Goal: Task Accomplishment & Management: Manage account settings

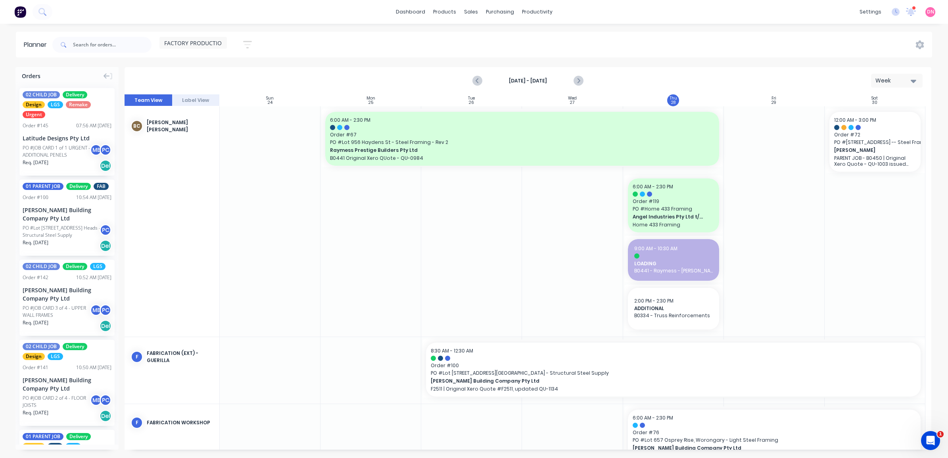
scroll to position [384, 0]
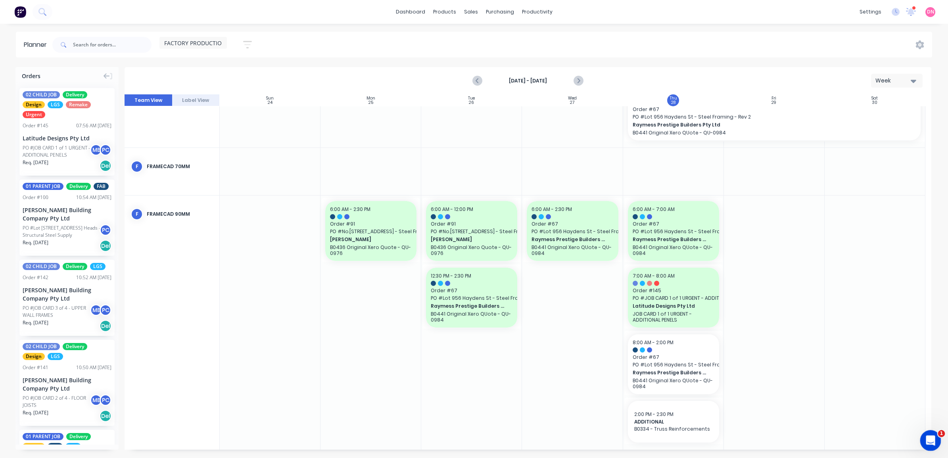
click html
click at [924, 440] on icon "Open Intercom Messenger" at bounding box center [929, 439] width 13 height 13
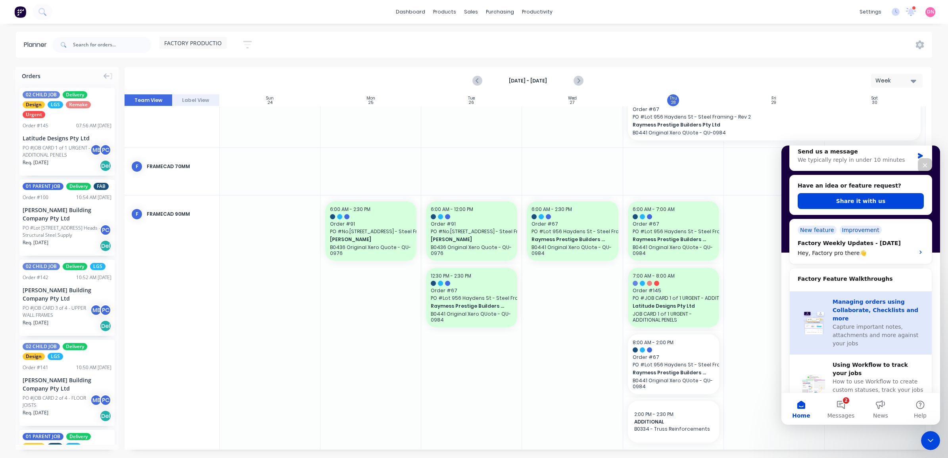
scroll to position [149, 0]
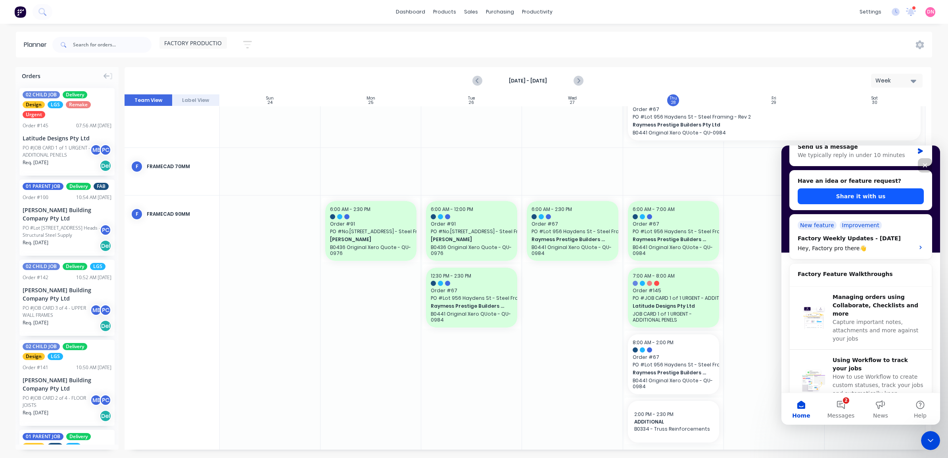
click at [881, 194] on button "Share it with us" at bounding box center [861, 196] width 126 height 16
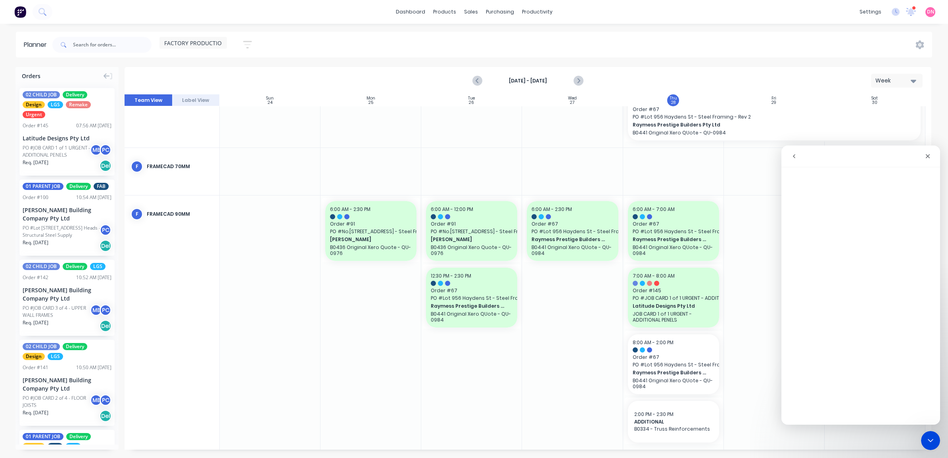
click at [796, 158] on icon "go back" at bounding box center [794, 156] width 6 height 6
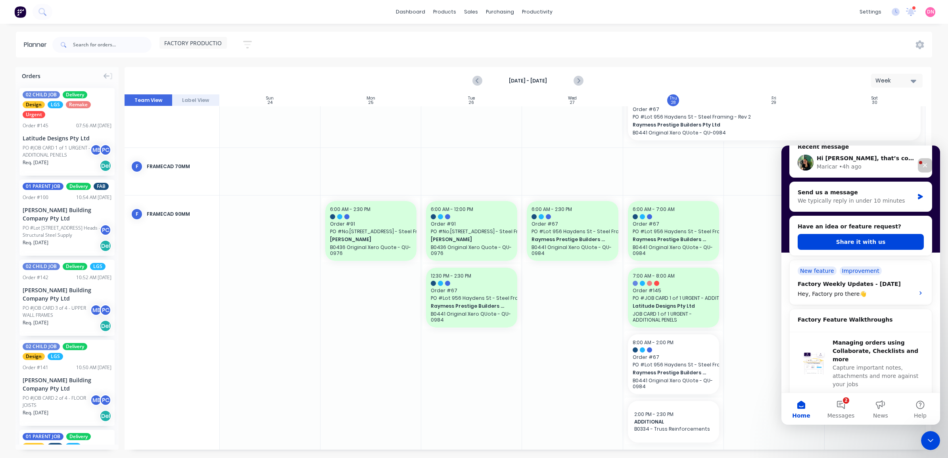
scroll to position [54, 0]
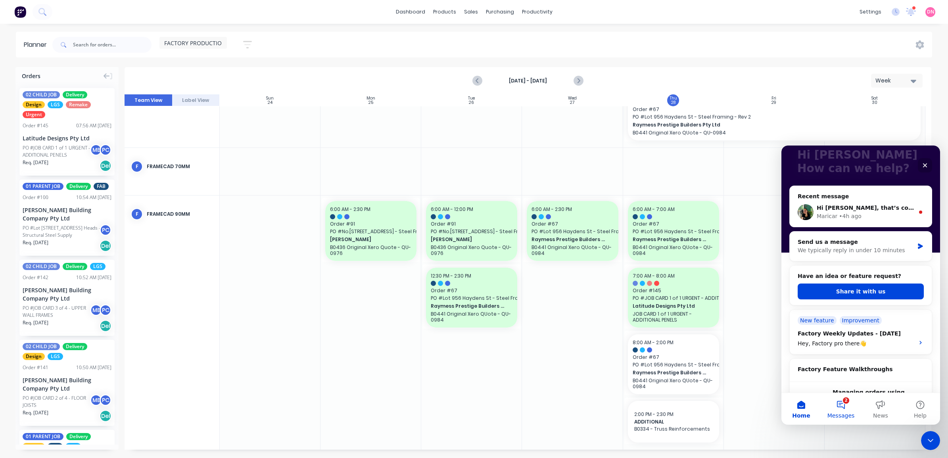
click at [845, 402] on button "2 Messages" at bounding box center [841, 409] width 40 height 32
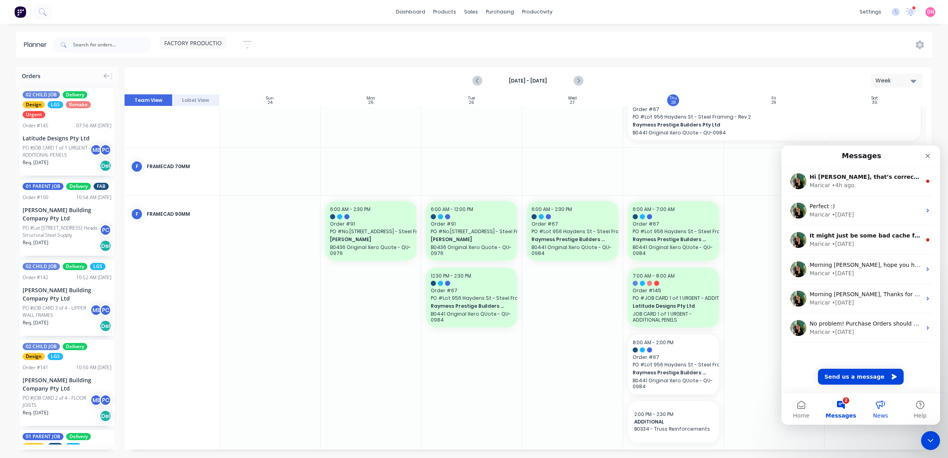
click at [876, 409] on button "News" at bounding box center [881, 409] width 40 height 32
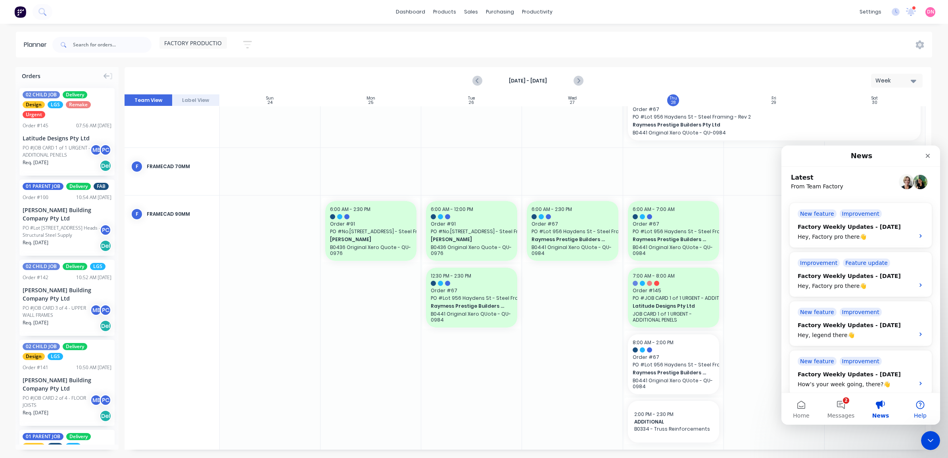
click at [907, 408] on button "Help" at bounding box center [921, 409] width 40 height 32
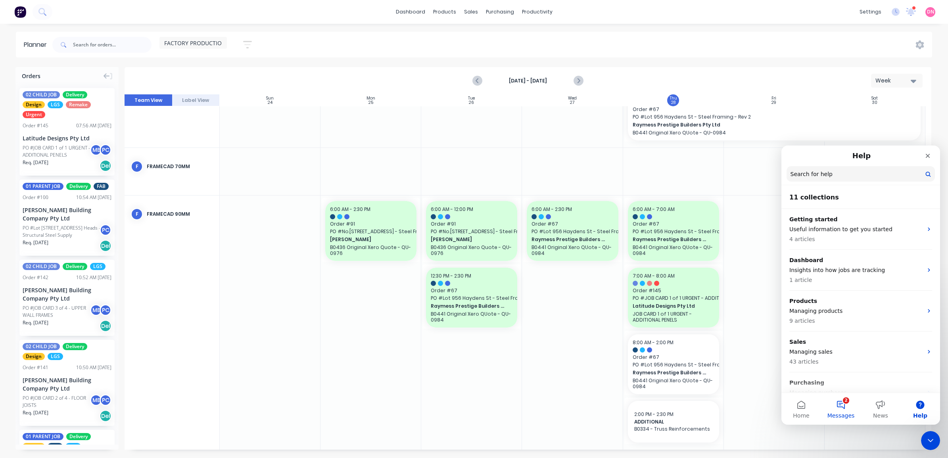
click at [823, 407] on button "2 Messages" at bounding box center [841, 409] width 40 height 32
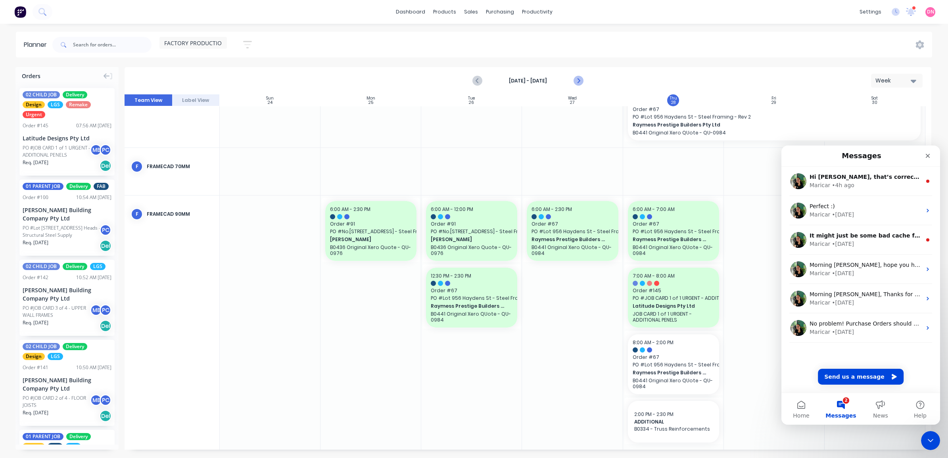
click at [576, 77] on icon "Next page" at bounding box center [578, 81] width 10 height 10
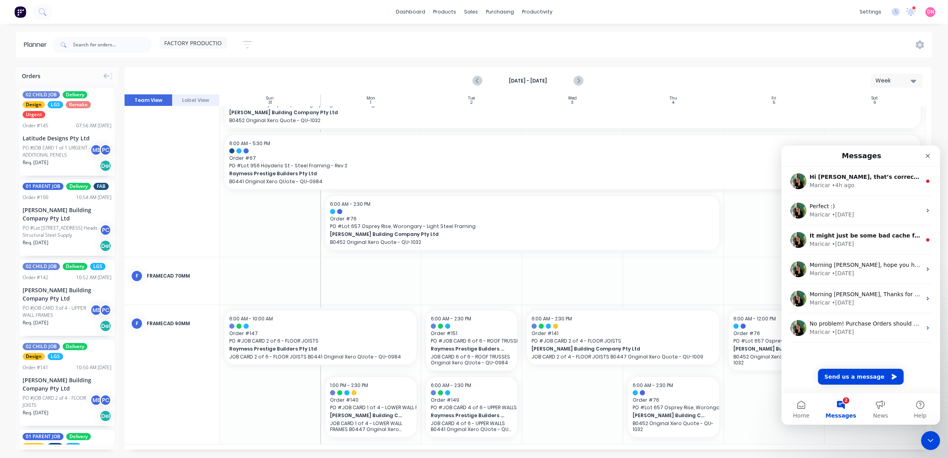
scroll to position [334, 0]
click at [482, 81] on icon "Previous page" at bounding box center [478, 81] width 10 height 10
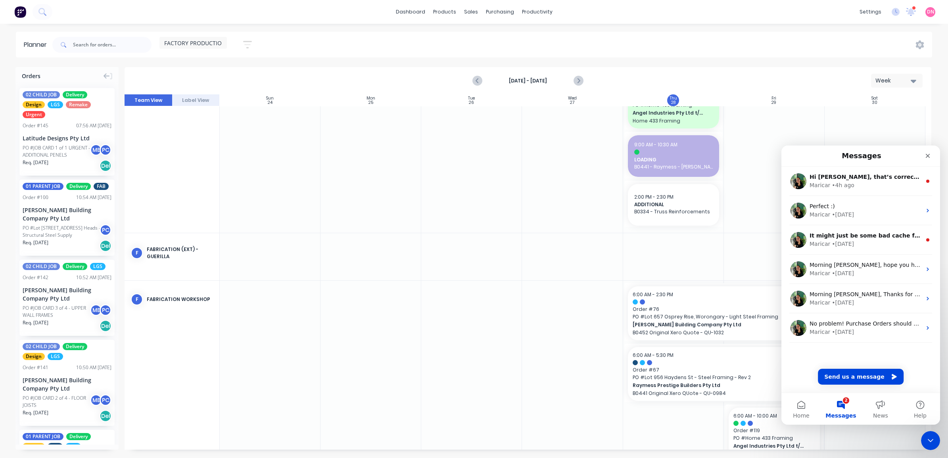
scroll to position [104, 0]
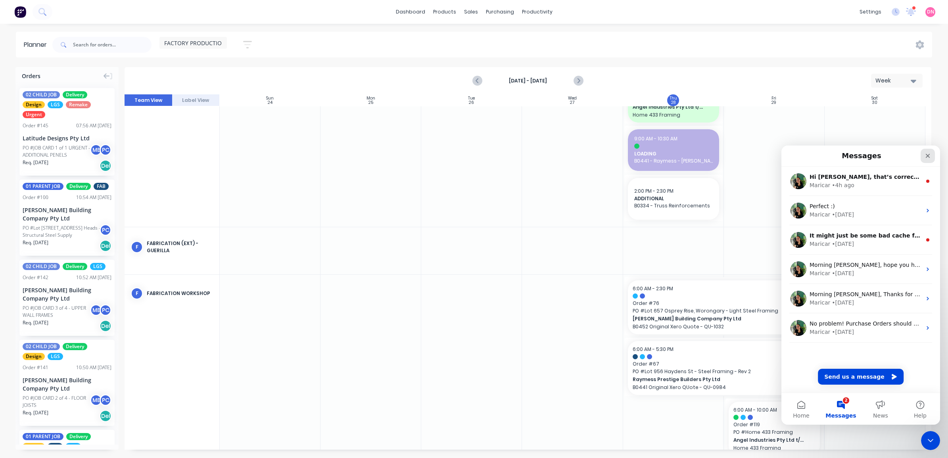
click at [931, 158] on div "Close" at bounding box center [928, 156] width 14 height 14
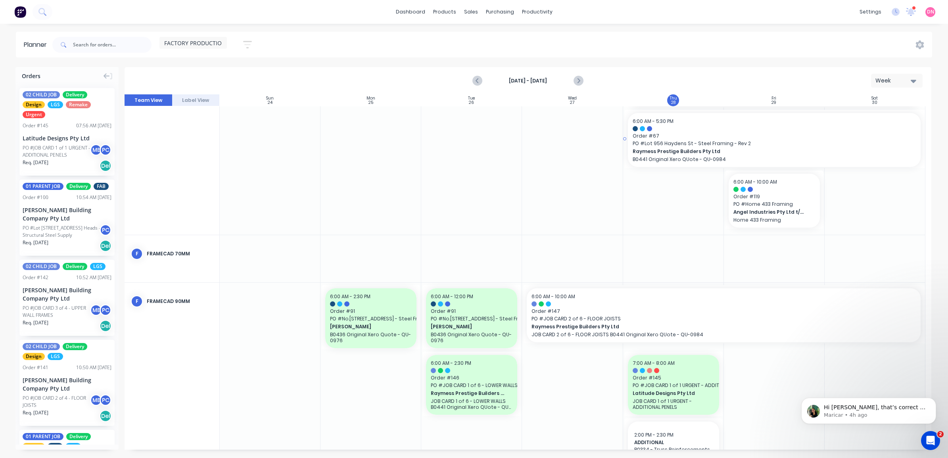
scroll to position [359, 0]
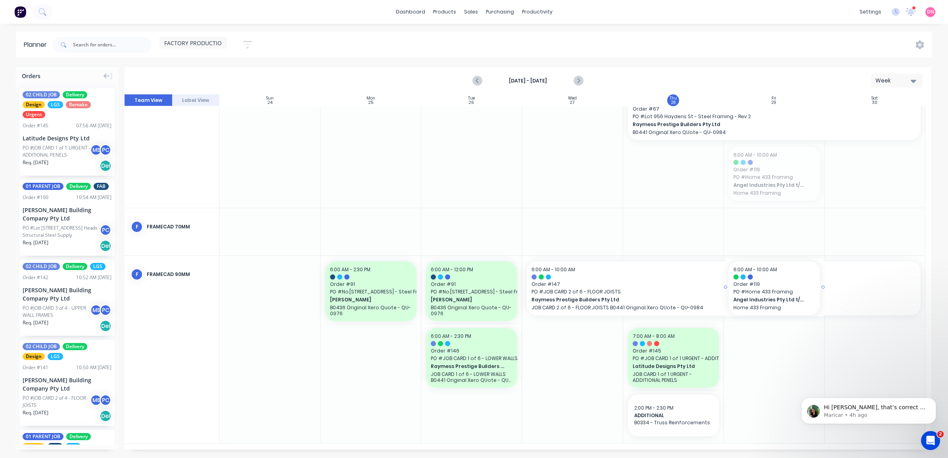
drag, startPoint x: 753, startPoint y: 154, endPoint x: 762, endPoint y: 346, distance: 192.6
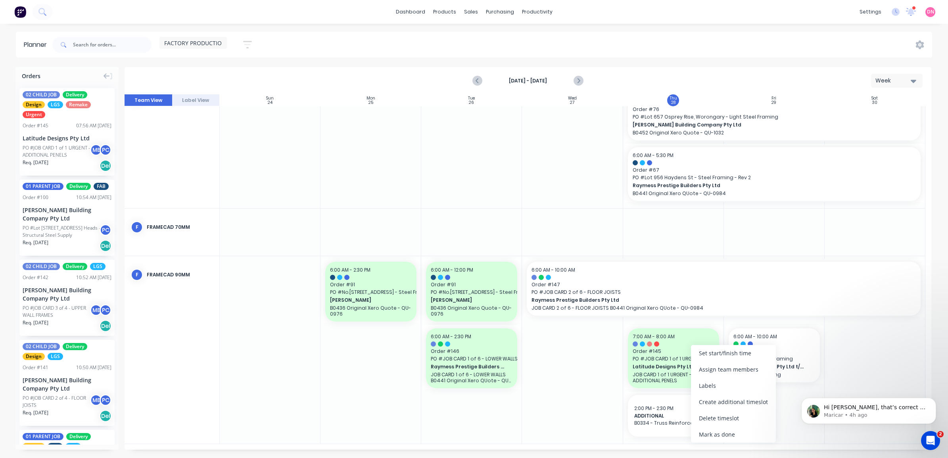
scroll to position [292, 0]
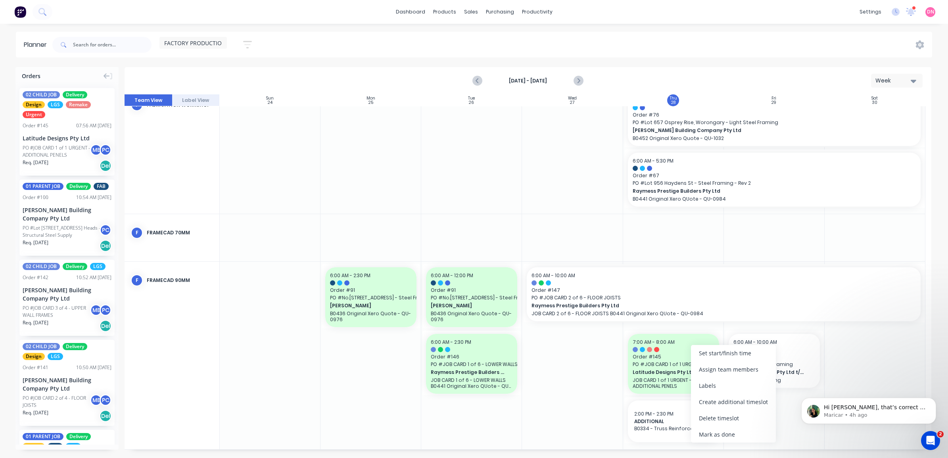
click at [852, 338] on div at bounding box center [875, 356] width 101 height 188
click at [578, 80] on icon "Next page" at bounding box center [578, 81] width 4 height 6
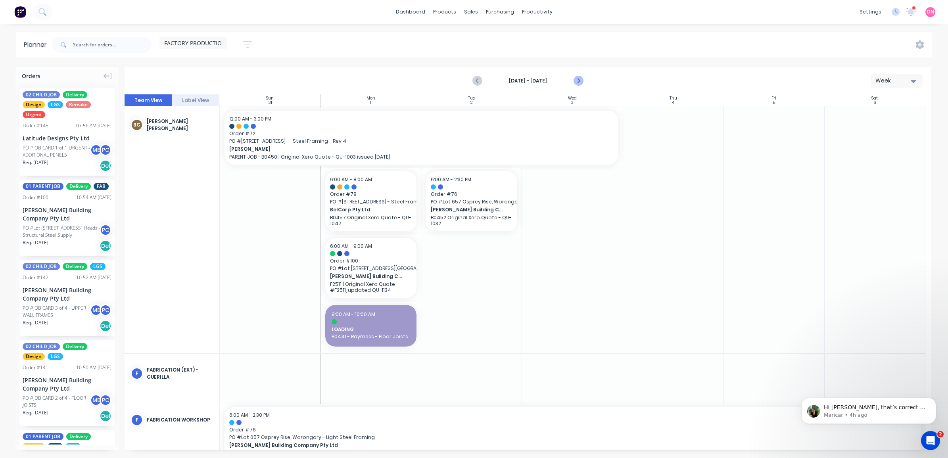
scroll to position [7, 0]
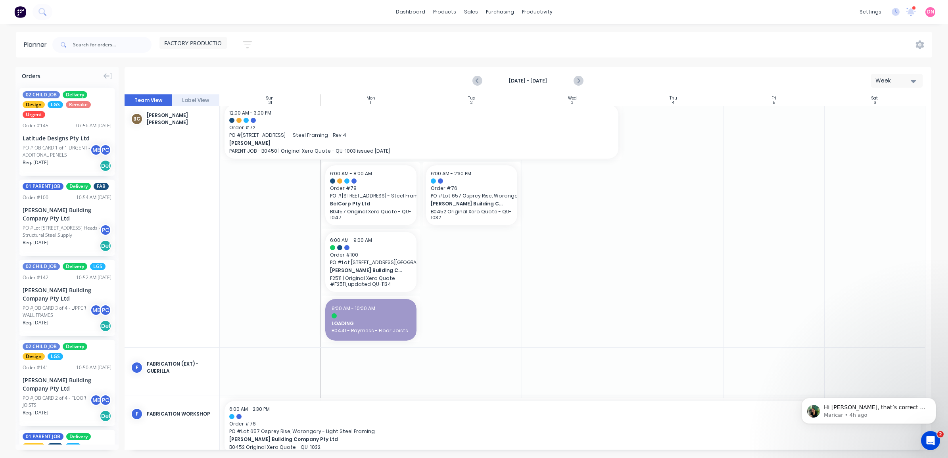
drag, startPoint x: 580, startPoint y: 80, endPoint x: 572, endPoint y: 205, distance: 125.6
click at [571, 205] on div at bounding box center [572, 223] width 101 height 248
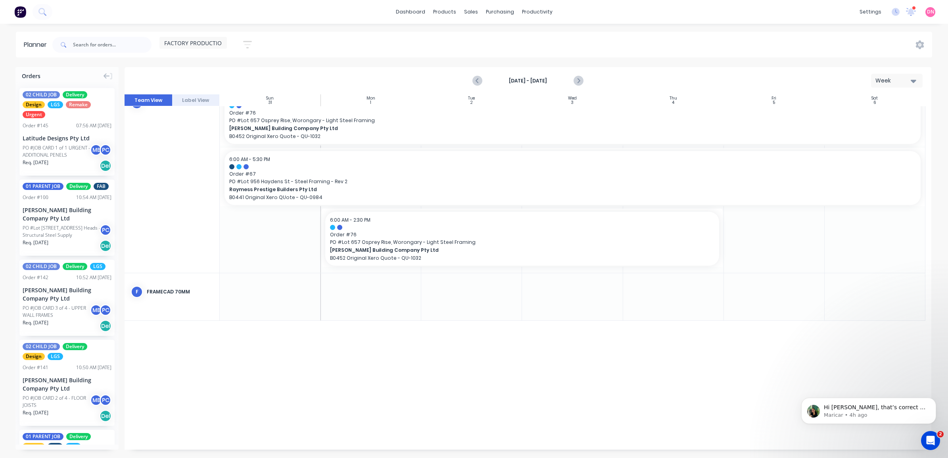
scroll to position [334, 0]
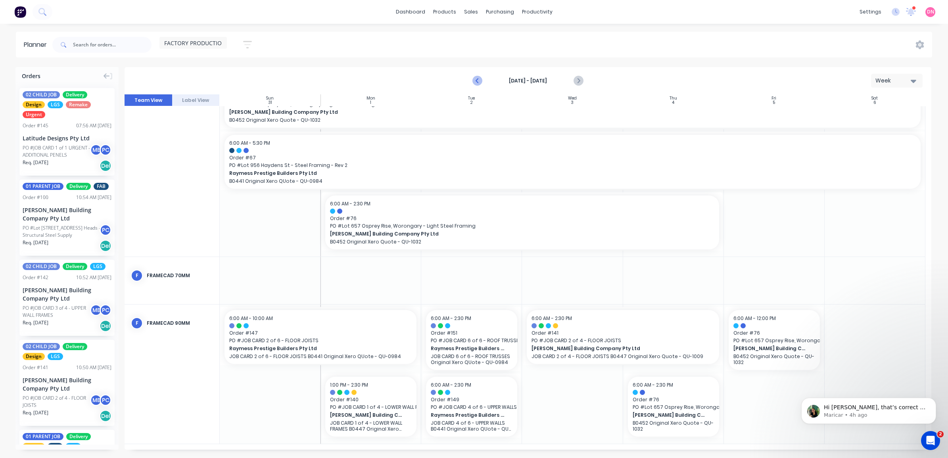
click at [480, 74] on button "Previous page" at bounding box center [478, 81] width 16 height 16
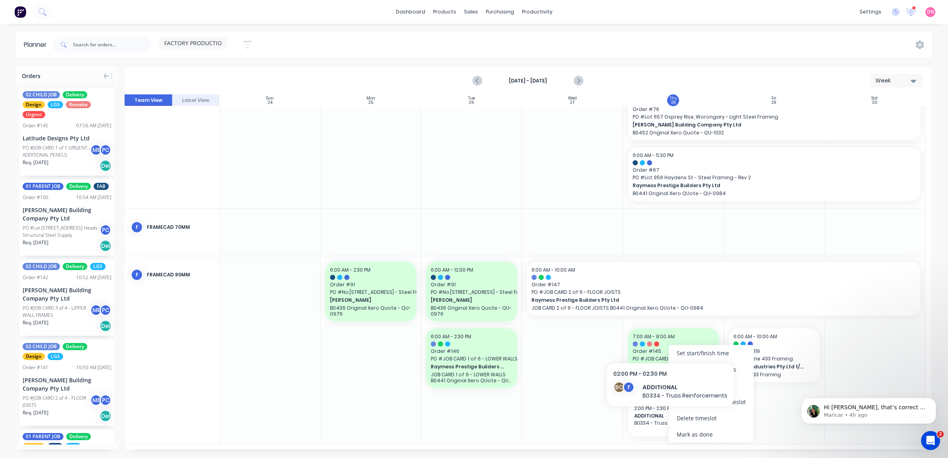
scroll to position [292, 0]
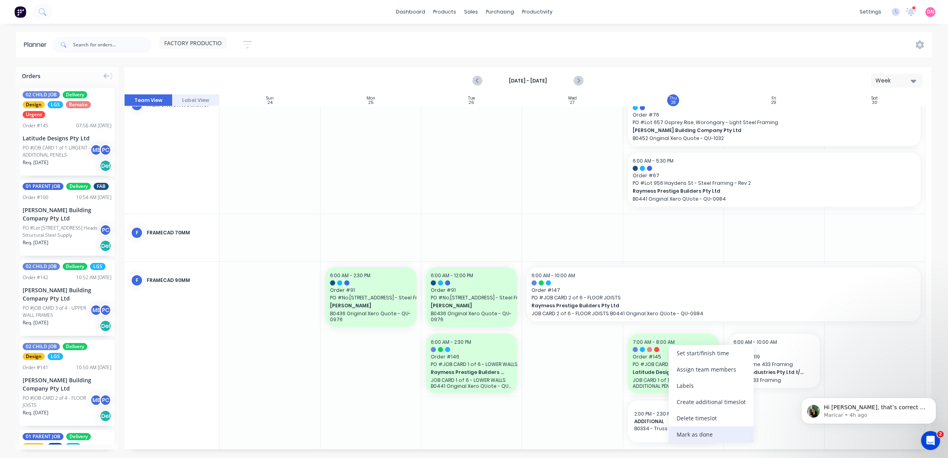
click at [685, 430] on div "Mark as done" at bounding box center [711, 434] width 85 height 16
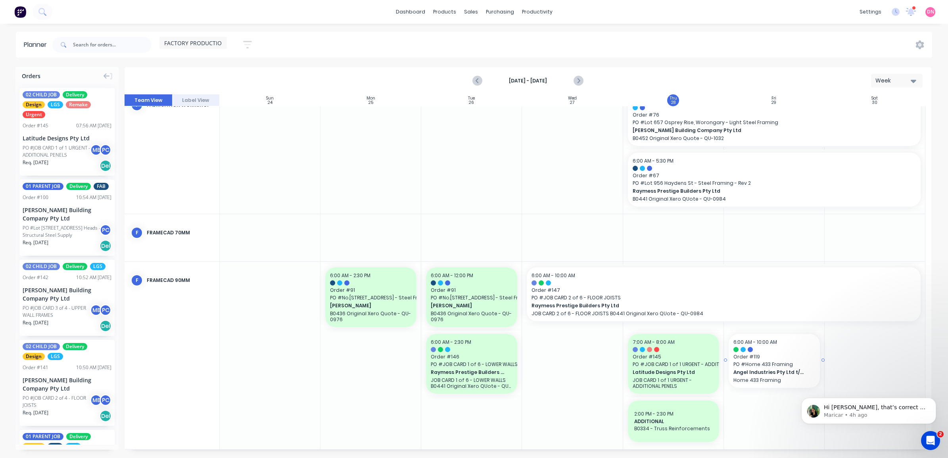
click at [772, 381] on p "Home 433 Framing" at bounding box center [774, 380] width 82 height 6
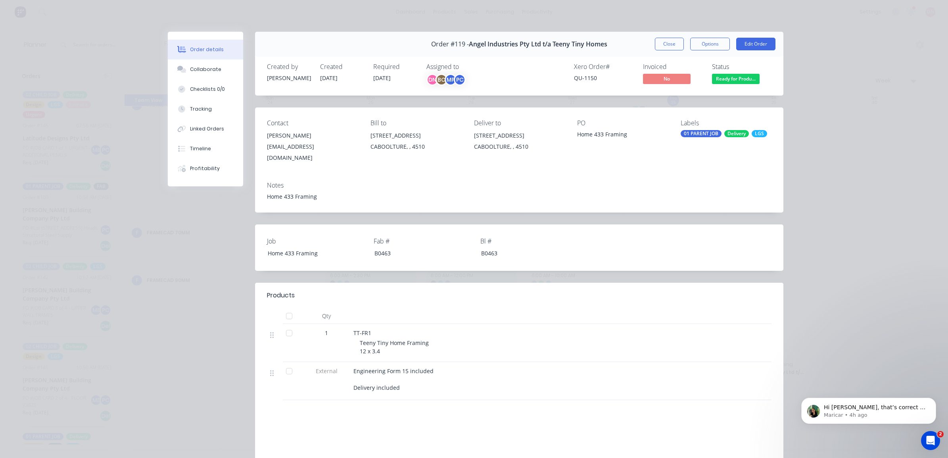
click at [748, 73] on div "Status Ready for Produ..." at bounding box center [742, 74] width 60 height 23
click at [746, 76] on span "Ready for Produ..." at bounding box center [736, 79] width 48 height 10
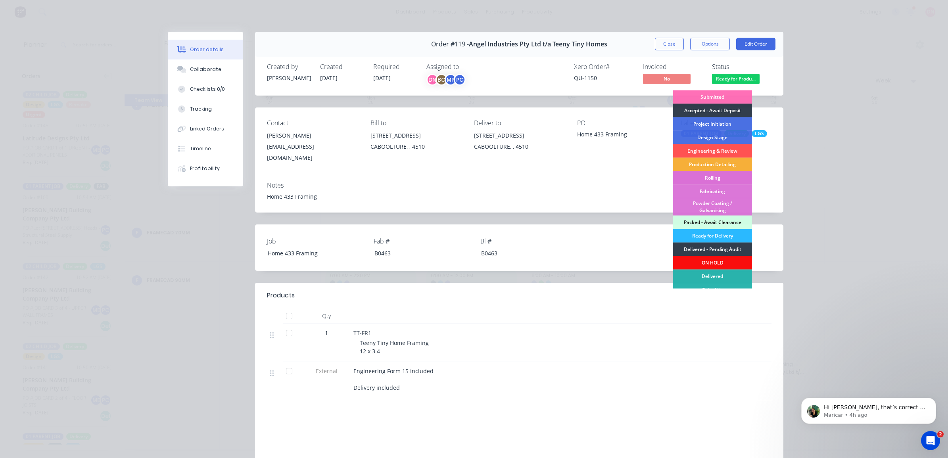
click at [699, 180] on div "Rolling" at bounding box center [712, 177] width 79 height 13
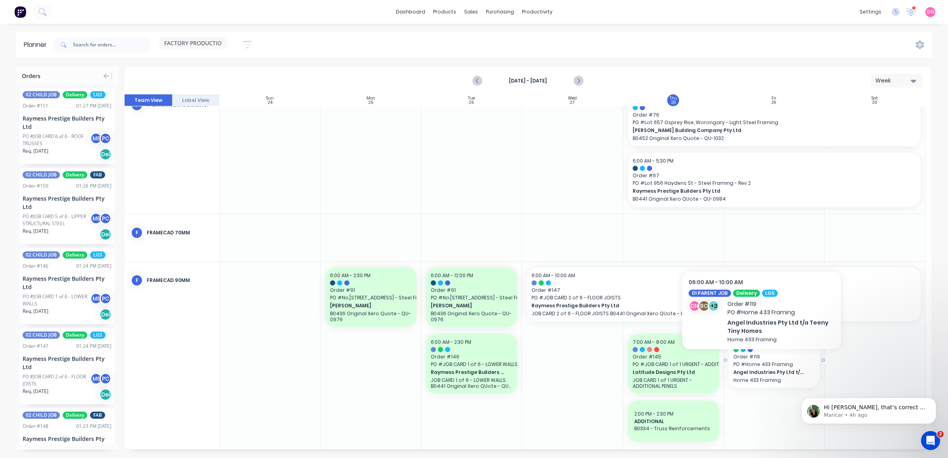
click at [762, 362] on span "PO # Home 433 Framing" at bounding box center [774, 364] width 82 height 7
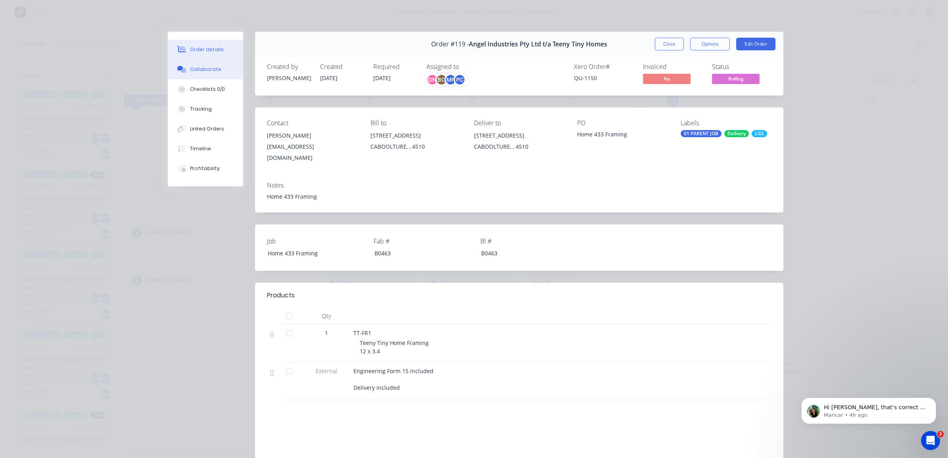
click at [197, 67] on div "Collaborate" at bounding box center [205, 69] width 31 height 7
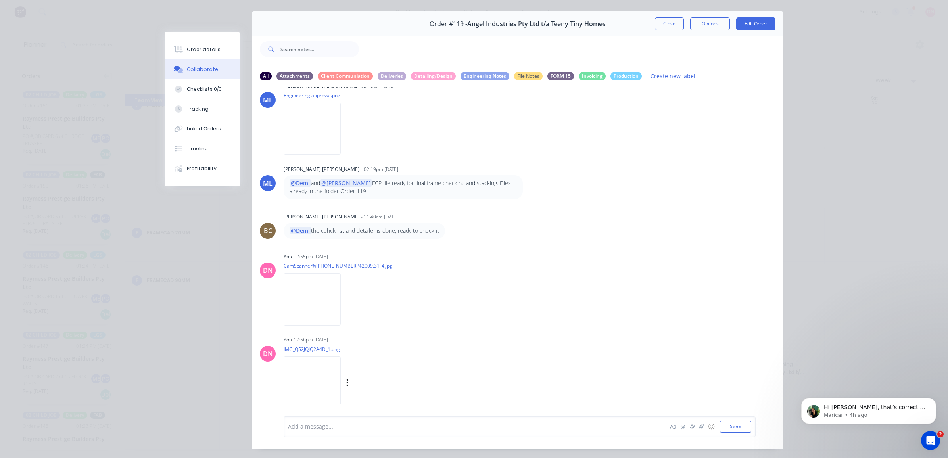
scroll to position [36, 0]
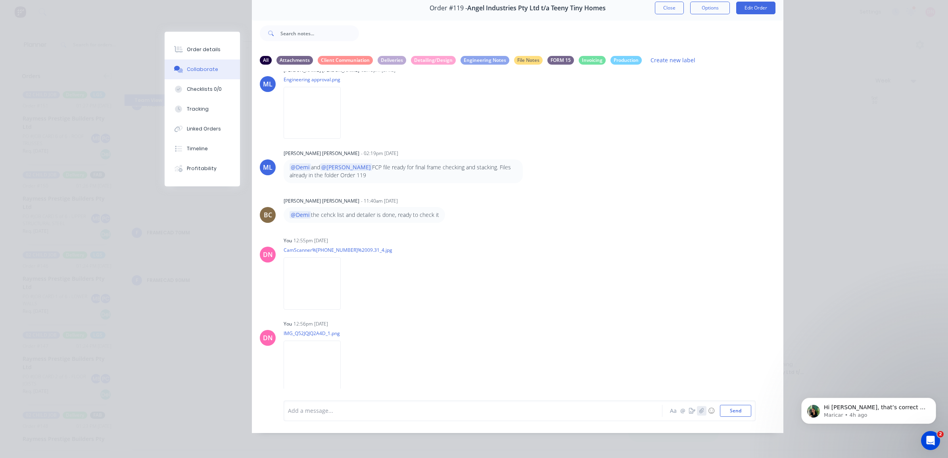
click at [700, 413] on icon "button" at bounding box center [701, 411] width 5 height 6
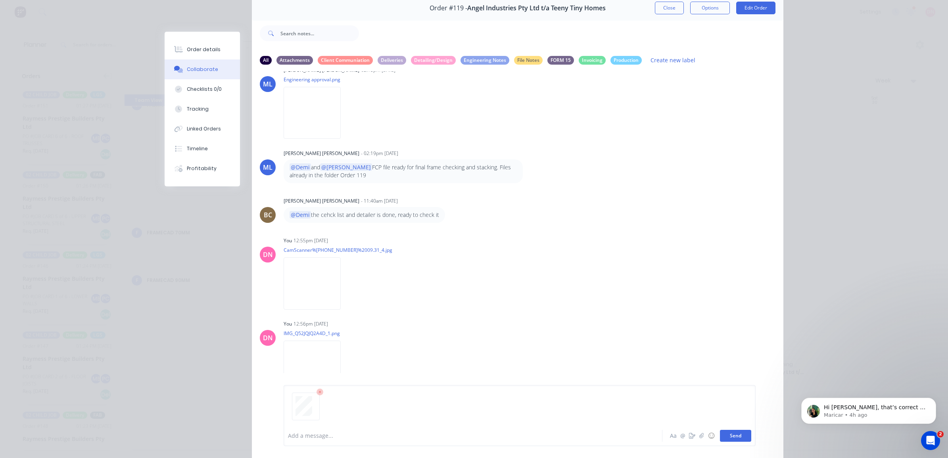
click at [733, 436] on button "Send" at bounding box center [735, 436] width 31 height 12
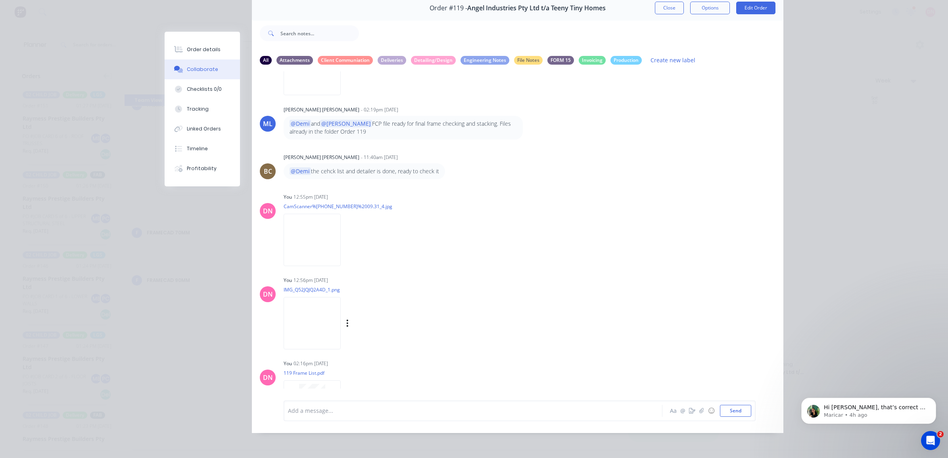
scroll to position [509, 0]
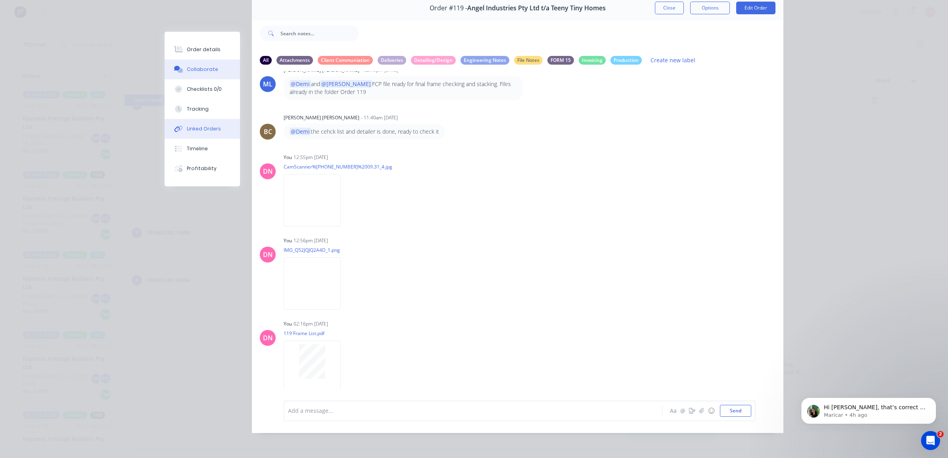
click at [209, 131] on div "Linked Orders" at bounding box center [204, 128] width 34 height 7
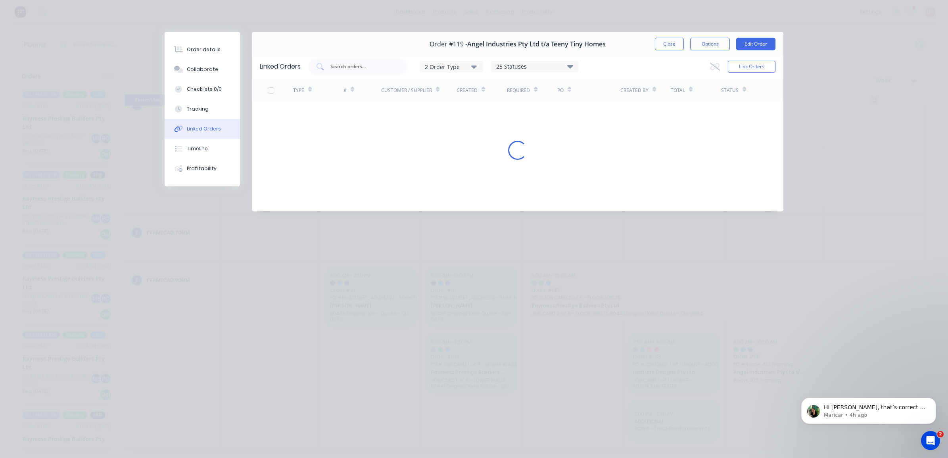
scroll to position [0, 0]
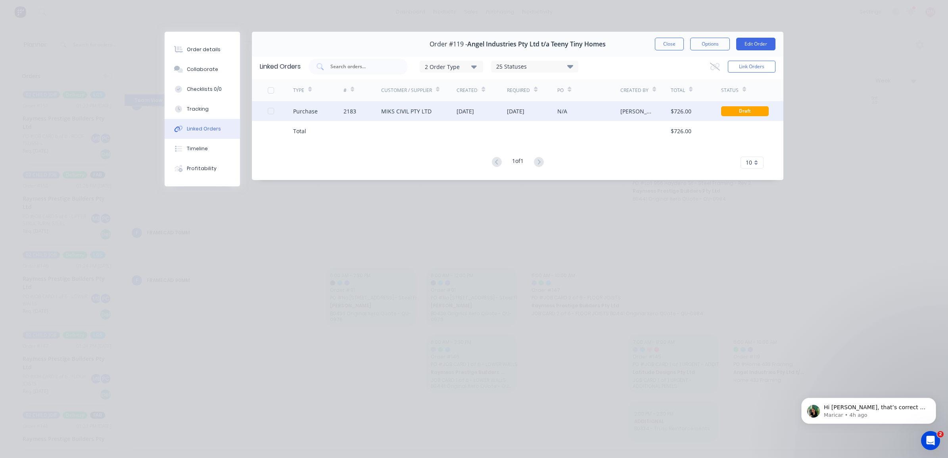
click at [567, 113] on div "N/A" at bounding box center [588, 111] width 63 height 20
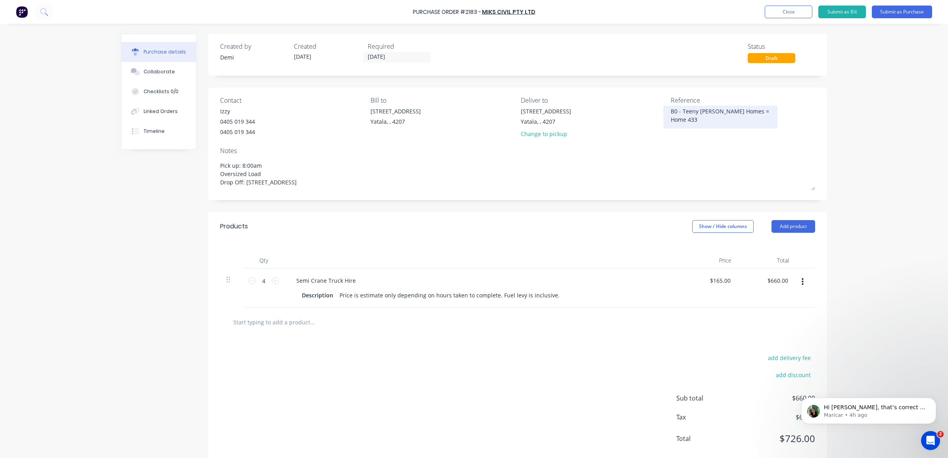
click at [675, 113] on textarea "B0 - Teeny [PERSON_NAME] Homes = Home 433" at bounding box center [720, 116] width 99 height 18
type textarea "x"
drag, startPoint x: 677, startPoint y: 112, endPoint x: 633, endPoint y: 108, distance: 44.6
click at [633, 108] on div "Contact Izzy [PHONE_NUMBER] Bill to [GEOGRAPHIC_DATA] Deliver to [STREET_ADDRES…" at bounding box center [517, 119] width 595 height 46
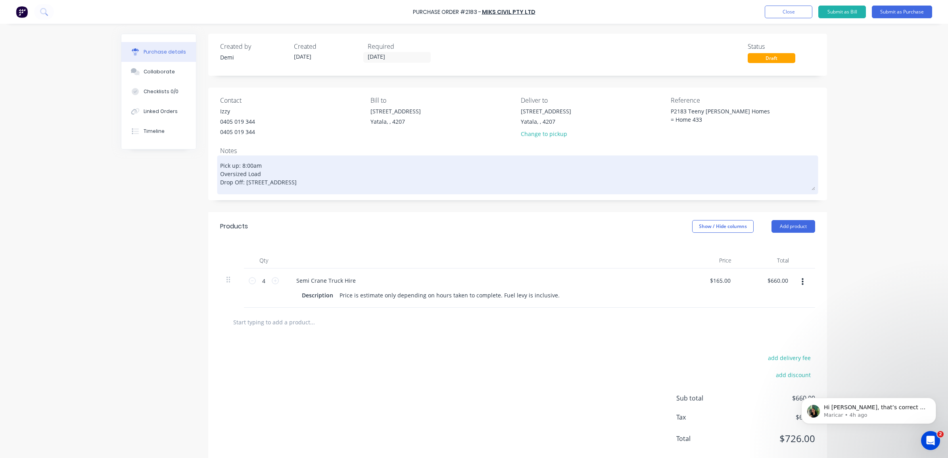
type textarea "P2183 Teeny [PERSON_NAME] Homes = Home 433"
type textarea "x"
type textarea "P2183 Teeny [PERSON_NAME] Homes = Home 433"
click at [220, 173] on textarea "Pick up: 8:00am Oversized Load Drop Off: [STREET_ADDRESS]" at bounding box center [517, 173] width 595 height 33
click at [241, 173] on textarea "Pick up: 8:00am Oversized Load Drop Off: [STREET_ADDRESS]" at bounding box center [517, 173] width 595 height 33
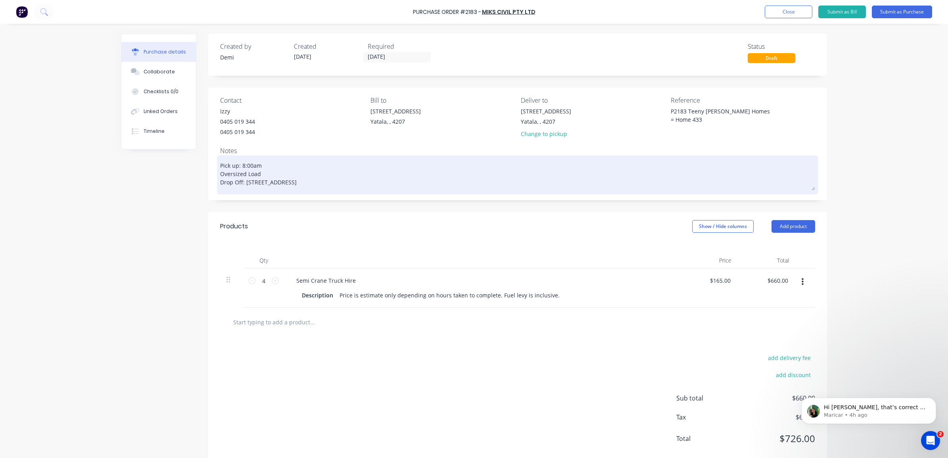
type textarea "x"
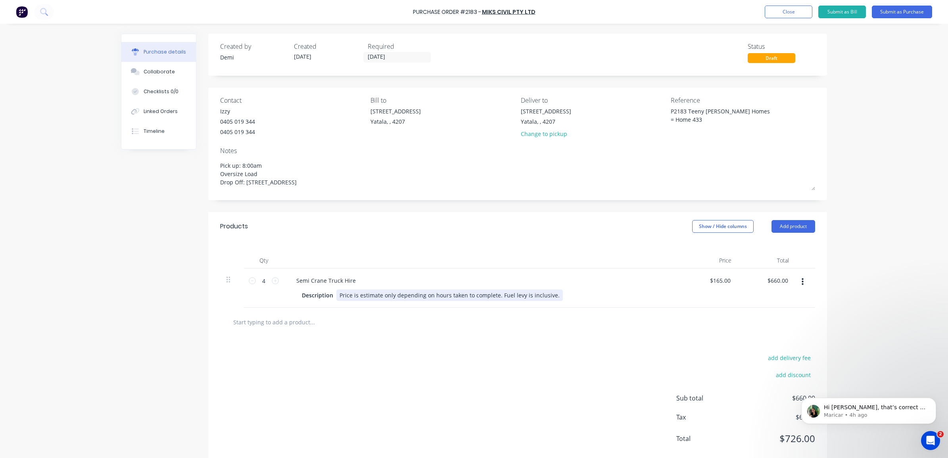
type textarea "Pick up: 8:00am Oversize Load Drop Off: [STREET_ADDRESS]"
type textarea "x"
type textarea "Pick up: 8:00am Oversize Load Drop Off: [STREET_ADDRESS]"
click at [446, 300] on div "Price is estimate only depending on hours taken to complete. Fuel levy is inclu…" at bounding box center [449, 296] width 227 height 12
click at [505, 300] on div "Price is estimate only depending on hours taken to complete. Fuel levy is inclu…" at bounding box center [449, 296] width 227 height 12
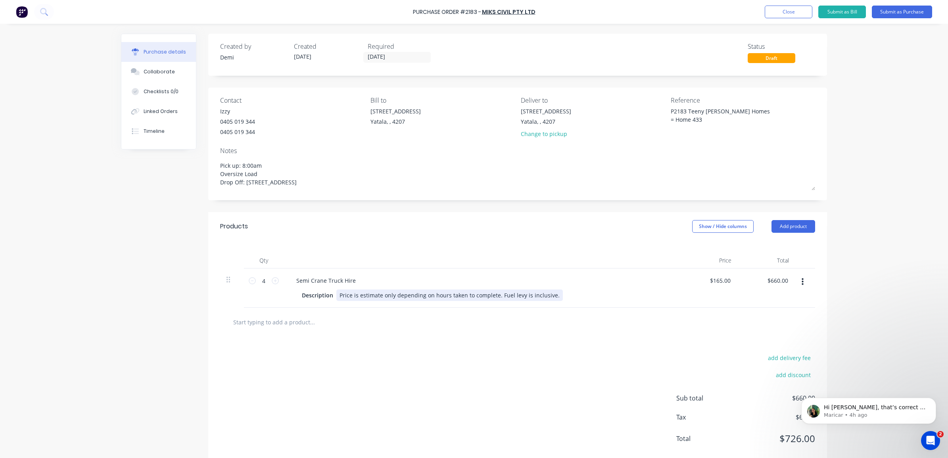
type textarea "x"
drag, startPoint x: 548, startPoint y: 298, endPoint x: 221, endPoint y: 280, distance: 327.3
click at [221, 283] on div "4 4 Semi Crane Truck Hire Description Price is estimate only depending on hours…" at bounding box center [517, 288] width 595 height 39
click at [757, 320] on div at bounding box center [517, 322] width 595 height 29
click at [684, 108] on textarea "P2183 Teeny [PERSON_NAME] Homes = Home 433" at bounding box center [720, 116] width 99 height 18
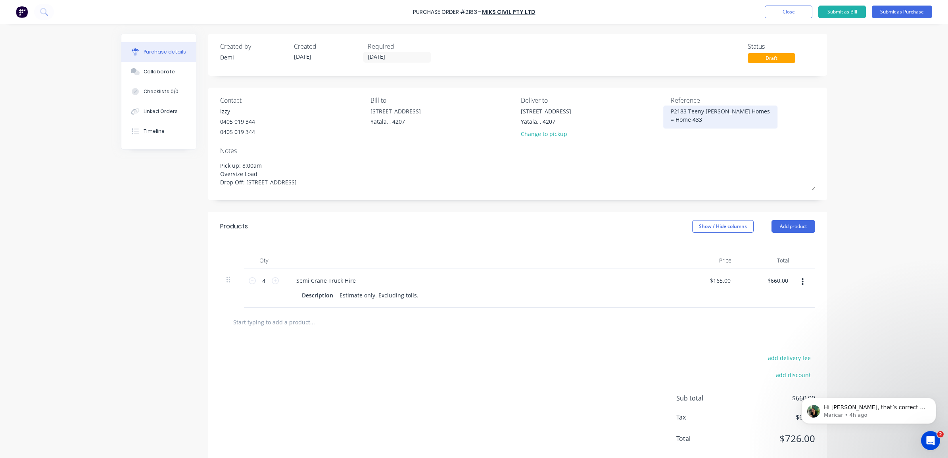
type textarea "x"
drag, startPoint x: 739, startPoint y: 110, endPoint x: 734, endPoint y: 110, distance: 5.2
click at [734, 110] on textarea "P2183 Teeny [PERSON_NAME] Homes = Home 433" at bounding box center [720, 116] width 99 height 18
type textarea "P2183 Teeny [PERSON_NAME] Homes Home 433"
type textarea "x"
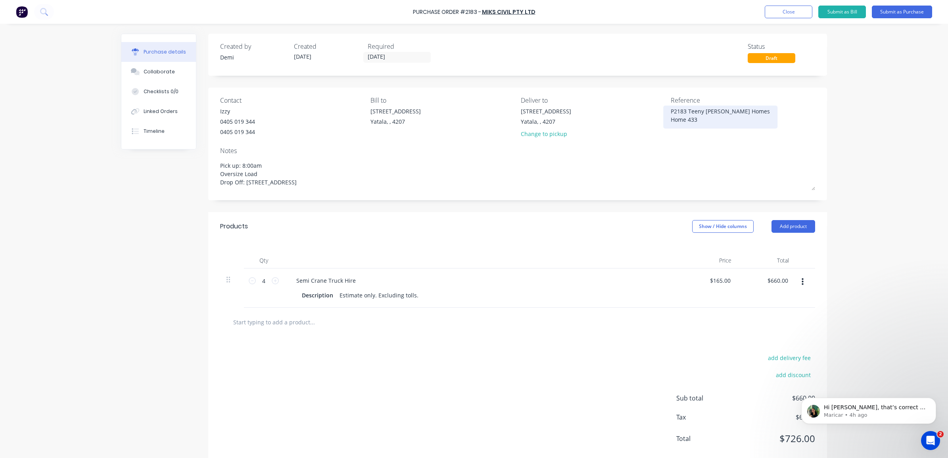
type textarea "P2183 Teeny Tny Homes Home 433"
type textarea "x"
type textarea "P2183 Teeny Tiny Homes Home 433"
click at [732, 110] on textarea "P2183 Teeny Tiny Homes Home 433" at bounding box center [720, 116] width 99 height 18
type textarea "x"
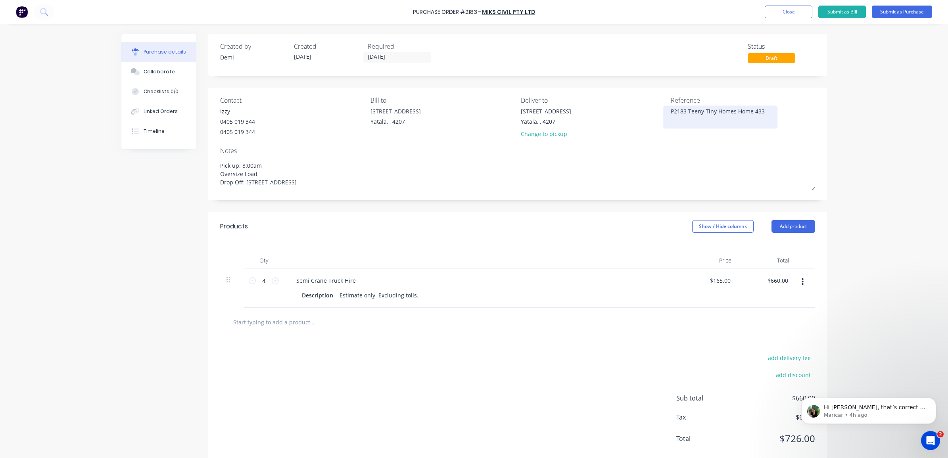
click at [690, 111] on textarea "P2183 Teeny Tiny Homes Home 433" at bounding box center [720, 116] width 99 height 18
type textarea "P2183 - Order 119 - Teeny Tiny Homes Home 433"
type textarea "x"
drag, startPoint x: 752, startPoint y: 122, endPoint x: 735, endPoint y: 122, distance: 17.1
click at [735, 122] on textarea "P2183 - Order 119 - Teeny Tiny Homes Home 433" at bounding box center [720, 116] width 99 height 18
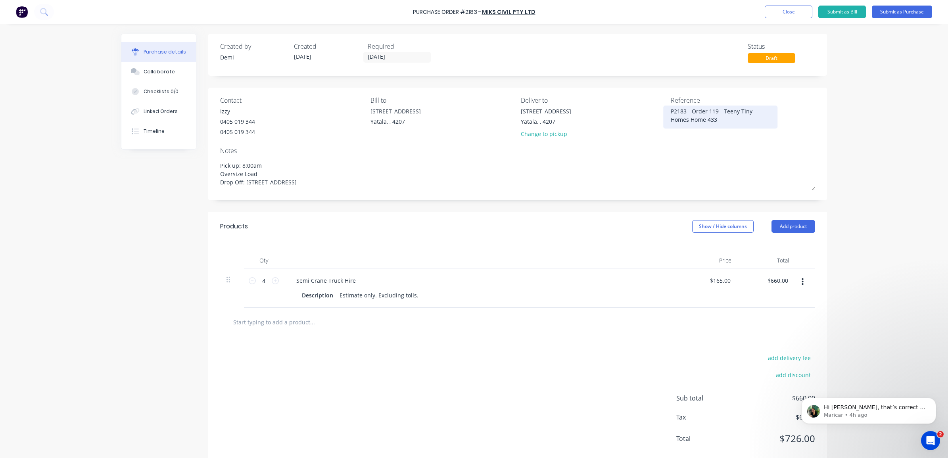
type textarea "P2183 - Order 119 - Teeny Tiny Homes Home 433"
type textarea "x"
type textarea "P2183 - Order 119 - Teeny Tiny Homes Home 433"
drag, startPoint x: 766, startPoint y: 111, endPoint x: 758, endPoint y: 111, distance: 7.9
click at [758, 111] on div "P2183 - Order 119 - Teeny Tiny Homes Home 433" at bounding box center [720, 117] width 99 height 20
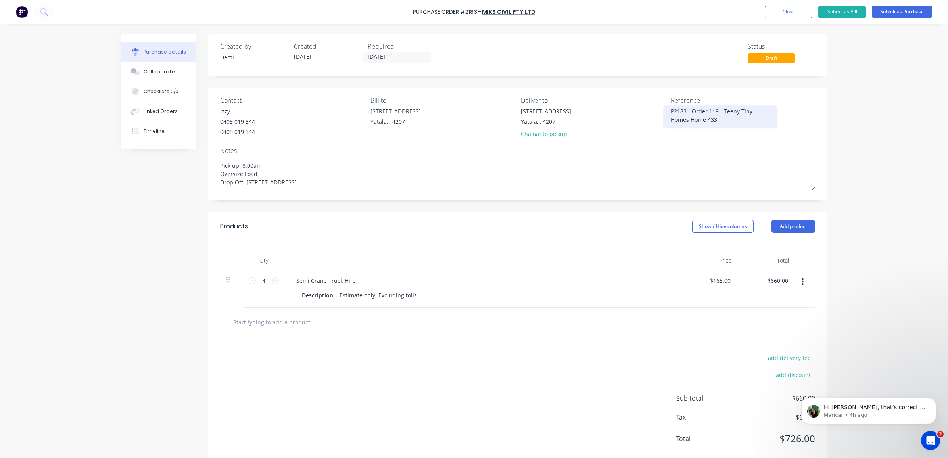
drag, startPoint x: 746, startPoint y: 112, endPoint x: 763, endPoint y: 112, distance: 16.7
click at [763, 112] on textarea "P2183 - Order 119 - Teeny Tiny Homes Home 433" at bounding box center [720, 116] width 99 height 18
type textarea "x"
type textarea "P2183 - Order 119 - Teeny Tinys Home 433"
type textarea "x"
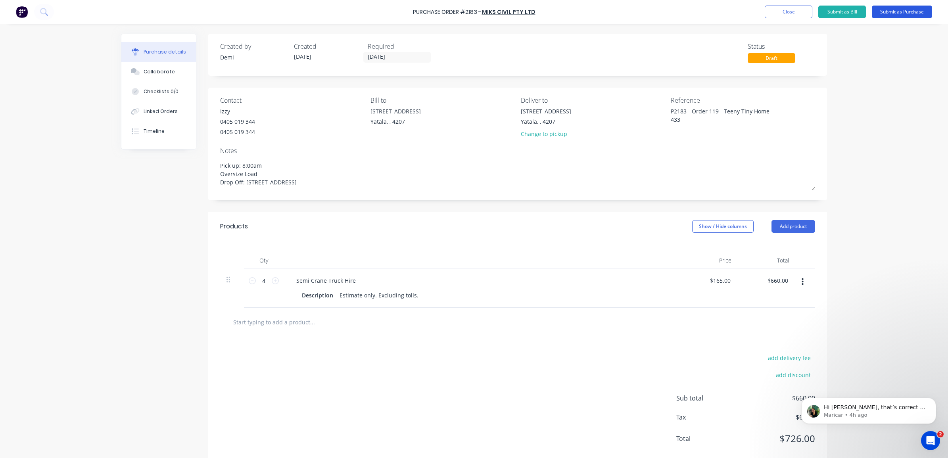
type textarea "P2183 - Order 119 - Teeny Tiny Home 433"
type textarea "x"
type textarea "P2183 - Order 119 - Teeny Tiny Home 433"
click at [899, 10] on button "Submit as Purchase" at bounding box center [902, 12] width 60 height 13
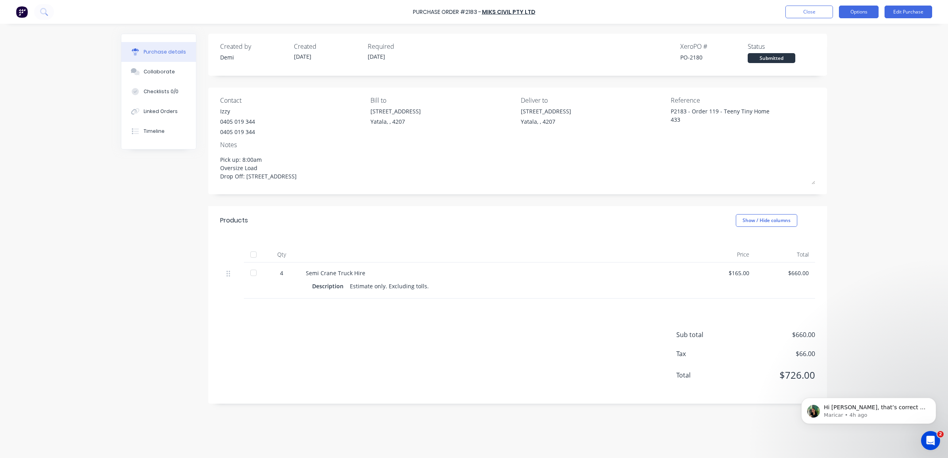
click at [871, 12] on button "Options" at bounding box center [859, 12] width 40 height 13
click at [862, 33] on div "Print / Email" at bounding box center [840, 33] width 61 height 12
click at [854, 64] on div "Without pricing" at bounding box center [840, 64] width 61 height 12
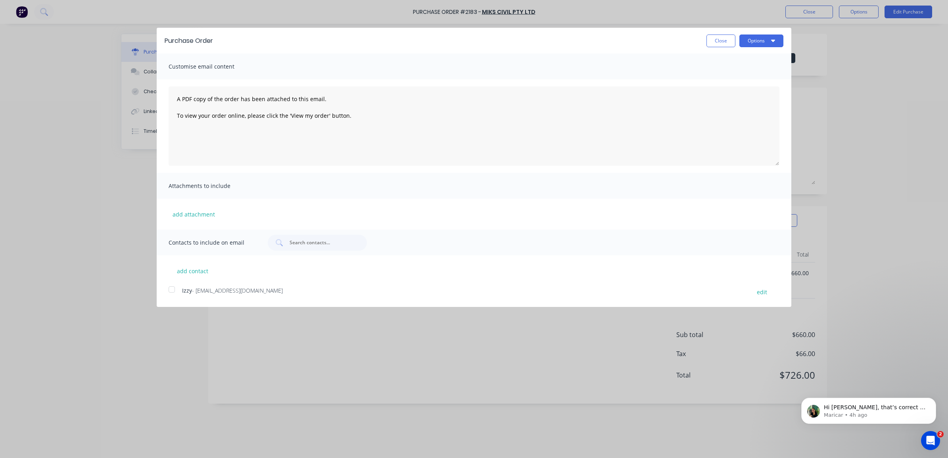
click at [167, 290] on div at bounding box center [172, 290] width 16 height 16
click at [758, 40] on button "Options" at bounding box center [761, 41] width 44 height 13
click at [749, 70] on button "Email" at bounding box center [745, 77] width 75 height 16
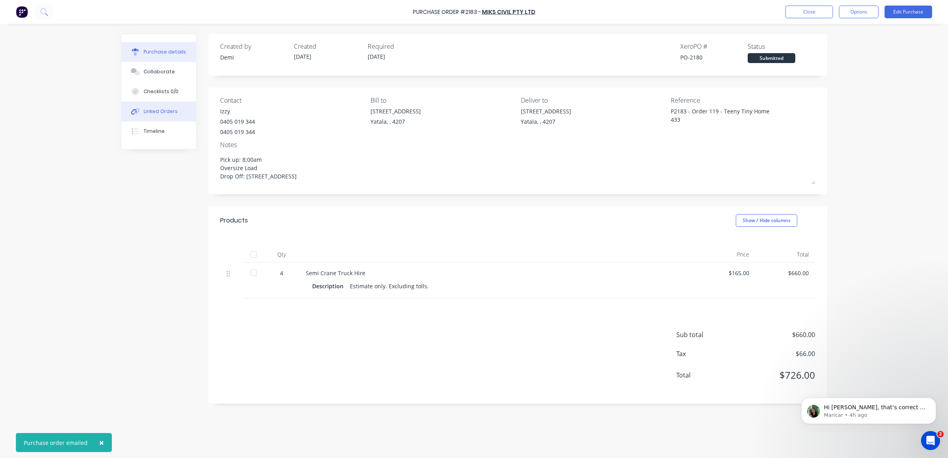
click at [189, 108] on button "Linked Orders" at bounding box center [158, 112] width 75 height 20
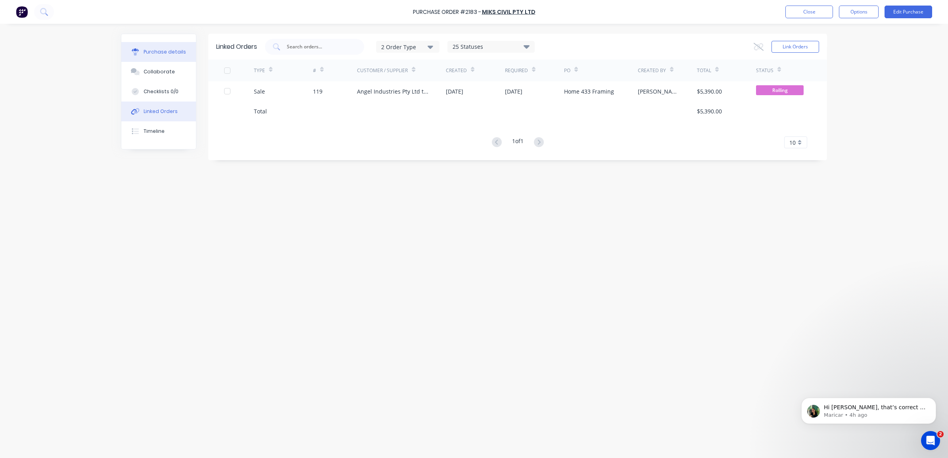
click at [140, 47] on button "Purchase details" at bounding box center [158, 52] width 75 height 20
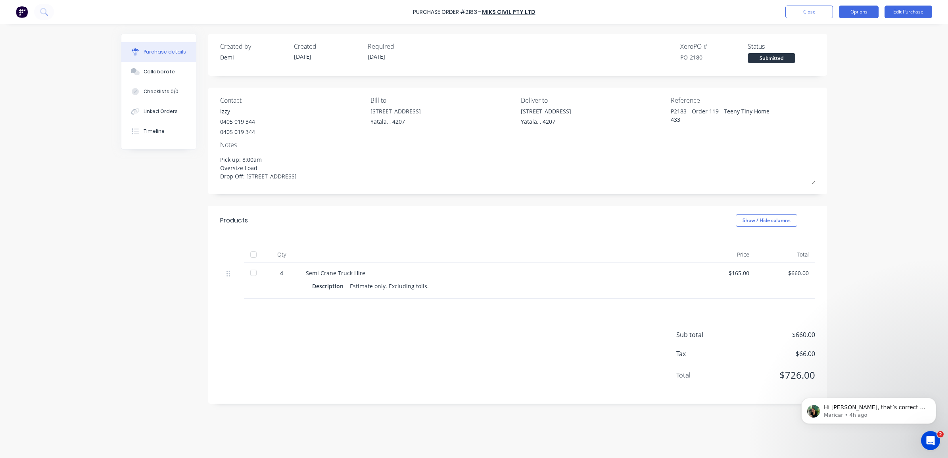
click at [862, 16] on button "Options" at bounding box center [859, 12] width 40 height 13
click at [810, 13] on button "Close" at bounding box center [809, 12] width 48 height 13
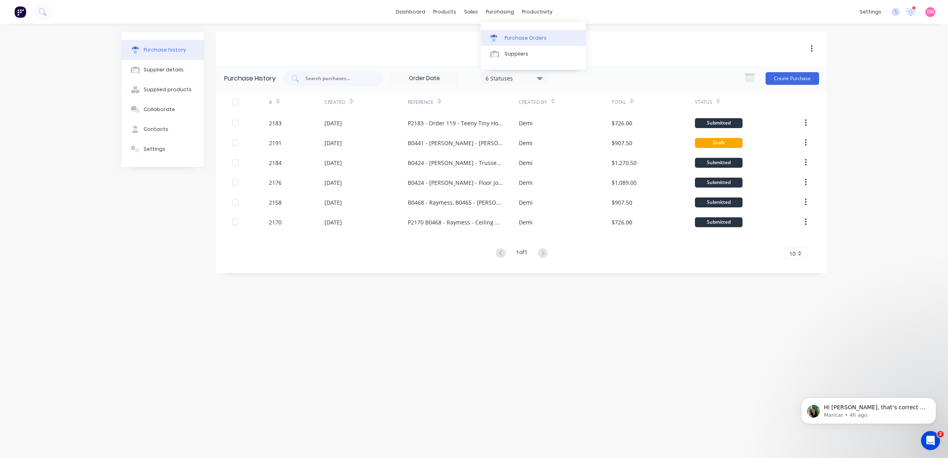
click at [498, 44] on link "Purchase Orders" at bounding box center [533, 38] width 105 height 16
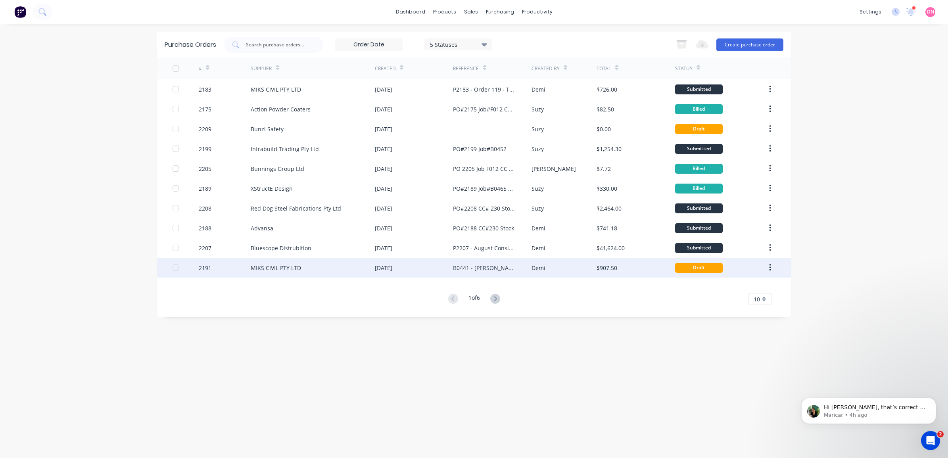
click at [519, 265] on div "B0441 - [PERSON_NAME] - [PERSON_NAME] - FJ" at bounding box center [492, 268] width 78 height 20
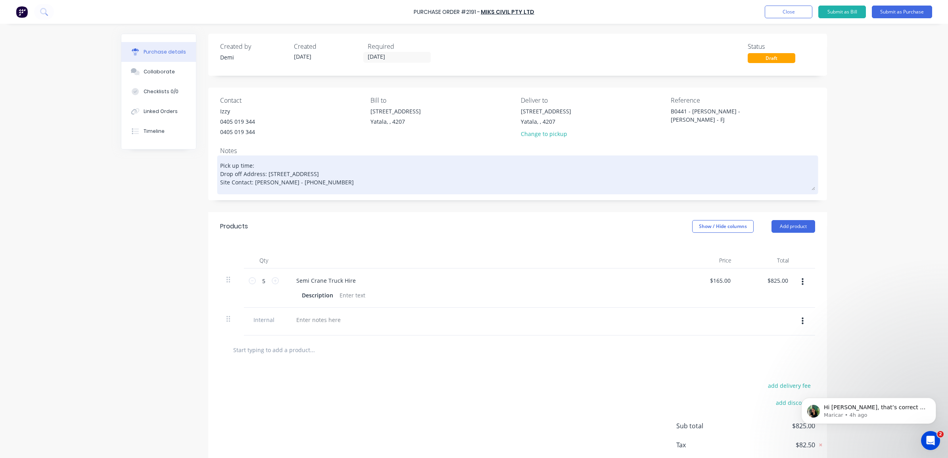
click at [282, 166] on textarea "Pick up time: Drop off Address: [STREET_ADDRESS] Site Contact: [PERSON_NAME] - …" at bounding box center [517, 173] width 595 height 33
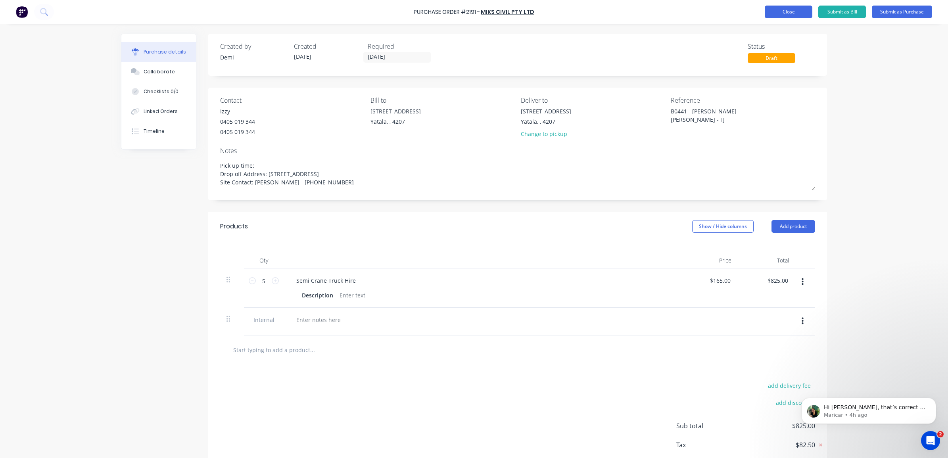
type textarea "x"
type textarea "Pick up time: 1 Drop off Address: [STREET_ADDRESS] Site Contact: [PERSON_NAME] …"
type textarea "x"
type textarea "Pick up time: 12 Drop off Address: [STREET_ADDRESS] Site Contact: [PERSON_NAME]…"
type textarea "x"
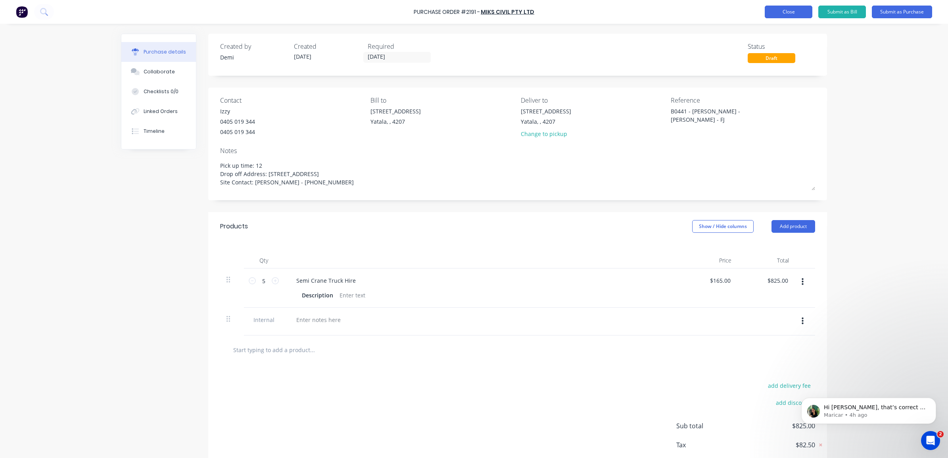
type textarea "Pick up time: 1 Drop off Address: [STREET_ADDRESS] Site Contact: [PERSON_NAME] …"
type textarea "x"
type textarea "Pick up time: 1: Drop off Address: [STREET_ADDRESS] Site Contact: [PERSON_NAME]…"
type textarea "x"
type textarea "Pick up time: 1:0 Drop off Address: [STREET_ADDRESS] Site Contact: [PERSON_NAME…"
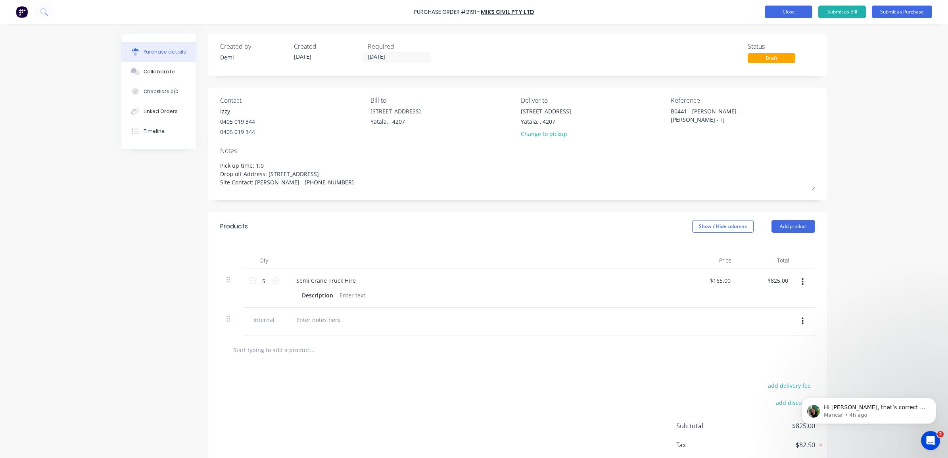
type textarea "x"
type textarea "Pick up time: 1:00 Drop off Address: [STREET_ADDRESS] Site Contact: [PERSON_NAM…"
type textarea "x"
type textarea "Pick up time: 1:00p Drop off Address: [STREET_ADDRESS] Site Contact: [PERSON_NA…"
type textarea "x"
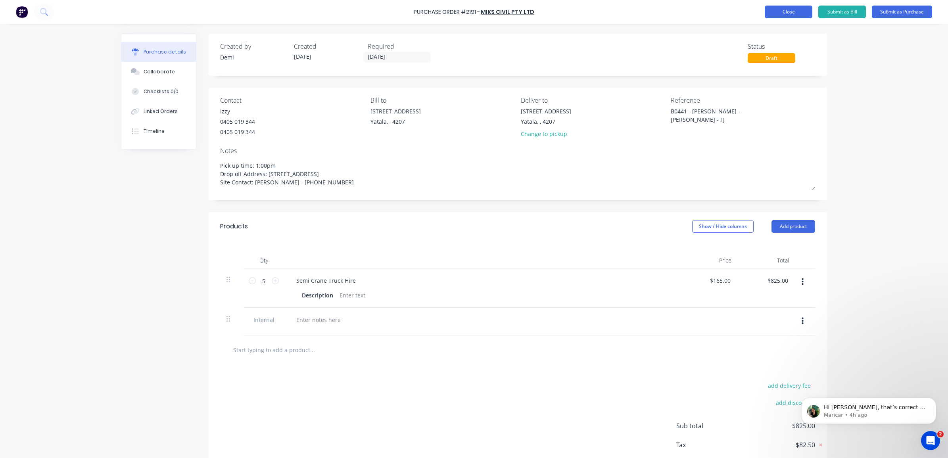
type textarea "Pick up time: 1:00pm Drop off Address: [STREET_ADDRESS] Site Contact: [PERSON_N…"
type textarea "x"
type textarea "Pick up time: 1:00pm Drop off Address: [STREET_ADDRESS] Site Contact: [PERSON_N…"
click at [804, 16] on button "Close" at bounding box center [789, 12] width 48 height 13
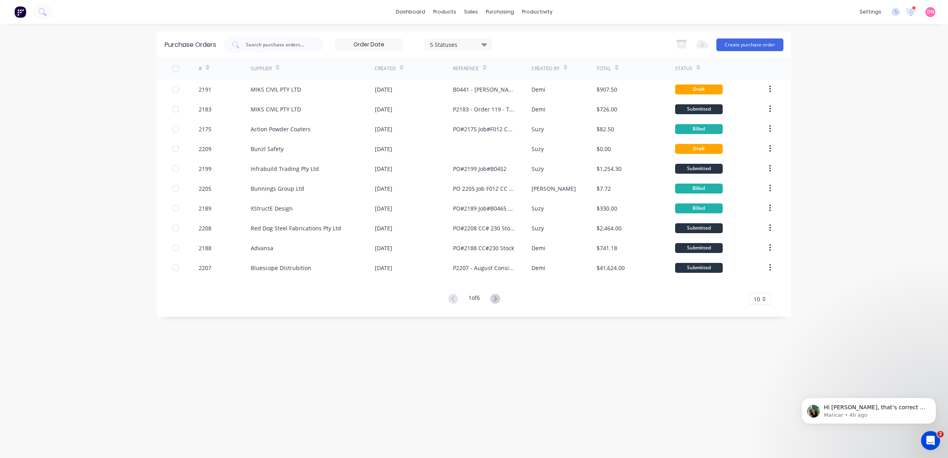
click at [756, 301] on span "10" at bounding box center [757, 299] width 6 height 8
click at [757, 397] on div "35" at bounding box center [760, 398] width 22 height 14
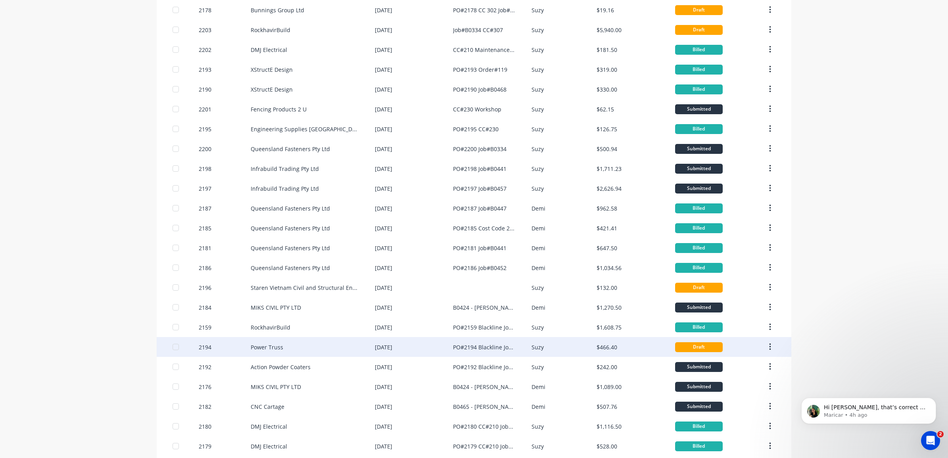
scroll to position [363, 0]
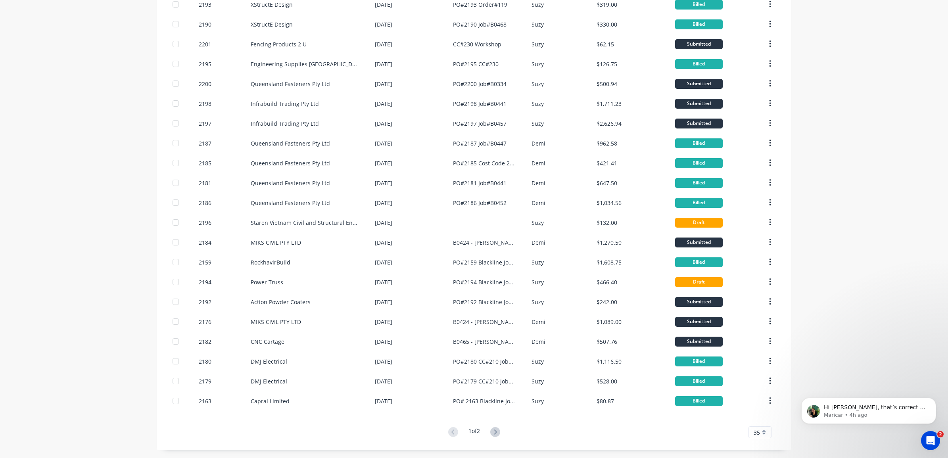
click at [499, 435] on button at bounding box center [495, 433] width 15 height 12
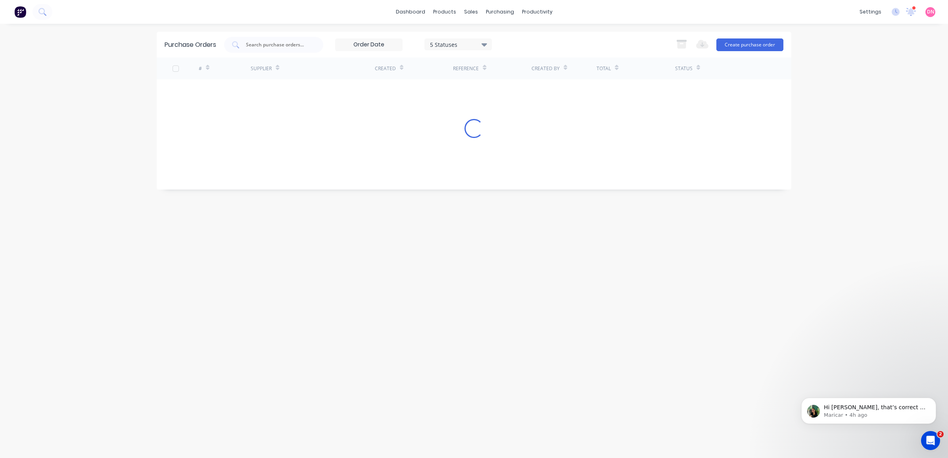
scroll to position [0, 0]
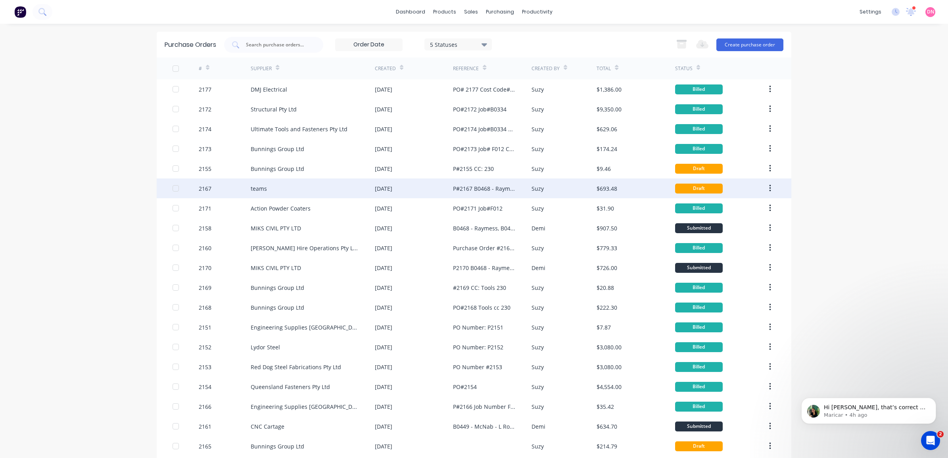
click at [416, 190] on div "[DATE]" at bounding box center [414, 189] width 78 height 20
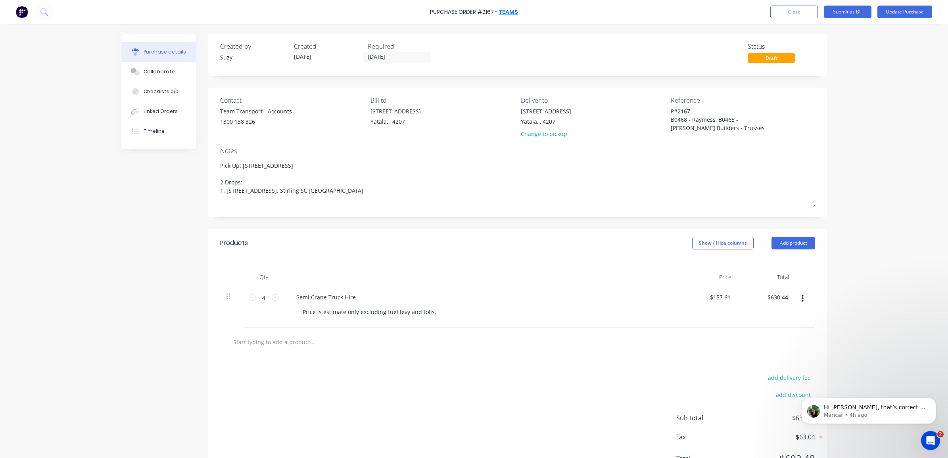
type textarea "x"
click at [511, 13] on link "teams" at bounding box center [508, 12] width 19 height 8
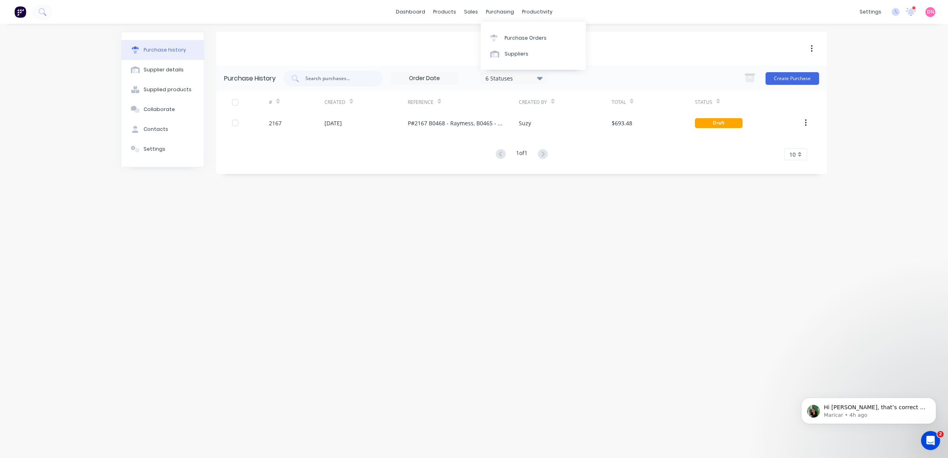
click at [326, 251] on div "teams Purchase History 6 Statuses 6 Statuses Create Purchase # Created Referenc…" at bounding box center [521, 237] width 611 height 411
click at [185, 69] on button "Supplier details" at bounding box center [162, 70] width 83 height 20
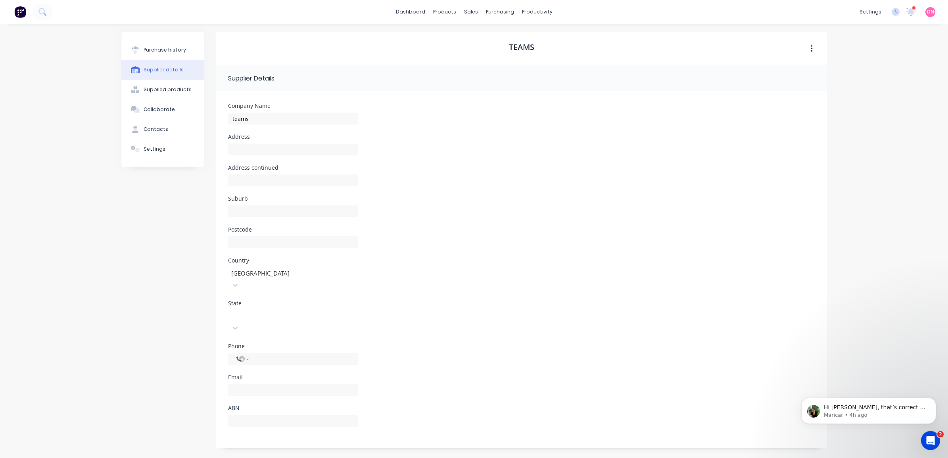
select select "AU"
drag, startPoint x: 289, startPoint y: 119, endPoint x: 178, endPoint y: 114, distance: 111.2
click at [177, 117] on div "Purchase history Supplier details Supplied products Collaborate Contacts Settin…" at bounding box center [474, 240] width 706 height 417
type input "Team Transport"
drag, startPoint x: 550, startPoint y: 272, endPoint x: 532, endPoint y: 250, distance: 28.7
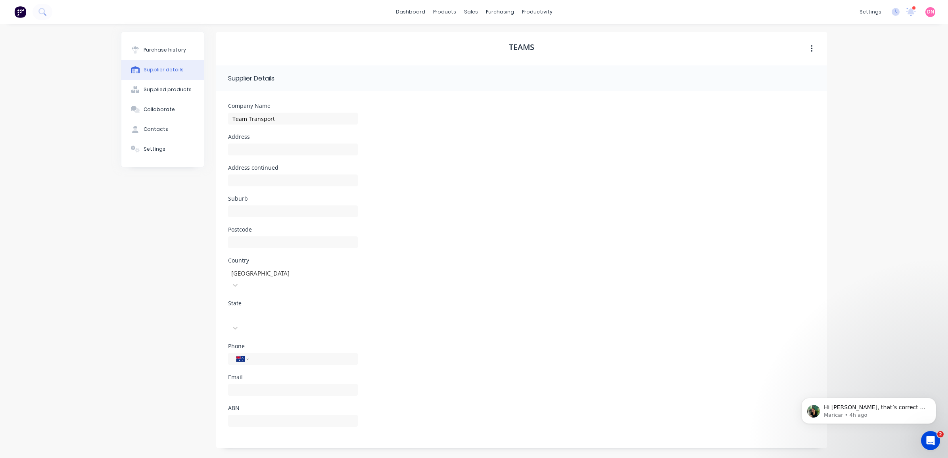
click at [551, 272] on div "Country [GEOGRAPHIC_DATA]" at bounding box center [521, 279] width 587 height 43
click at [323, 152] on input at bounding box center [293, 150] width 130 height 12
drag, startPoint x: 421, startPoint y: 128, endPoint x: 171, endPoint y: 99, distance: 251.6
click at [421, 129] on div "Company Name Team Transport" at bounding box center [521, 118] width 587 height 31
click html
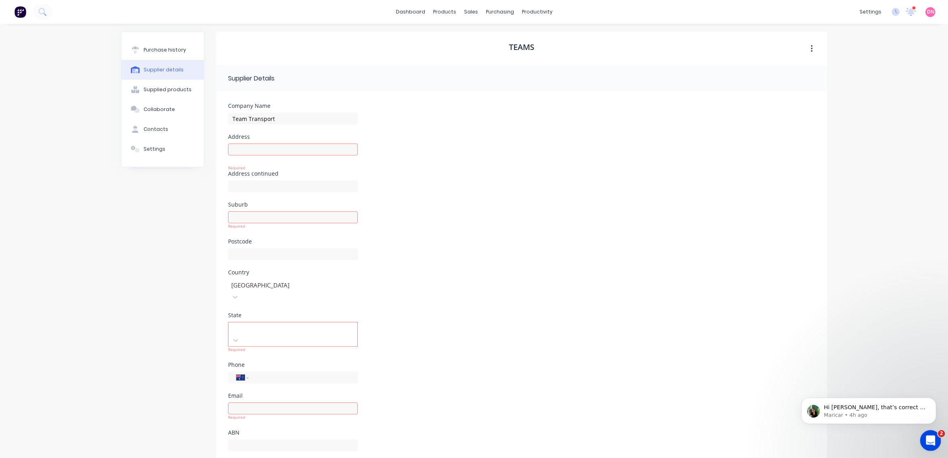
click at [923, 438] on div "Open Intercom Messenger" at bounding box center [929, 439] width 26 height 26
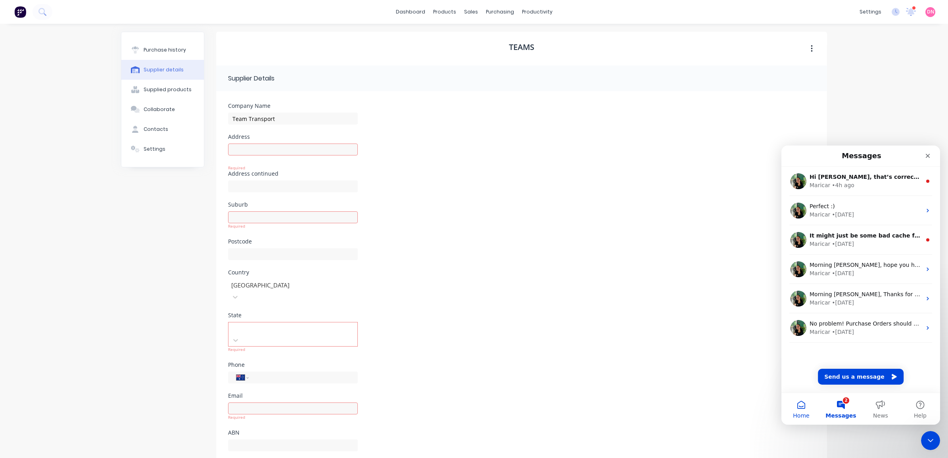
click at [804, 409] on button "Home" at bounding box center [801, 409] width 40 height 32
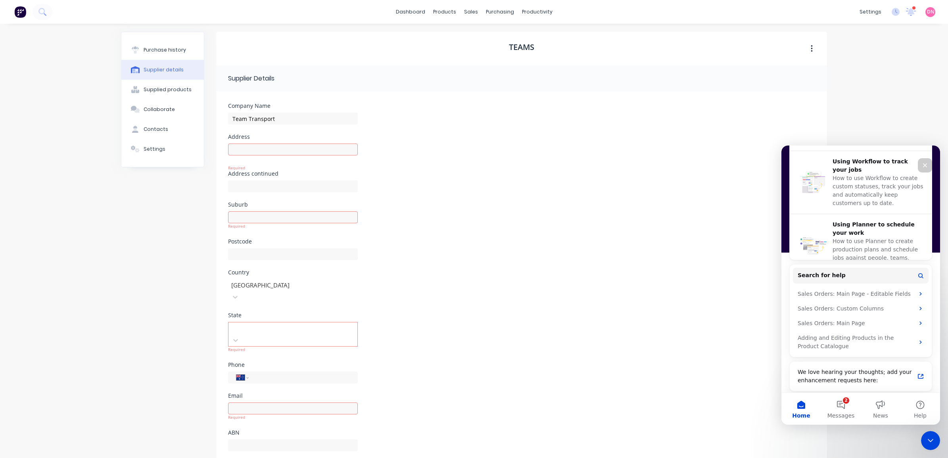
scroll to position [351, 0]
click at [871, 377] on div "We love hearing your thoughts; add your enhancement requests here:" at bounding box center [856, 373] width 117 height 17
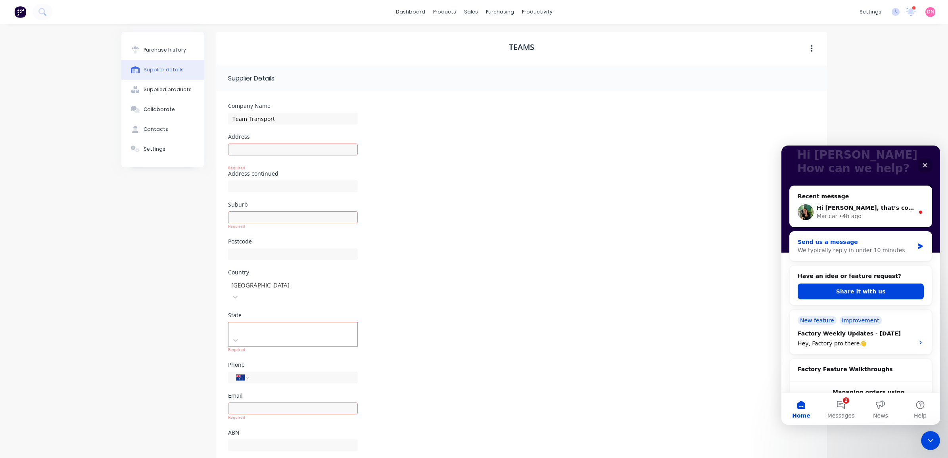
scroll to position [0, 0]
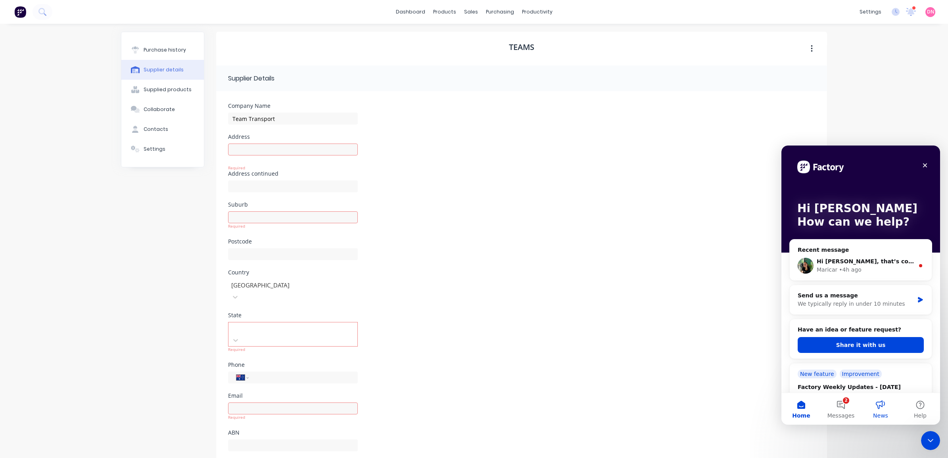
click at [877, 409] on button "News" at bounding box center [881, 409] width 40 height 32
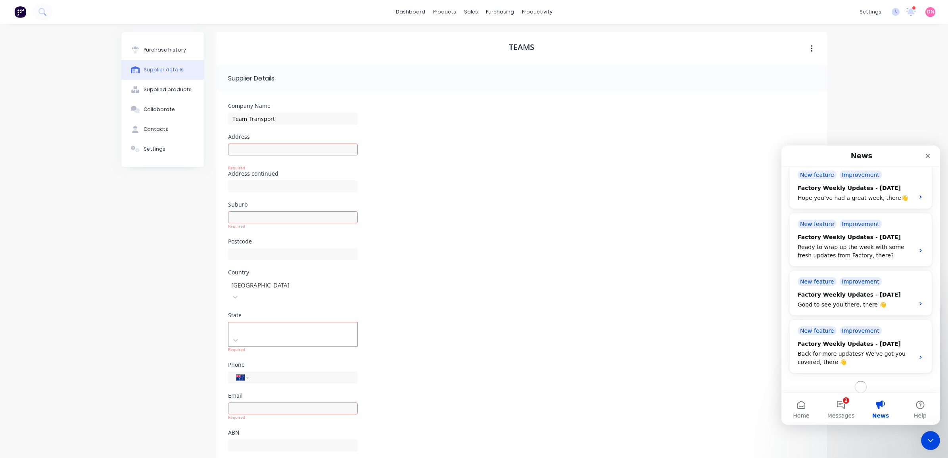
scroll to position [377, 0]
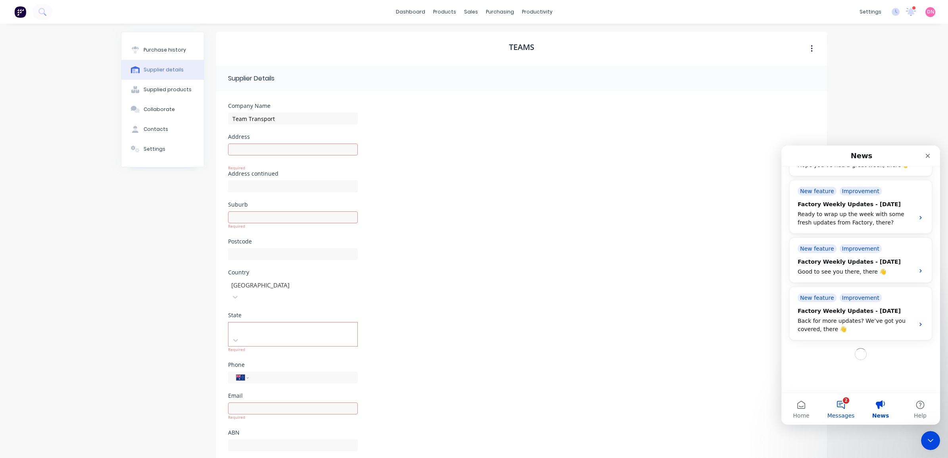
click at [848, 411] on button "2 Messages" at bounding box center [841, 409] width 40 height 32
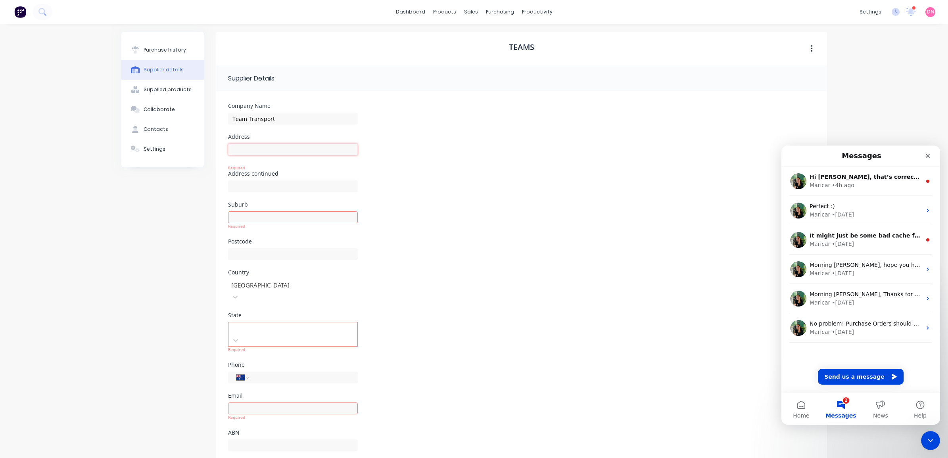
click at [263, 150] on input at bounding box center [293, 150] width 130 height 12
click at [427, 139] on div "Address Required" at bounding box center [521, 152] width 587 height 37
click at [296, 149] on input at bounding box center [293, 150] width 130 height 12
paste input "[STREET_ADDRESS]"
drag, startPoint x: 330, startPoint y: 147, endPoint x: 280, endPoint y: 204, distance: 75.3
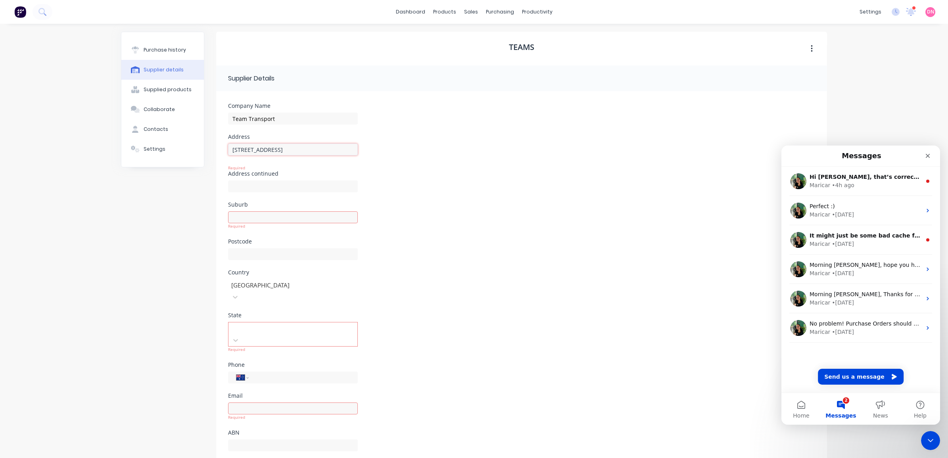
click at [267, 150] on input "[STREET_ADDRESS]" at bounding box center [293, 150] width 130 height 12
type input "P.O Box 233,"
drag, startPoint x: 288, startPoint y: 210, endPoint x: 288, endPoint y: 215, distance: 4.4
click at [288, 211] on div "Required" at bounding box center [293, 218] width 130 height 29
click at [288, 215] on input at bounding box center [293, 211] width 130 height 12
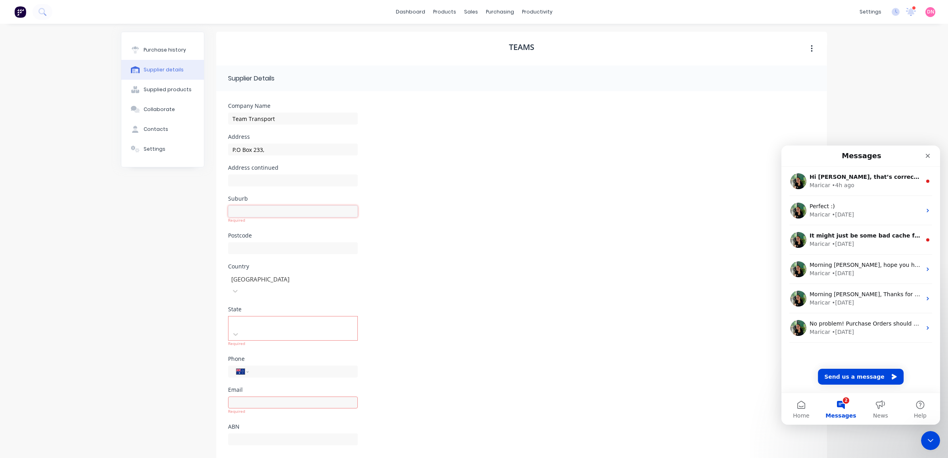
paste input "[GEOGRAPHIC_DATA]"
drag, startPoint x: 301, startPoint y: 209, endPoint x: 286, endPoint y: 209, distance: 15.9
click at [286, 209] on input "[GEOGRAPHIC_DATA]" at bounding box center [293, 211] width 130 height 12
type input "[GEOGRAPHIC_DATA]"
click at [307, 247] on input at bounding box center [293, 242] width 130 height 12
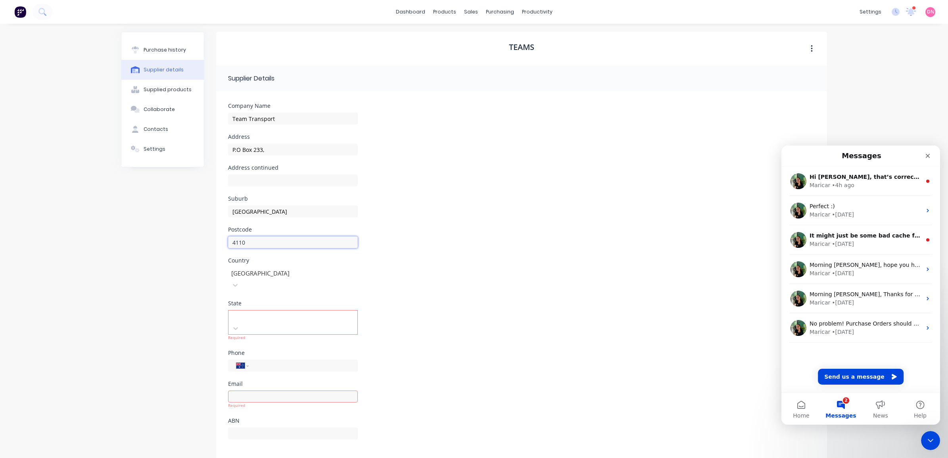
type input "4110"
type input "QL"
click at [324, 382] on div "Required" at bounding box center [293, 396] width 130 height 29
click at [325, 384] on input at bounding box center [293, 390] width 130 height 12
click at [270, 421] on input at bounding box center [293, 427] width 130 height 12
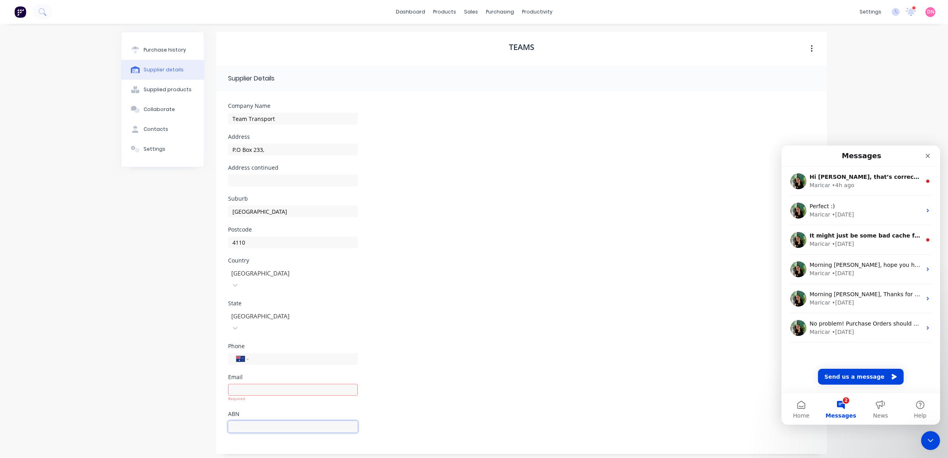
paste input "[GEOGRAPHIC_DATA]"
type input "[GEOGRAPHIC_DATA]"
click at [307, 384] on input at bounding box center [293, 390] width 130 height 12
paste input "Fax: [PHONE_NUMBER] [EMAIL_ADDRESS][DOMAIN_NAME]"
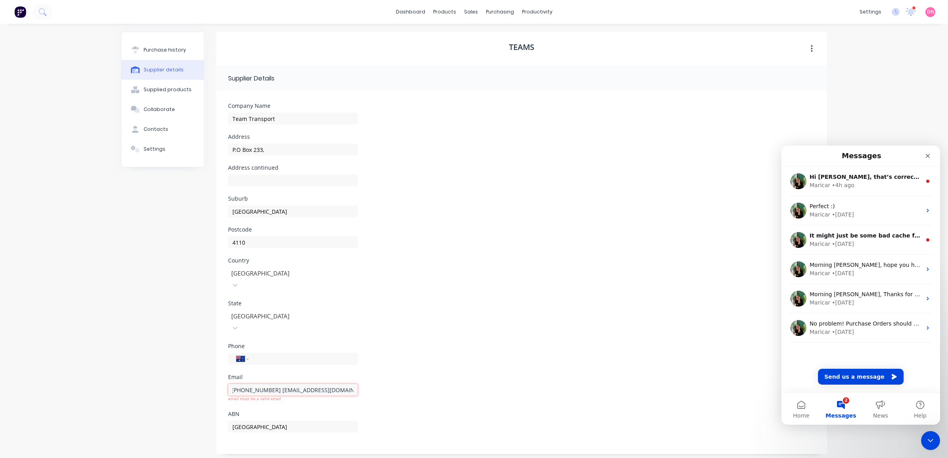
click at [268, 384] on input "Fax: [PHONE_NUMBER] [EMAIL_ADDRESS][DOMAIN_NAME]" at bounding box center [293, 390] width 130 height 12
drag, startPoint x: 355, startPoint y: 368, endPoint x: 266, endPoint y: 370, distance: 89.3
click at [266, 384] on input "Fax: [PHONE_NUMBER] [EMAIL_ADDRESS][DOMAIN_NAME]" at bounding box center [293, 390] width 130 height 12
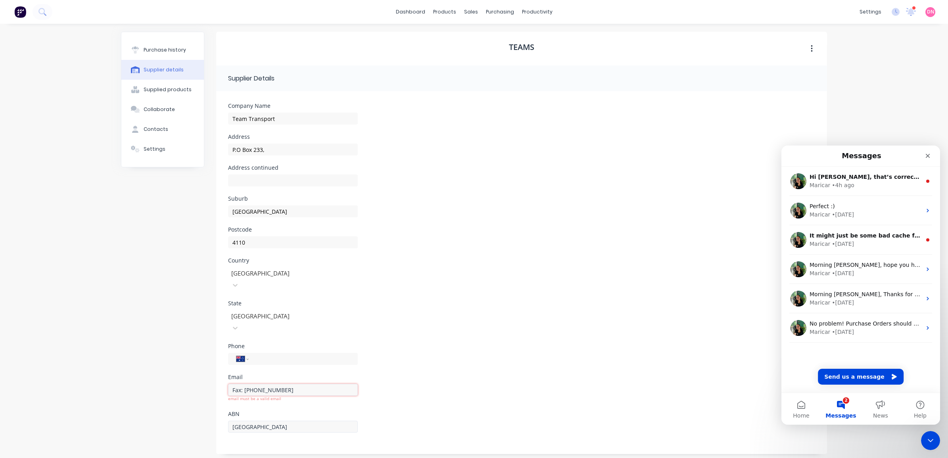
type input "Fax: [PHONE_NUMBER]"
drag, startPoint x: 306, startPoint y: 401, endPoint x: 217, endPoint y: 401, distance: 88.9
click at [217, 401] on form "Company Name Team Transport Address P.O Box 233, Address continued Suburb [GEOG…" at bounding box center [521, 272] width 611 height 363
paste input "[EMAIL_ADDRESS][DOMAIN_NAME]"
type input "[EMAIL_ADDRESS][DOMAIN_NAME]"
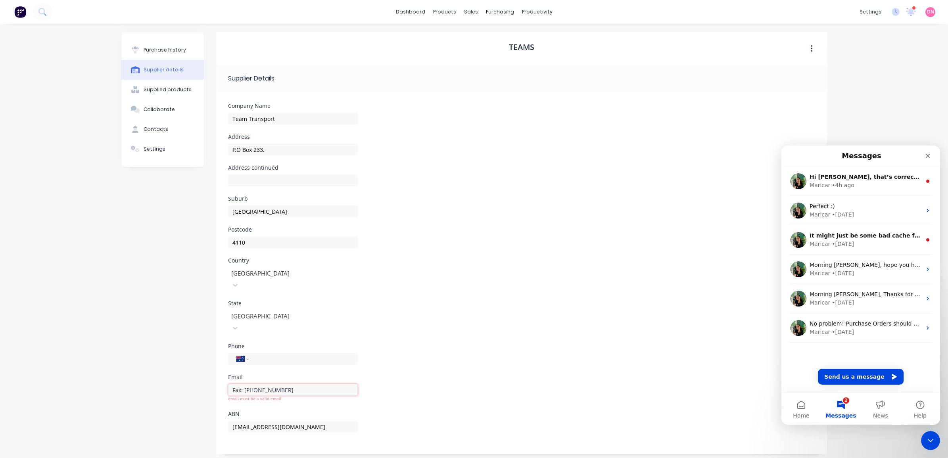
drag, startPoint x: 284, startPoint y: 366, endPoint x: 194, endPoint y: 365, distance: 90.1
click at [194, 365] on div "Purchase history Supplier details Supplied products Collaborate Contacts Settin…" at bounding box center [474, 243] width 706 height 422
drag, startPoint x: 328, startPoint y: 403, endPoint x: 227, endPoint y: 406, distance: 101.6
click at [227, 406] on form "Company Name Team Transport Address P.O Box 233, Address continued Suburb [GEOG…" at bounding box center [521, 272] width 611 height 363
click at [260, 384] on input at bounding box center [293, 390] width 130 height 12
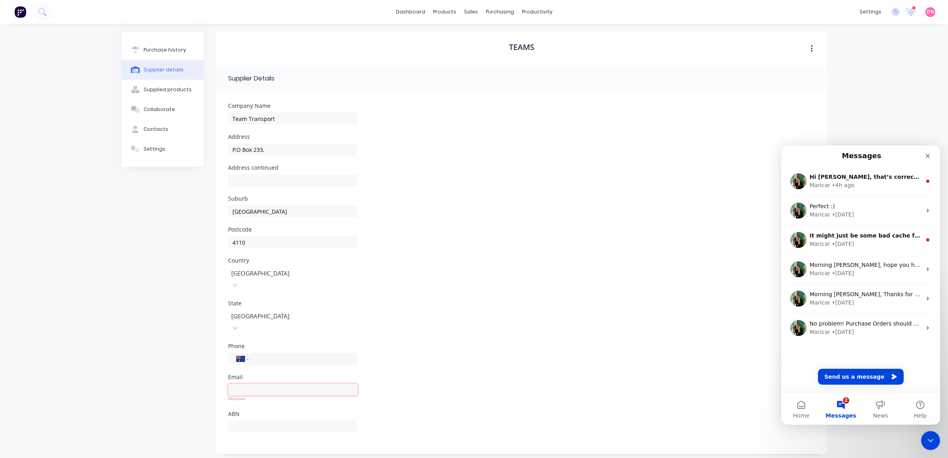
paste input "[EMAIL_ADDRESS][DOMAIN_NAME]"
click at [234, 384] on input "[EMAIL_ADDRESS][DOMAIN_NAME]" at bounding box center [293, 390] width 130 height 12
type input "[EMAIL_ADDRESS][DOMAIN_NAME]"
click at [489, 313] on div "State [GEOGRAPHIC_DATA]" at bounding box center [521, 322] width 587 height 43
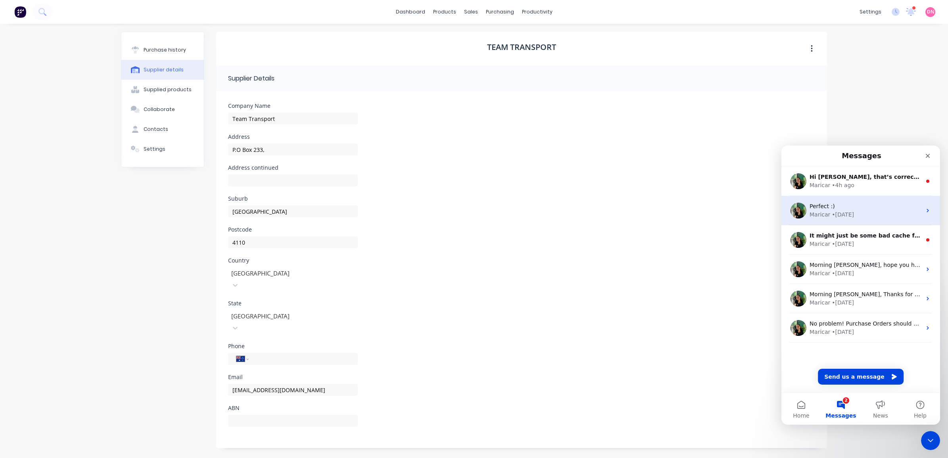
type input "P.O Box 233,"
click at [931, 157] on div "Close" at bounding box center [928, 156] width 14 height 14
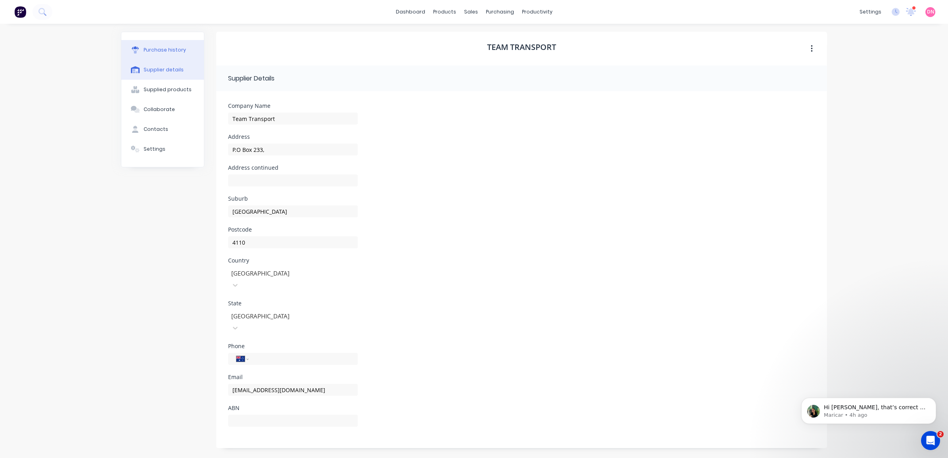
click at [168, 50] on div "Purchase history" at bounding box center [165, 49] width 42 height 7
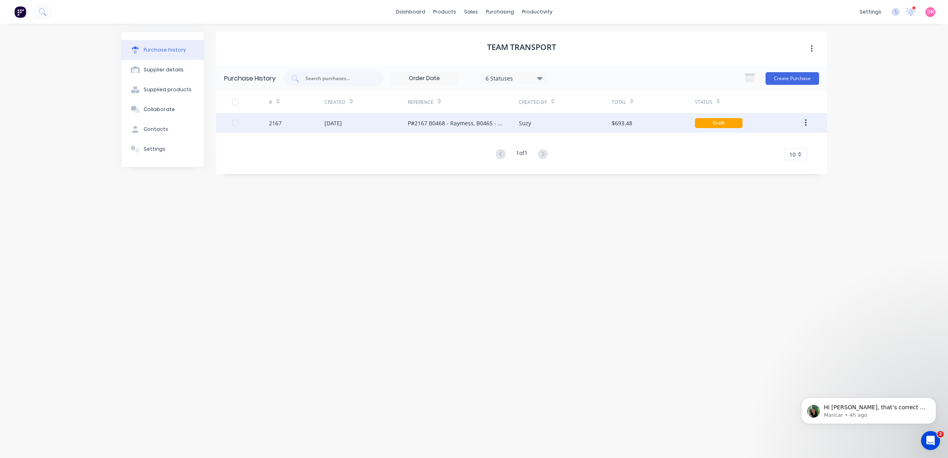
click at [490, 125] on div "P#2167 B0468 - Raymess, B0465 - [PERSON_NAME] Builders - Trusses" at bounding box center [455, 123] width 95 height 8
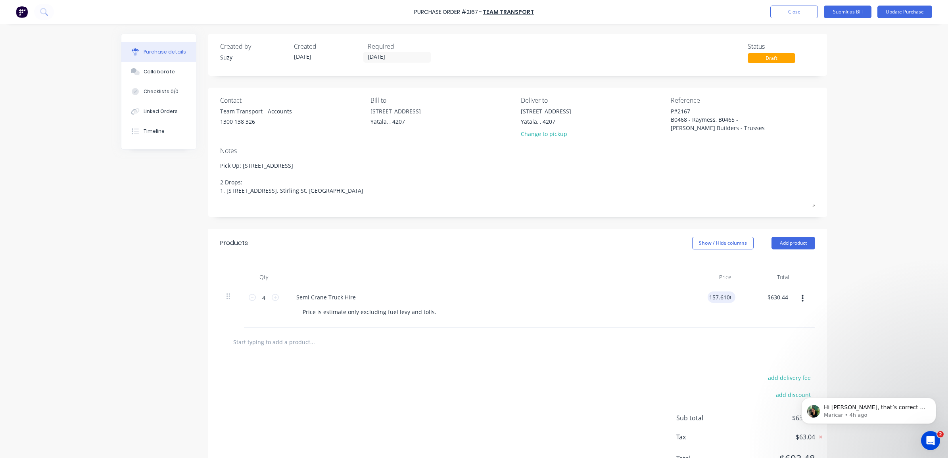
click at [715, 298] on input "157.6100" at bounding box center [720, 298] width 25 height 12
click at [802, 299] on icon "button" at bounding box center [803, 298] width 2 height 7
click at [719, 297] on input "157.61" at bounding box center [720, 298] width 25 height 12
type input "$166.29"
type input "$665.16"
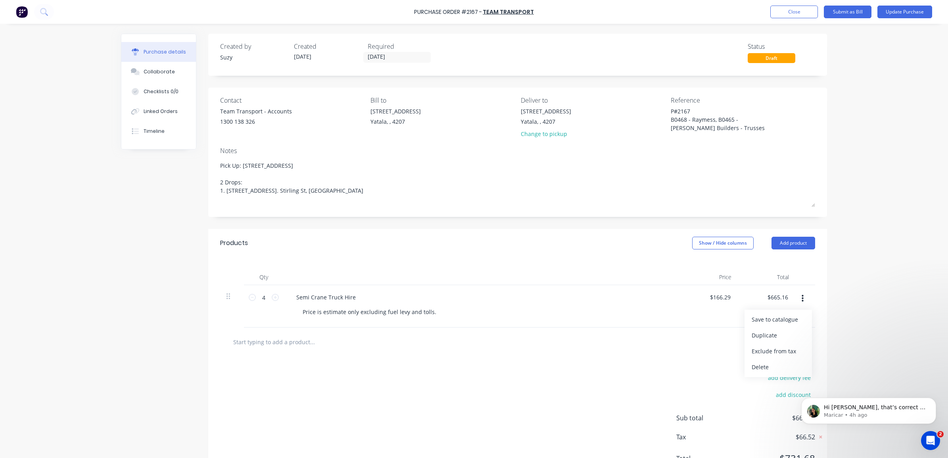
click at [728, 320] on div "$166.29 $166.29" at bounding box center [709, 306] width 58 height 42
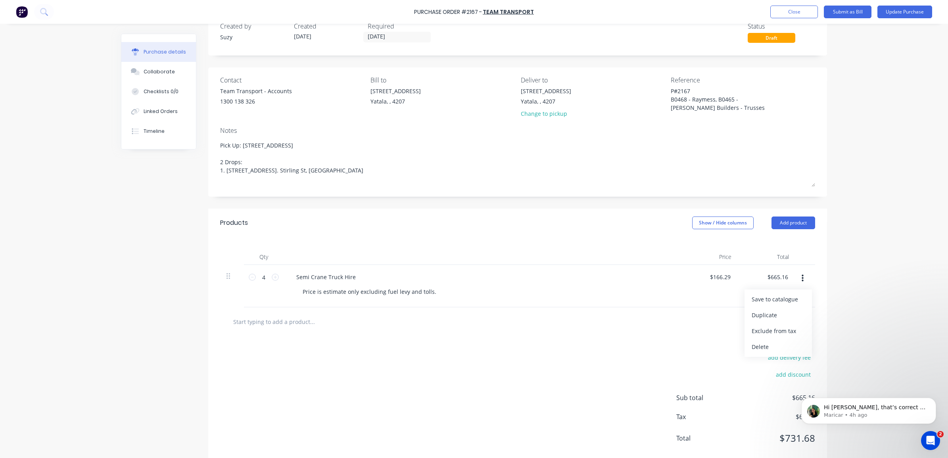
scroll to position [38, 0]
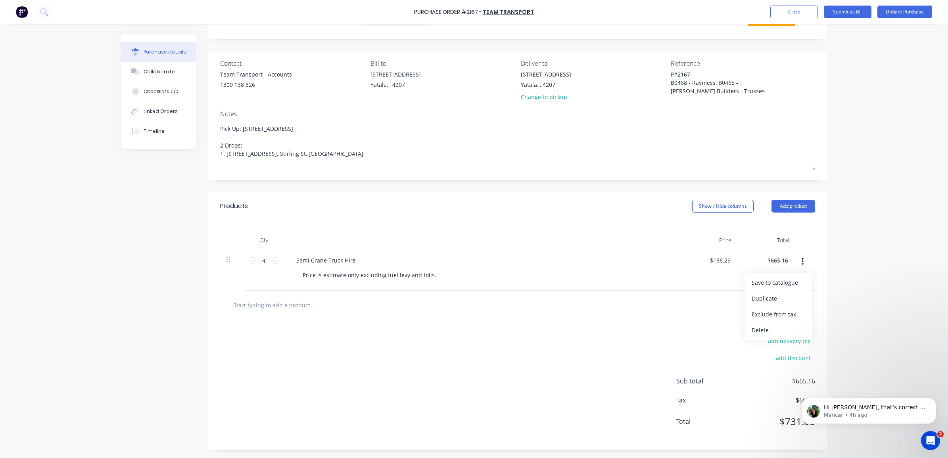
click at [239, 309] on input "text" at bounding box center [312, 305] width 159 height 16
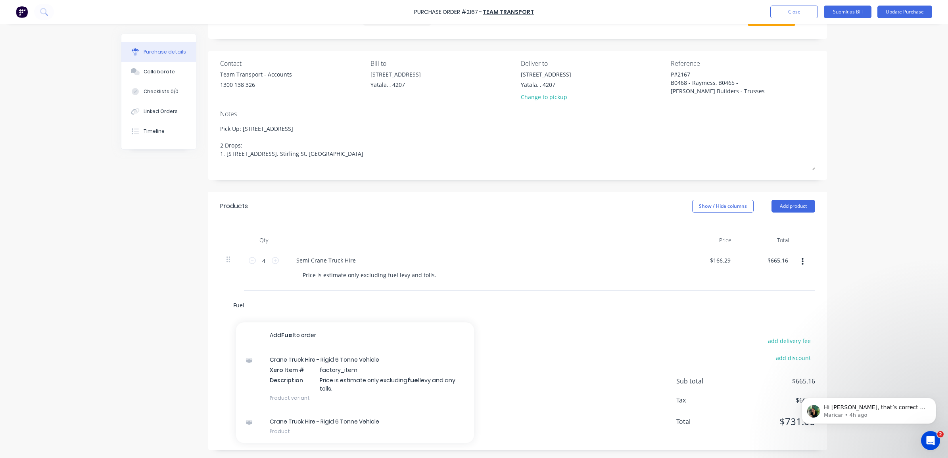
type input "Fuel"
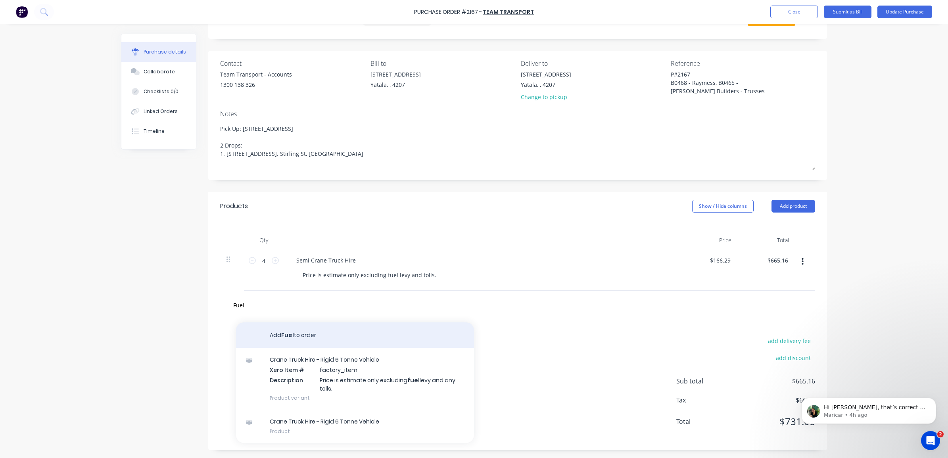
click at [358, 331] on button "Add Fuel to order" at bounding box center [355, 335] width 238 height 25
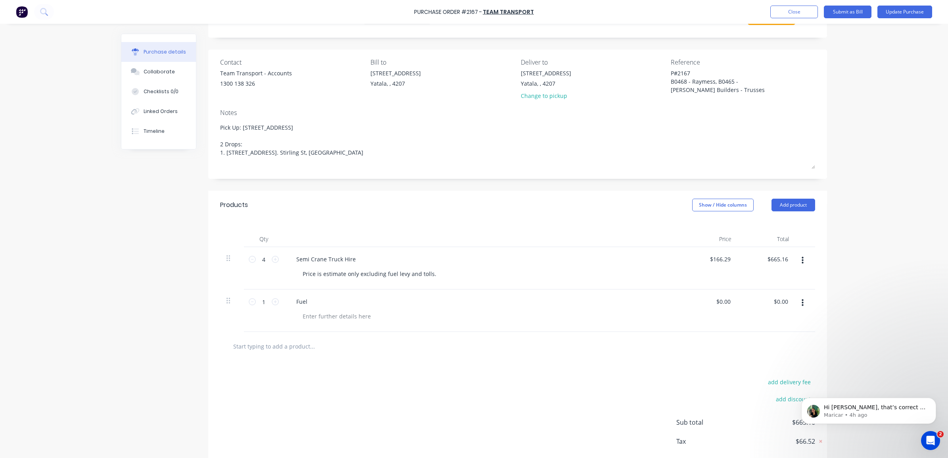
click at [796, 303] on button "button" at bounding box center [802, 303] width 19 height 14
click at [725, 305] on input "0.00" at bounding box center [723, 302] width 18 height 12
type input "$161.68"
click at [700, 330] on div "$161.68 161.68" at bounding box center [709, 311] width 58 height 42
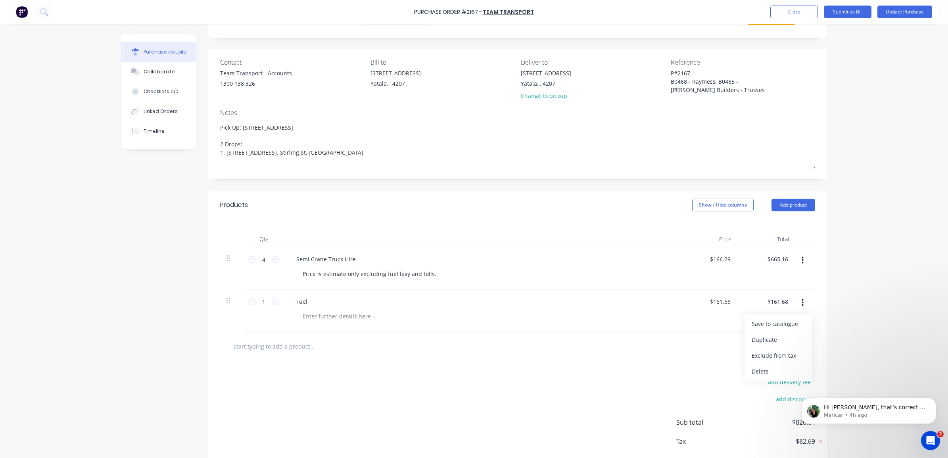
click at [693, 354] on div at bounding box center [518, 346] width 582 height 16
click at [724, 302] on input "161.68" at bounding box center [720, 302] width 25 height 12
type input "$161.88"
click at [272, 260] on icon at bounding box center [275, 259] width 7 height 7
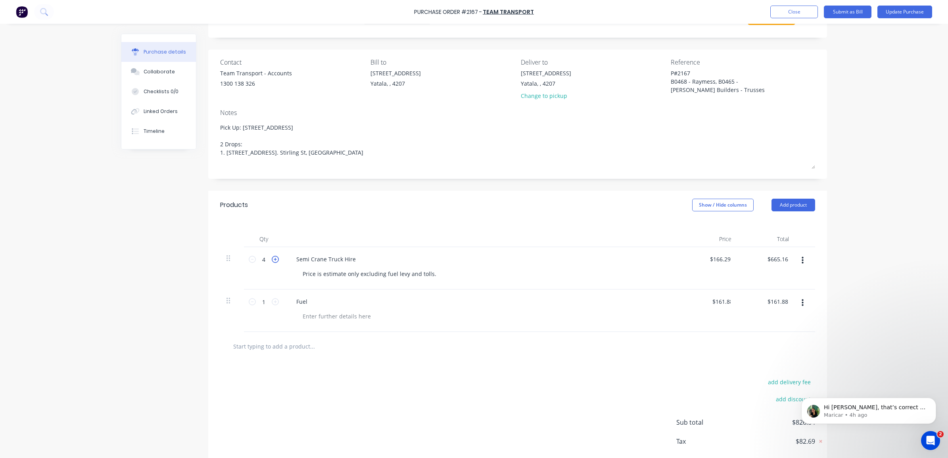
type input "5"
type input "$831.45"
click at [265, 260] on input "5" at bounding box center [264, 259] width 16 height 12
type input "5.5"
type input "$914.60"
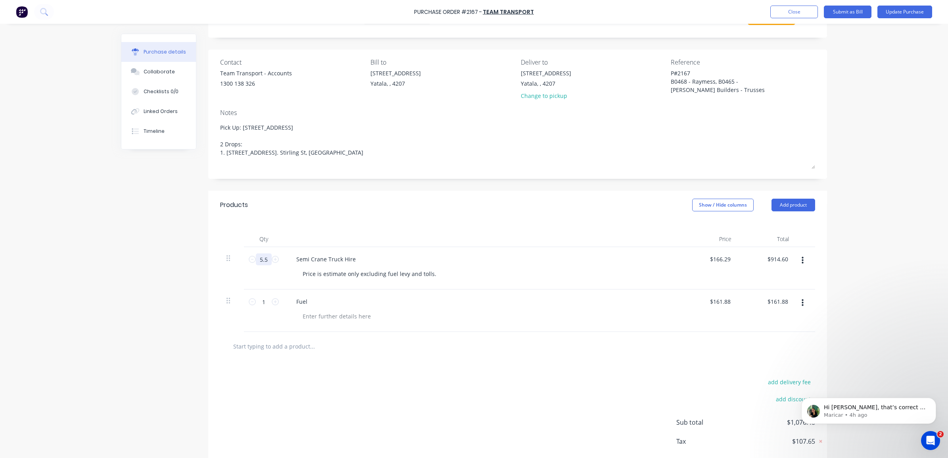
type input "5.5"
click at [637, 396] on div "add delivery fee add discount Sub total $1,076.48 Tax $107.65 Total $1,184.13" at bounding box center [517, 426] width 619 height 131
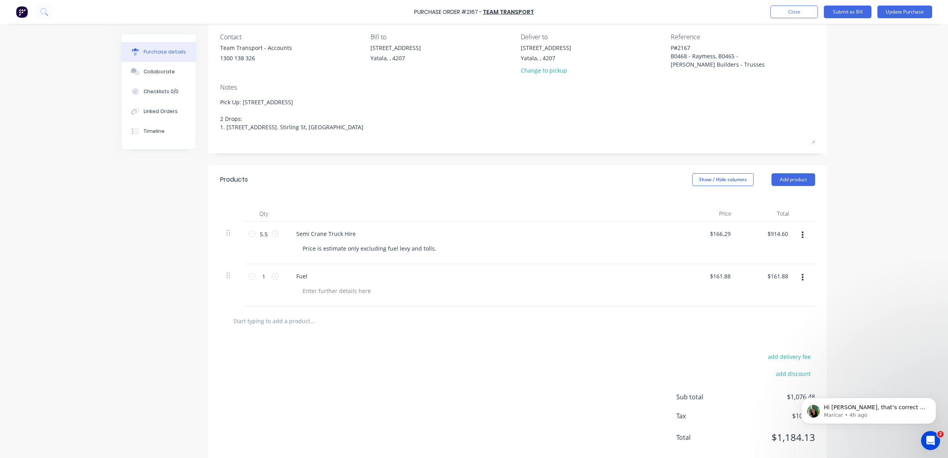
scroll to position [81, 0]
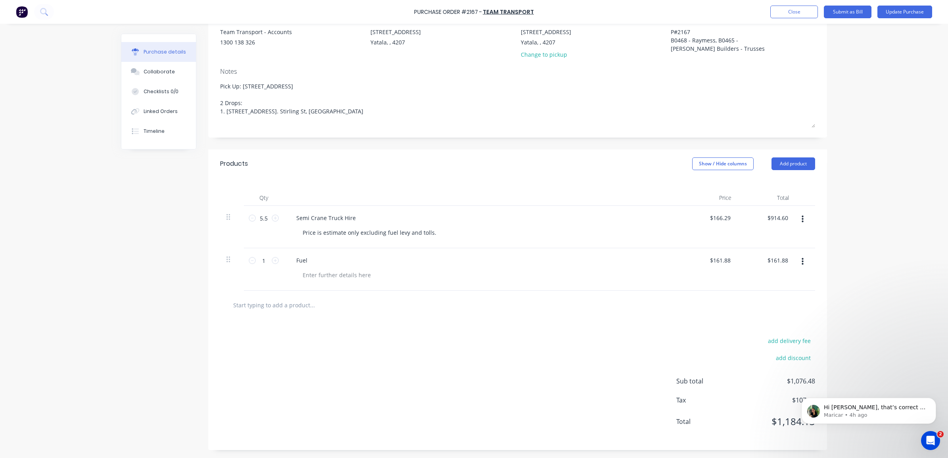
click at [290, 303] on input "text" at bounding box center [312, 305] width 159 height 16
type input "T"
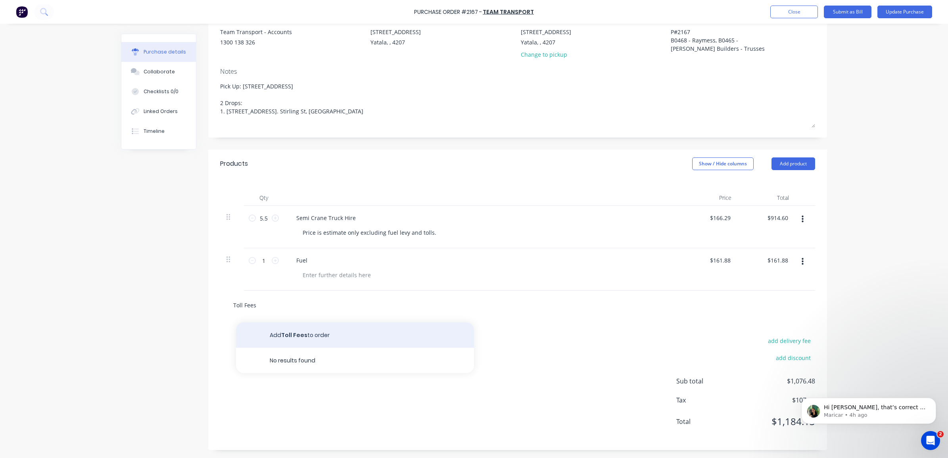
type input "Toll Fees"
click at [278, 330] on button "Add Toll Fees to order" at bounding box center [355, 335] width 238 height 25
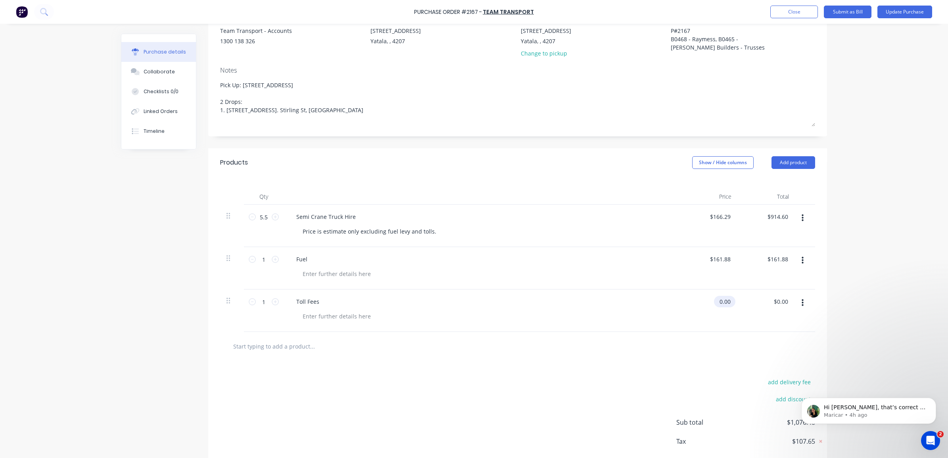
click at [720, 303] on input "0.00" at bounding box center [723, 302] width 18 height 12
type input "$36.28"
click at [616, 342] on div at bounding box center [518, 346] width 582 height 16
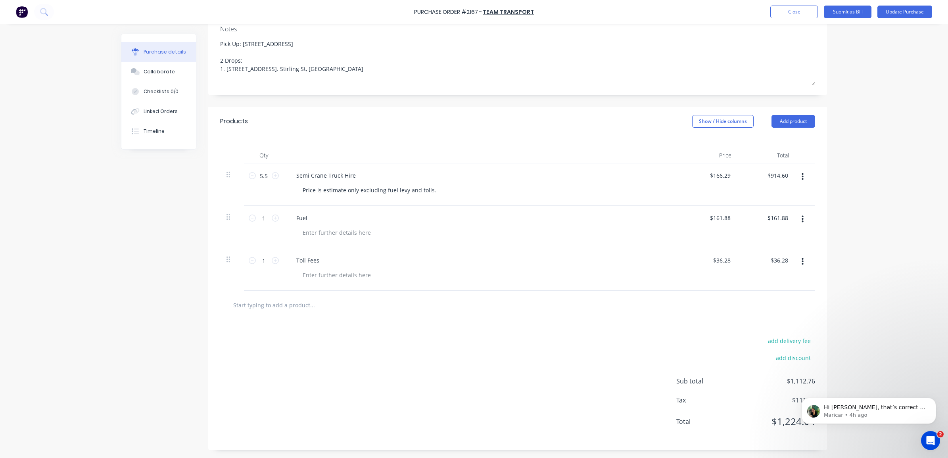
scroll to position [24, 0]
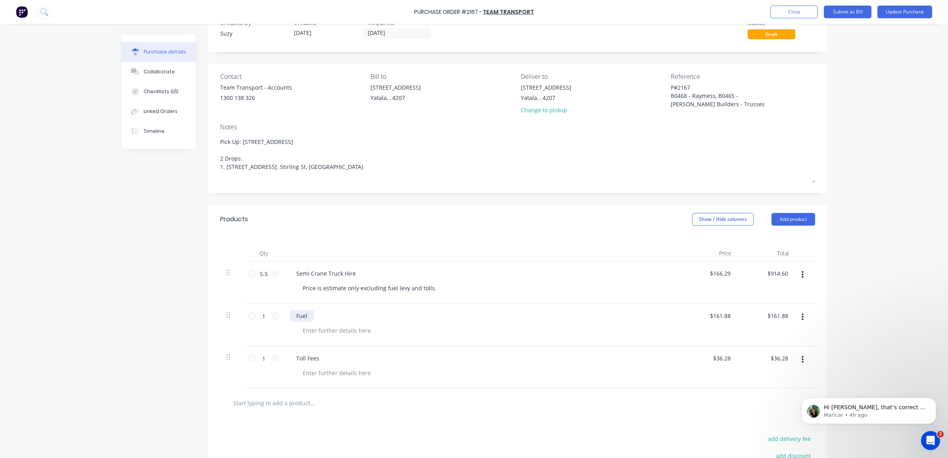
click at [304, 319] on div "Fuel" at bounding box center [302, 316] width 24 height 12
click at [325, 334] on div at bounding box center [336, 331] width 81 height 12
click at [316, 359] on div "Toll Fees" at bounding box center [308, 359] width 36 height 12
click at [424, 288] on div "Price is estimate only excluding fuel levy and tolls." at bounding box center [369, 288] width 146 height 12
drag, startPoint x: 300, startPoint y: 286, endPoint x: 502, endPoint y: 298, distance: 203.1
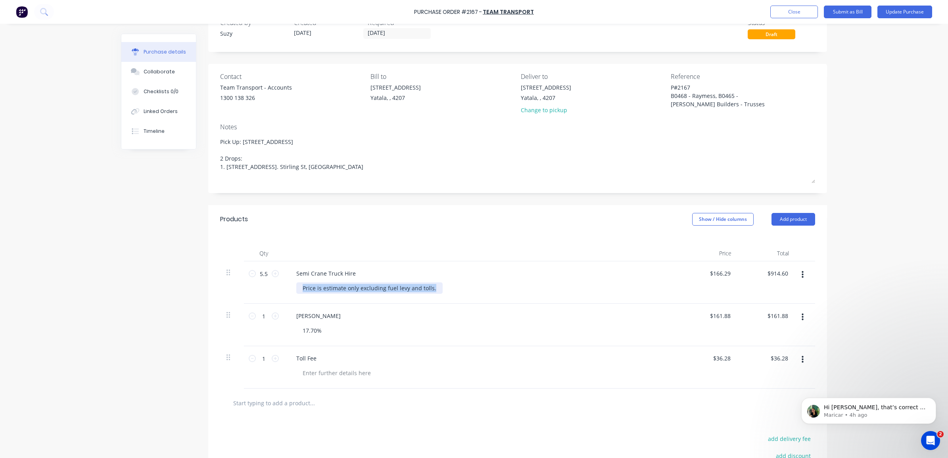
click at [502, 298] on div "Semi Crane Truck Hire Price is estimate only excluding fuel levy and tolls." at bounding box center [482, 282] width 397 height 42
click at [421, 279] on div "Semi Crane Truck Hire" at bounding box center [482, 274] width 384 height 12
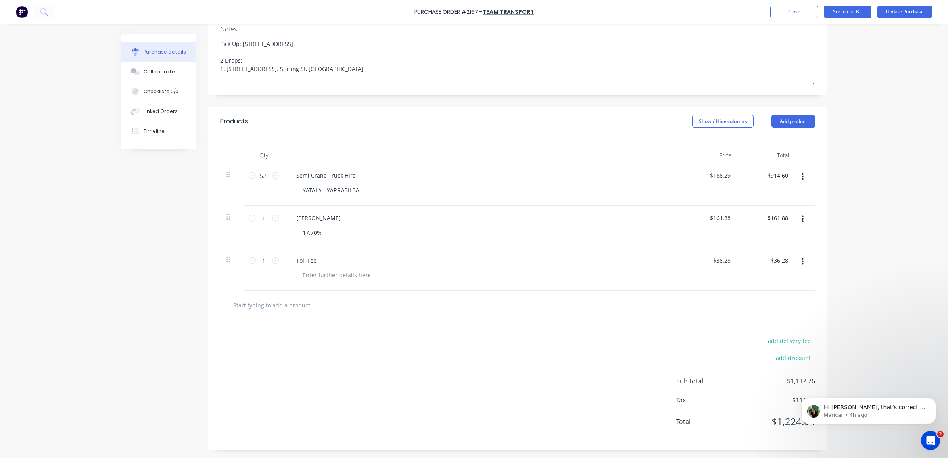
scroll to position [0, 0]
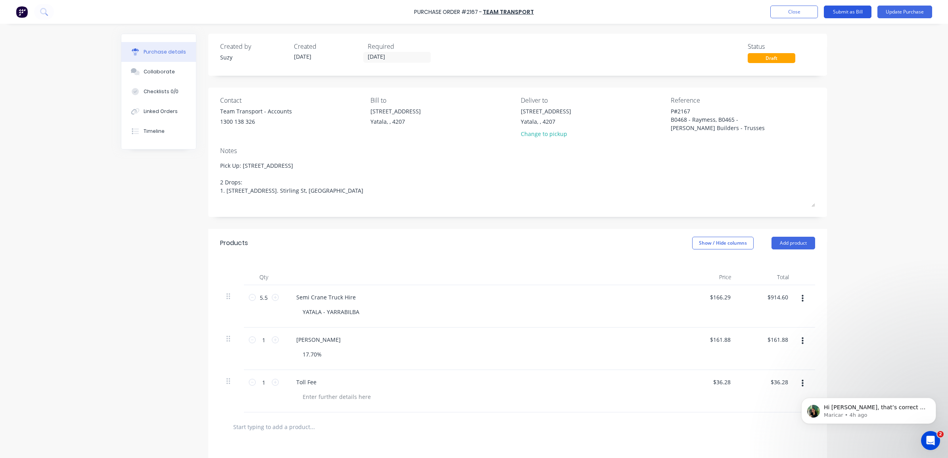
click at [850, 12] on button "Submit as Bill" at bounding box center [848, 12] width 48 height 13
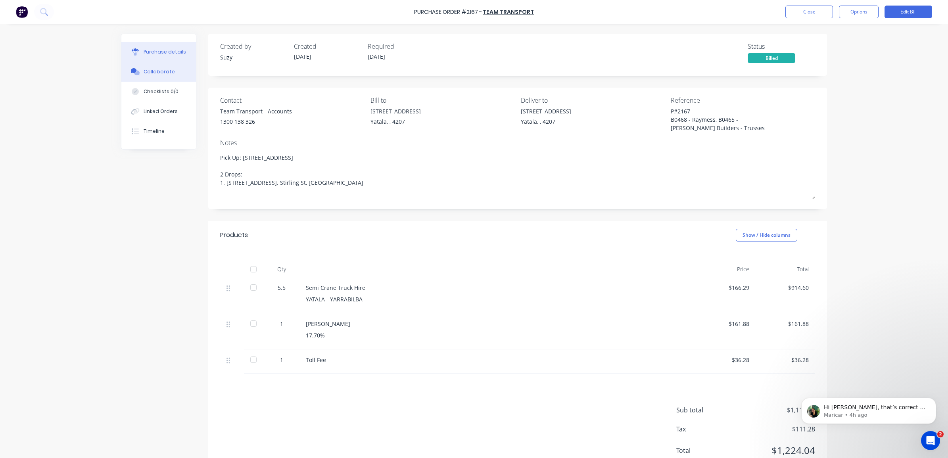
click at [171, 74] on button "Collaborate" at bounding box center [158, 72] width 75 height 20
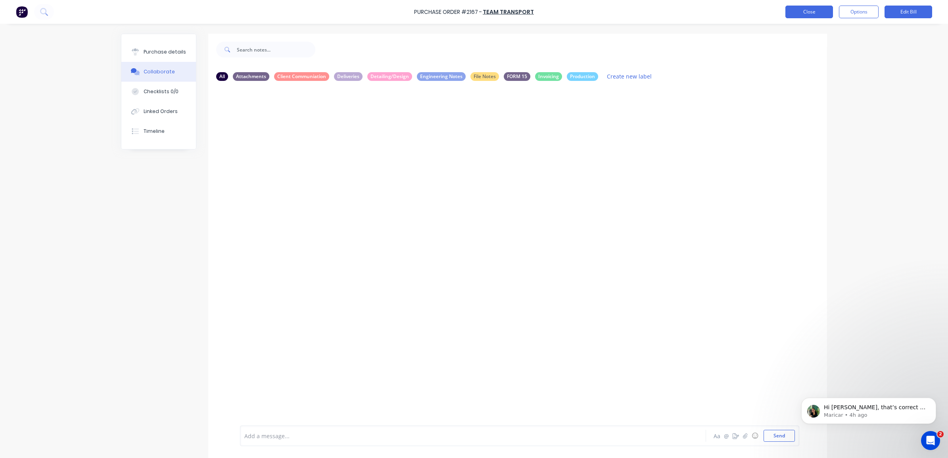
click at [794, 12] on button "Close" at bounding box center [809, 12] width 48 height 13
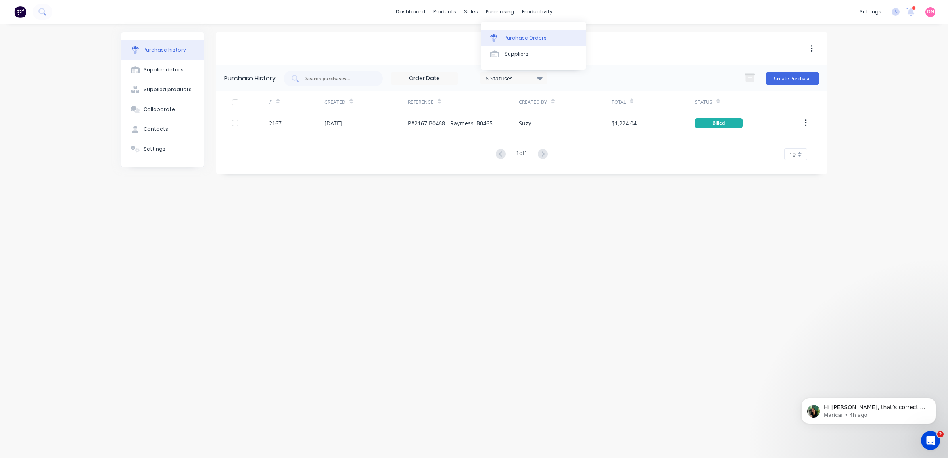
click at [506, 32] on link "Purchase Orders" at bounding box center [533, 38] width 105 height 16
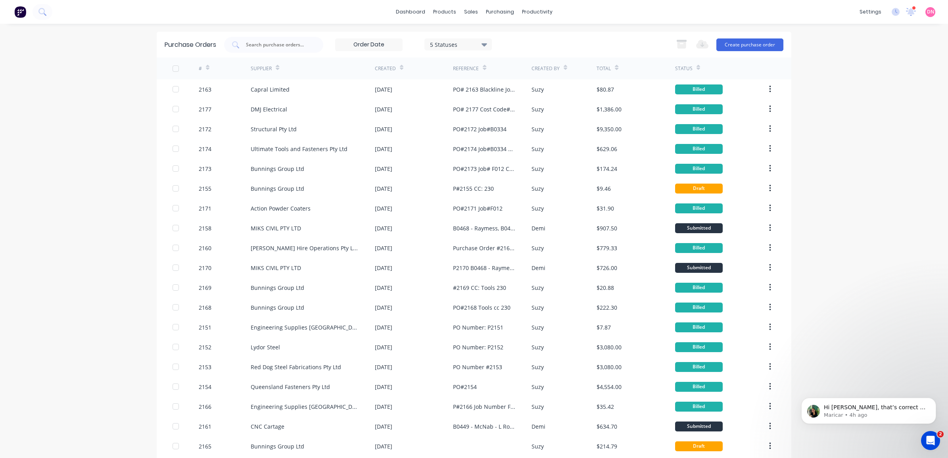
click at [685, 64] on div "Status" at bounding box center [687, 68] width 25 height 14
click at [692, 64] on div "Status" at bounding box center [687, 68] width 25 height 14
click at [697, 67] on icon at bounding box center [699, 68] width 4 height 6
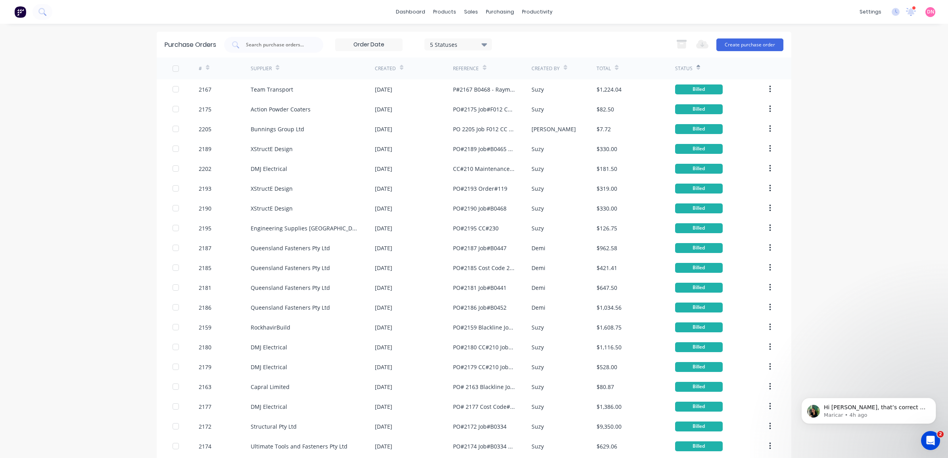
click at [697, 67] on icon at bounding box center [699, 68] width 4 height 6
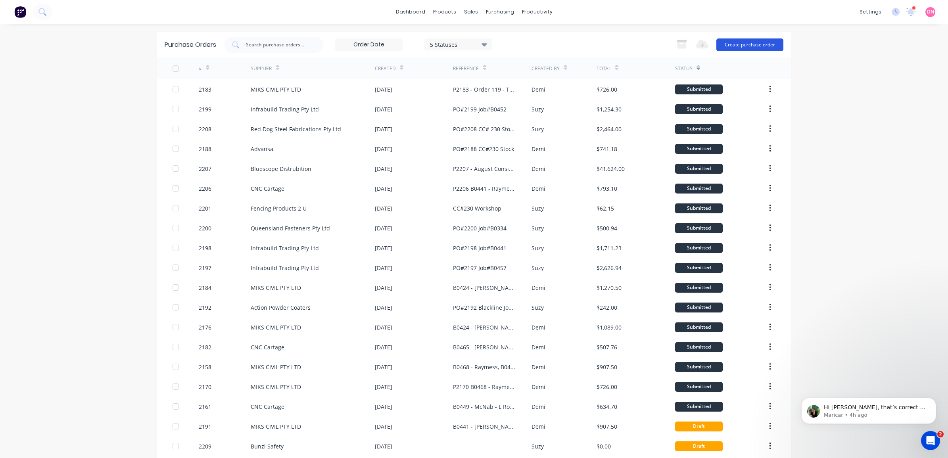
click at [746, 45] on button "Create purchase order" at bounding box center [749, 44] width 67 height 13
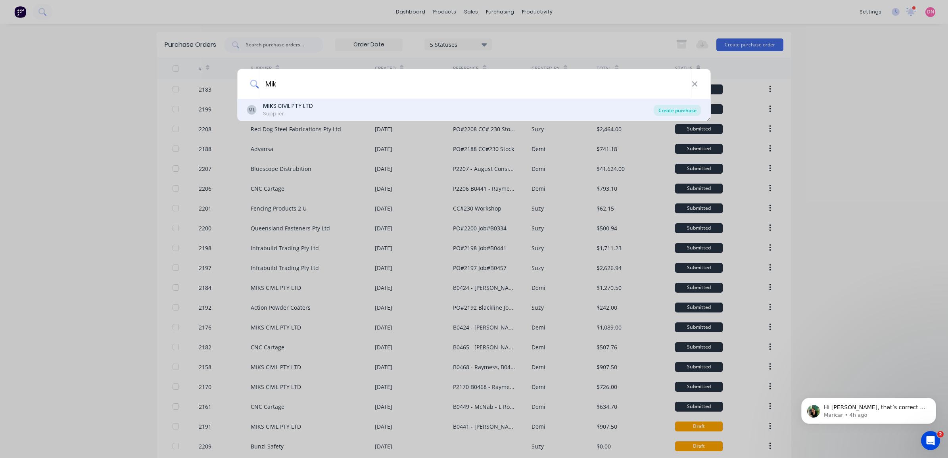
type input "Mik"
click at [659, 108] on div "Create purchase" at bounding box center [678, 110] width 48 height 11
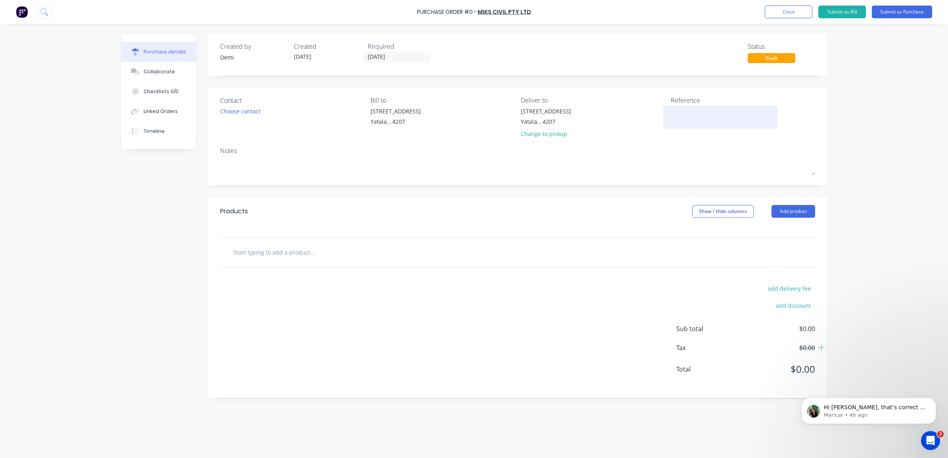
click at [710, 112] on textarea at bounding box center [720, 116] width 99 height 18
drag, startPoint x: 421, startPoint y: 255, endPoint x: 370, endPoint y: 256, distance: 50.8
click at [419, 256] on div at bounding box center [346, 252] width 238 height 16
click at [310, 256] on input "text" at bounding box center [312, 252] width 159 height 16
type input "/"
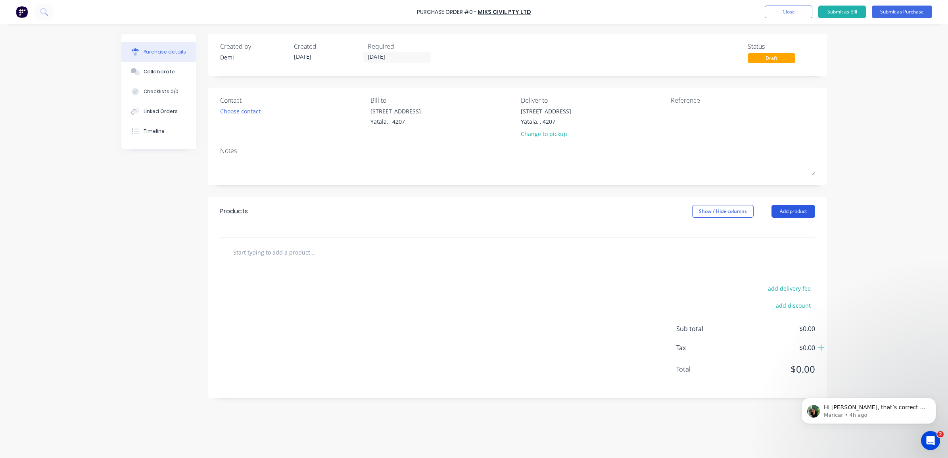
click at [791, 210] on button "Add product" at bounding box center [794, 211] width 44 height 13
click at [808, 230] on button "Product catalogue" at bounding box center [777, 232] width 75 height 16
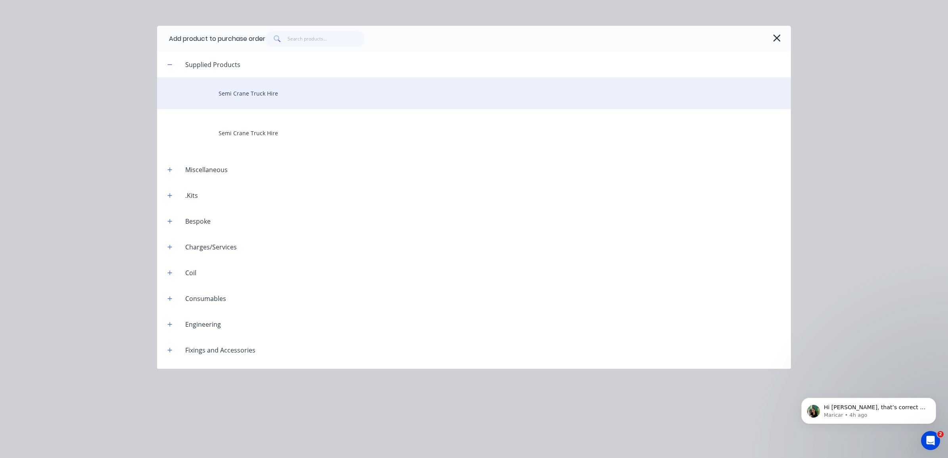
click at [312, 94] on div "Semi Crane Truck Hire" at bounding box center [474, 93] width 634 height 32
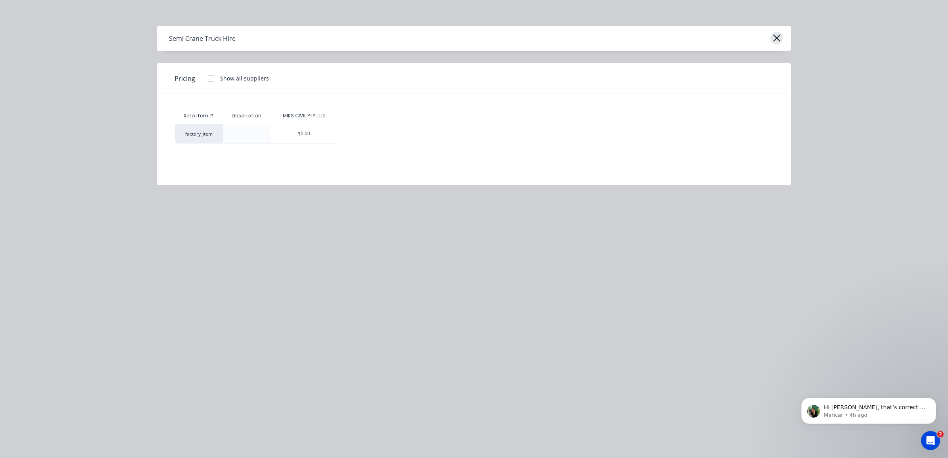
click at [776, 35] on icon "button" at bounding box center [777, 38] width 8 height 11
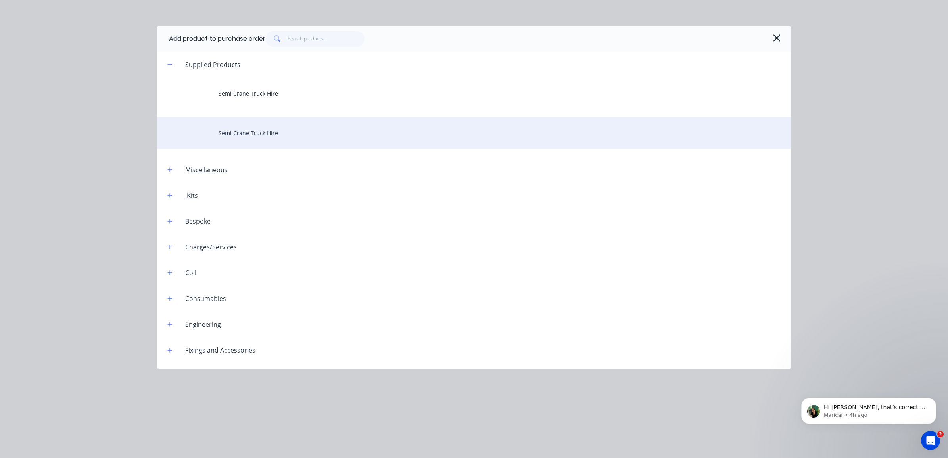
click at [445, 132] on div "Semi Crane Truck Hire" at bounding box center [474, 133] width 634 height 32
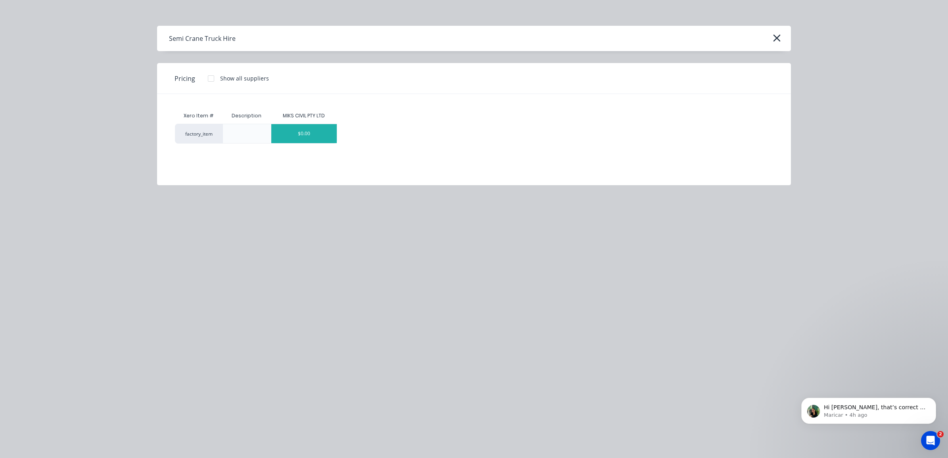
click at [317, 138] on div "$0.00" at bounding box center [303, 133] width 65 height 19
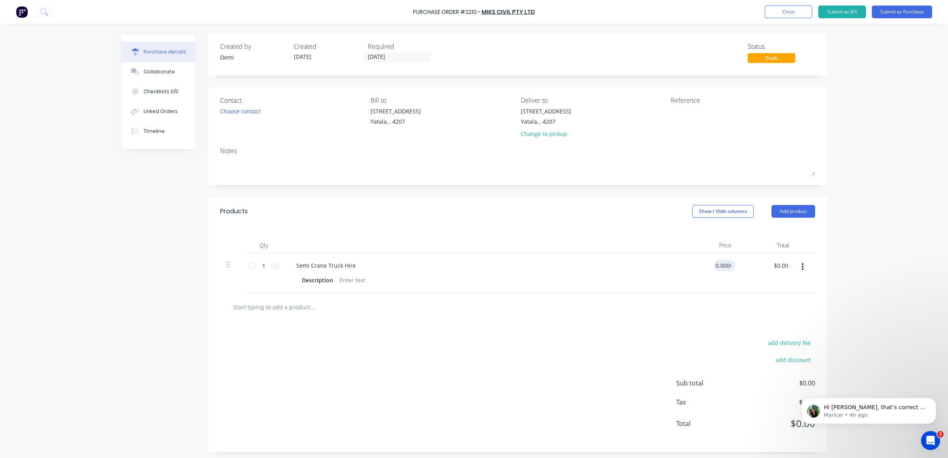
click at [717, 268] on input "0.0000" at bounding box center [723, 266] width 18 height 12
type input "$165.00"
click at [683, 328] on div "add delivery fee add discount Sub total $0.00 Tax $0.00 Total $0.00" at bounding box center [517, 387] width 619 height 131
click at [351, 282] on div at bounding box center [352, 281] width 32 height 12
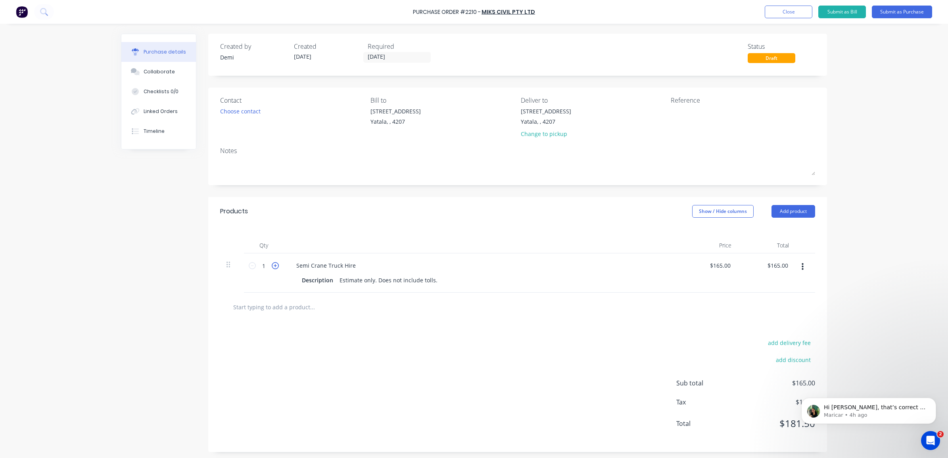
click at [272, 264] on icon at bounding box center [275, 265] width 7 height 7
type input "2"
type input "$330.00"
click at [272, 264] on icon at bounding box center [275, 265] width 7 height 7
type input "3"
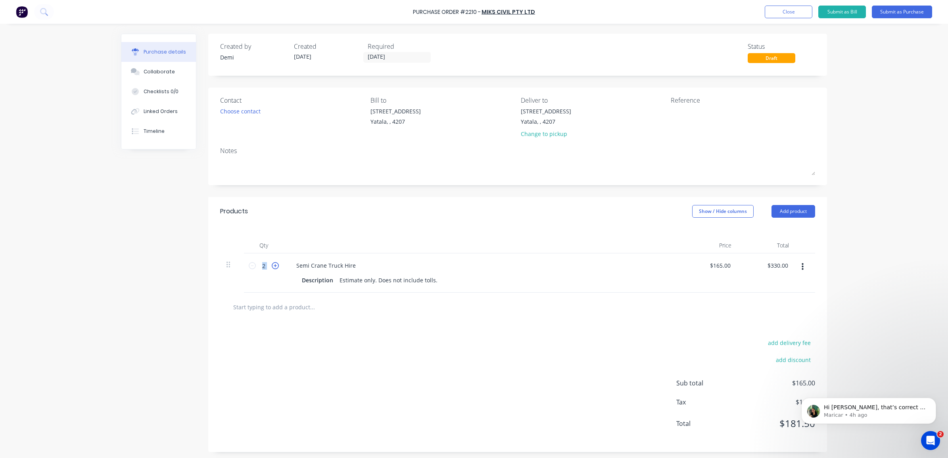
type input "$495.00"
click at [272, 264] on icon at bounding box center [275, 265] width 7 height 7
type input "4"
type input "$660.00"
click at [272, 264] on icon at bounding box center [275, 265] width 7 height 7
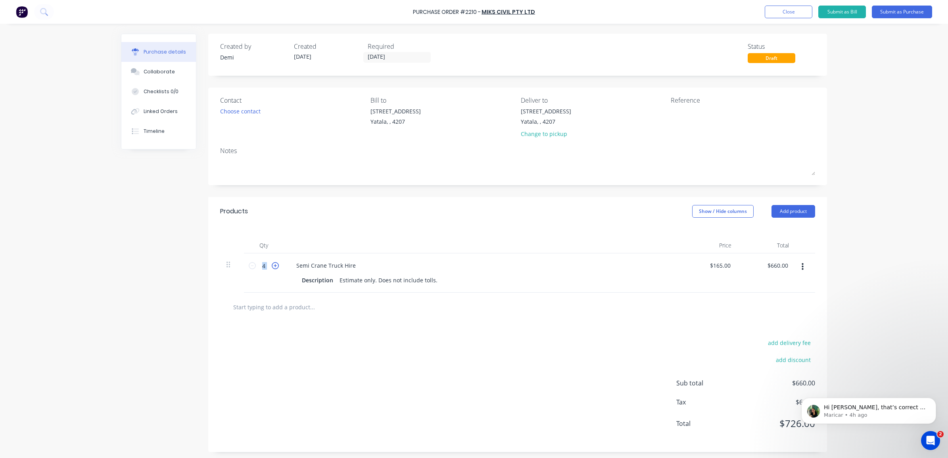
type input "5"
type input "$825.00"
click at [272, 264] on icon at bounding box center [275, 265] width 7 height 7
type input "6"
type input "$990.00"
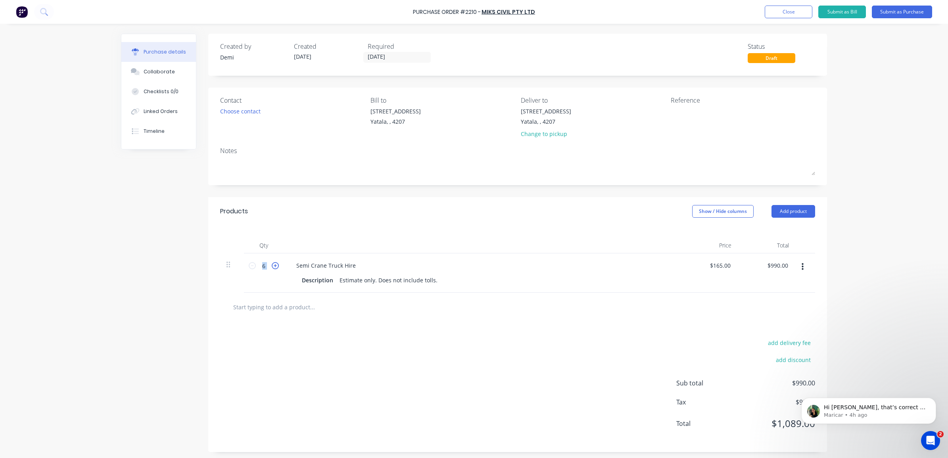
click at [272, 264] on icon at bounding box center [275, 265] width 7 height 7
type input "7"
type input "$1,155.00"
click at [272, 264] on icon at bounding box center [275, 265] width 7 height 7
type input "8"
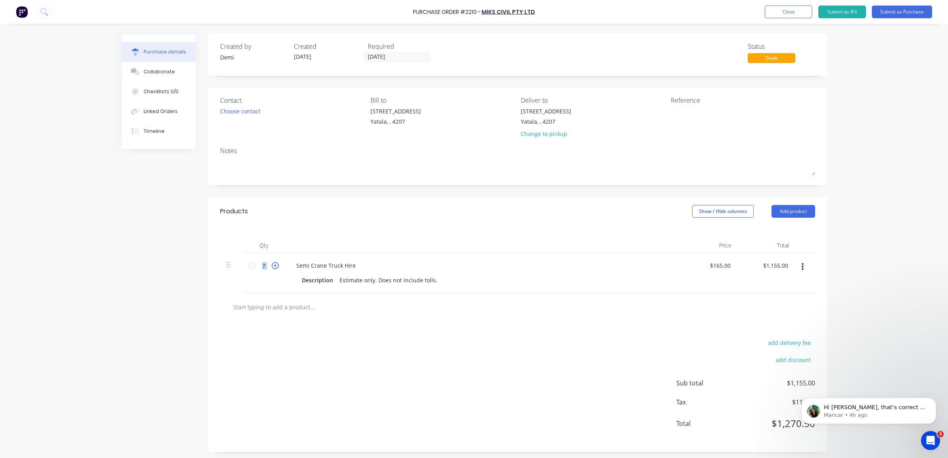
type input "$1,320.00"
drag, startPoint x: 270, startPoint y: 264, endPoint x: 546, endPoint y: 292, distance: 277.2
click at [546, 292] on div "Semi Crane Truck Hire Description Estimate only. Does not include tolls." at bounding box center [482, 272] width 397 height 39
click at [692, 116] on textarea at bounding box center [720, 116] width 99 height 18
type textarea "P2210 - B0334 - [PERSON_NAME] Reinforcements"
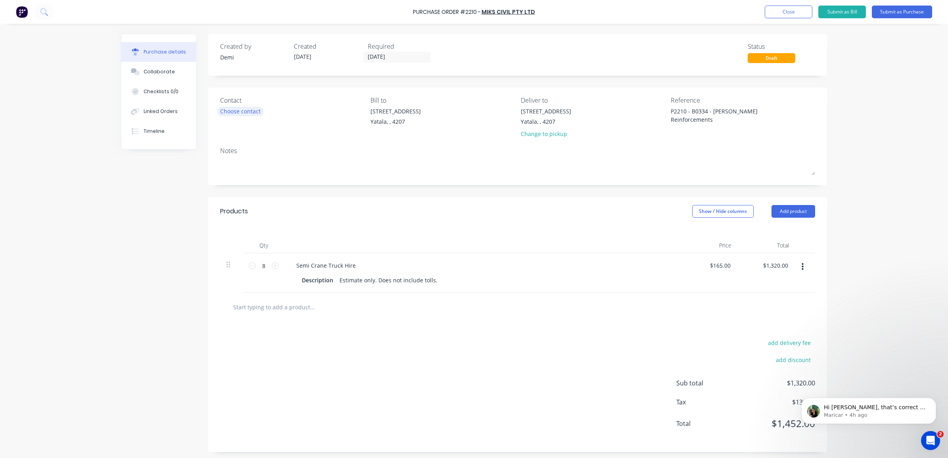
click at [253, 108] on div "Choose contact" at bounding box center [240, 111] width 40 height 8
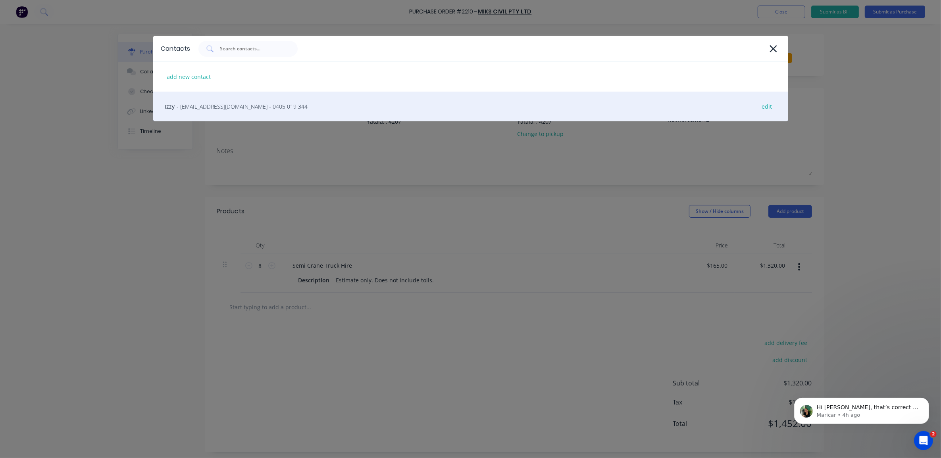
click at [223, 110] on span "- [EMAIL_ADDRESS][DOMAIN_NAME] - 0405 019 344" at bounding box center [242, 106] width 131 height 8
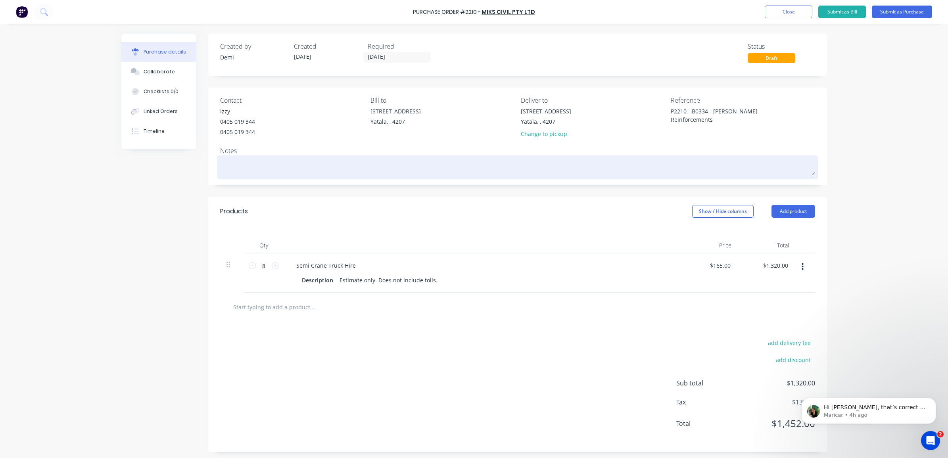
click at [342, 169] on textarea at bounding box center [517, 166] width 595 height 18
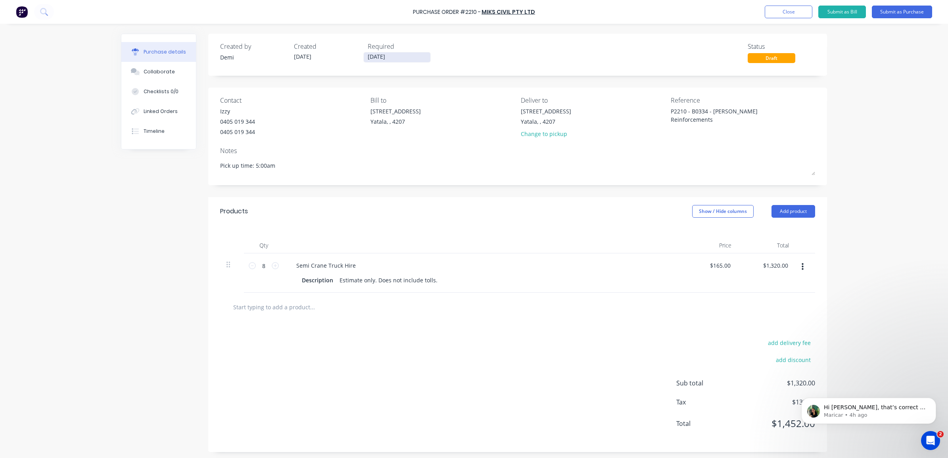
type textarea "Pick up time: 5:00am"
click at [387, 61] on input "[DATE]" at bounding box center [397, 57] width 67 height 10
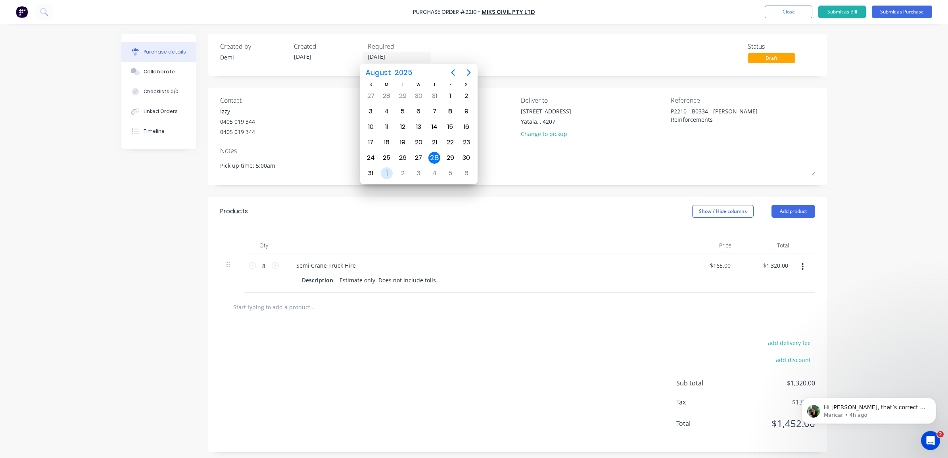
click at [385, 171] on div "1" at bounding box center [387, 173] width 12 height 12
type input "[DATE]"
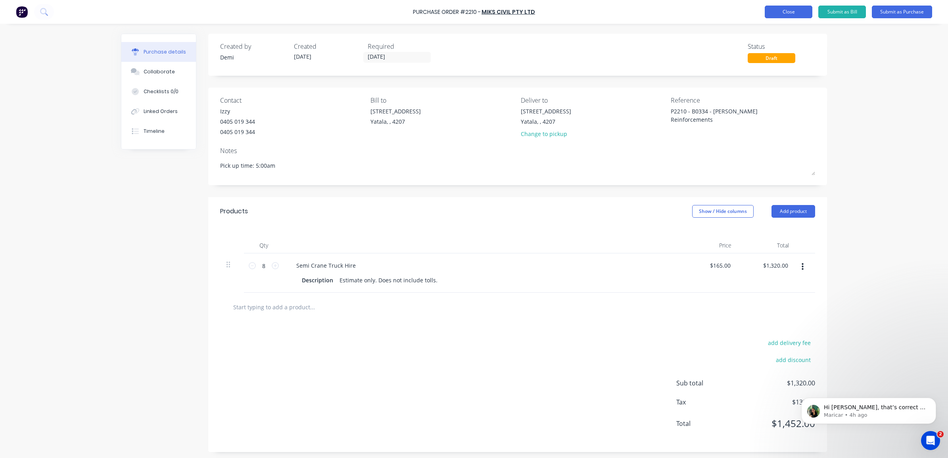
click at [804, 13] on button "Close" at bounding box center [789, 12] width 48 height 13
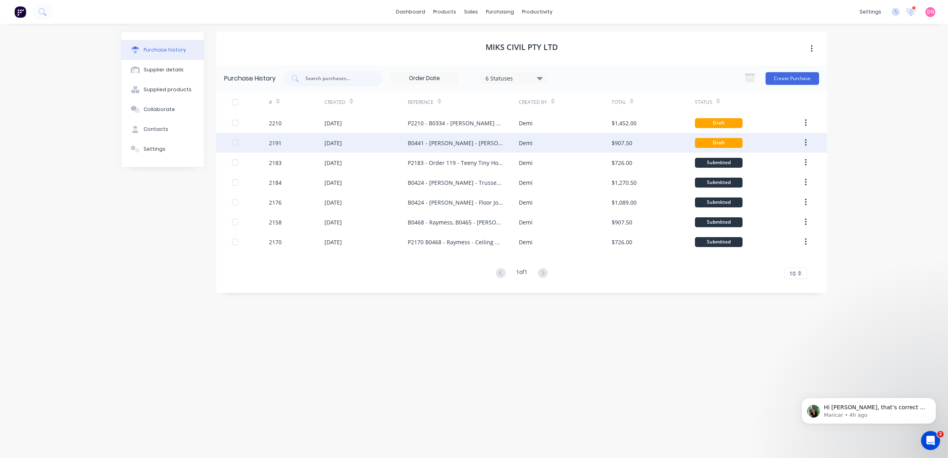
click at [570, 142] on div "Demi" at bounding box center [565, 143] width 92 height 20
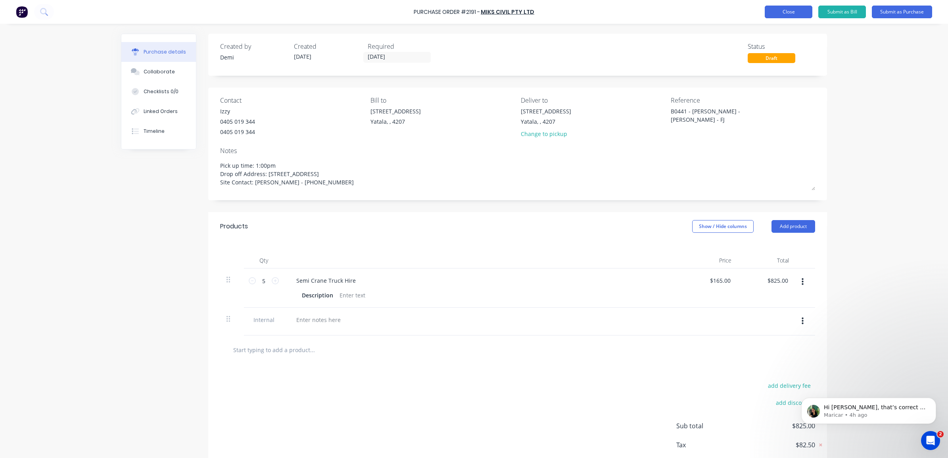
click at [792, 13] on button "Close" at bounding box center [789, 12] width 48 height 13
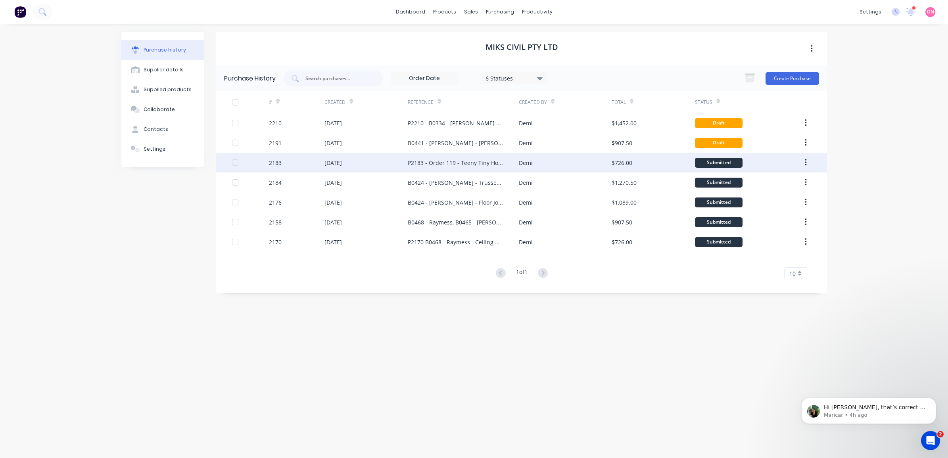
click at [556, 167] on div "Demi" at bounding box center [565, 163] width 92 height 20
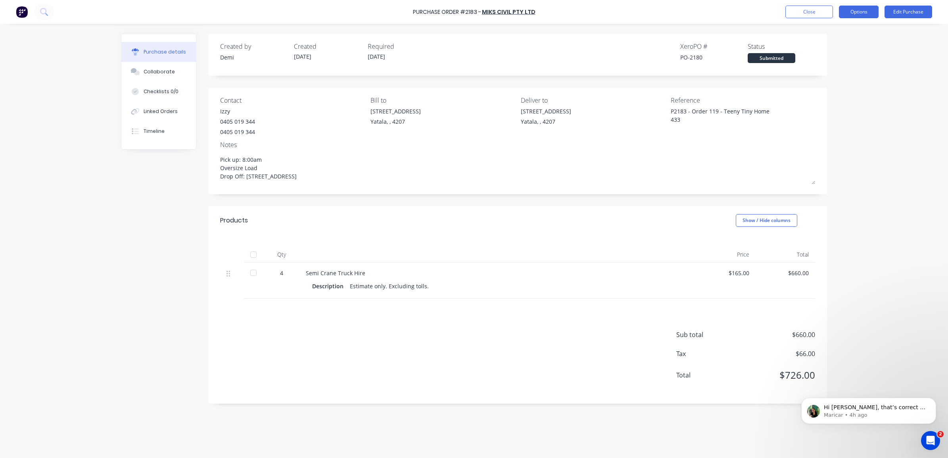
click at [844, 11] on button "Options" at bounding box center [859, 12] width 40 height 13
click at [889, 14] on button "Edit Purchase" at bounding box center [909, 12] width 48 height 13
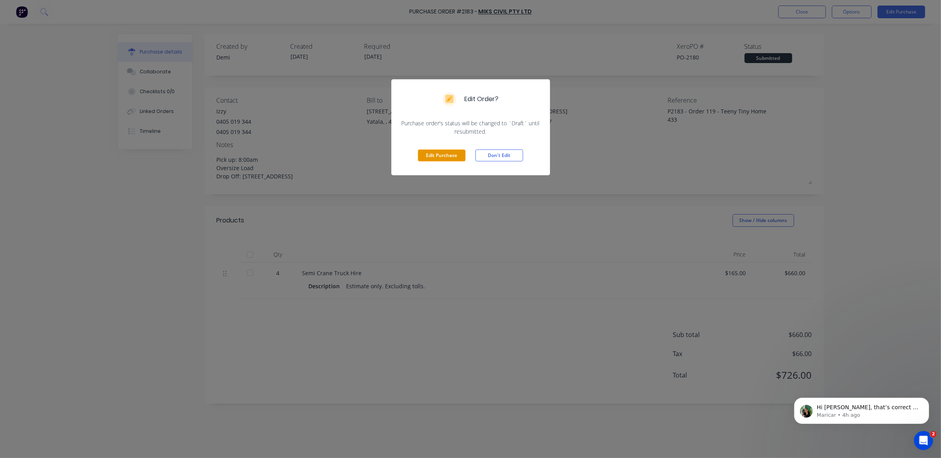
click at [449, 151] on button "Edit Purchase" at bounding box center [442, 156] width 48 height 12
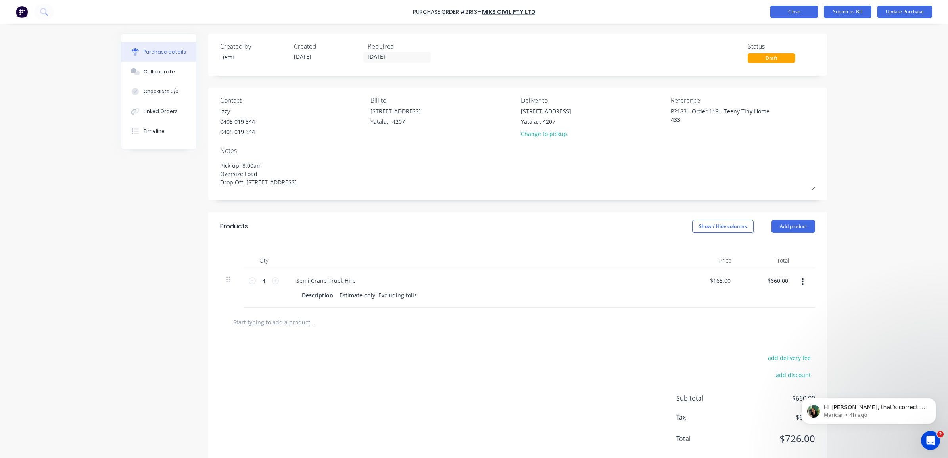
click at [795, 11] on button "Close" at bounding box center [794, 12] width 48 height 13
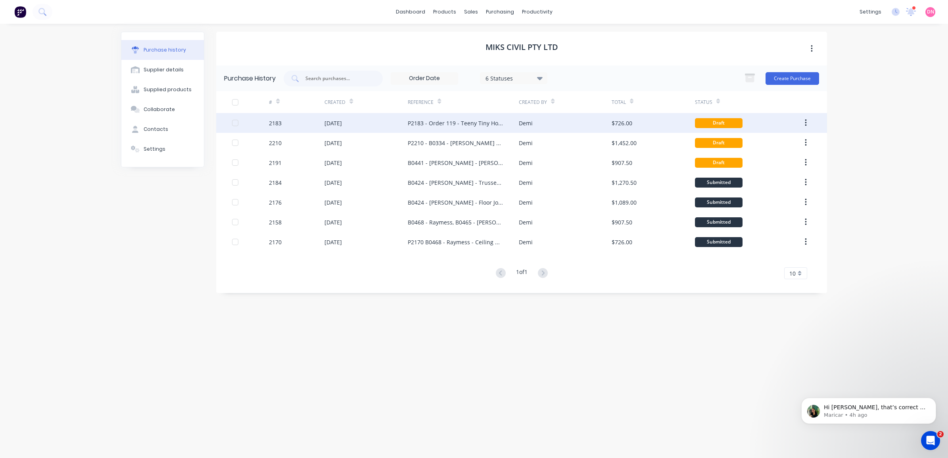
click at [811, 123] on button "button" at bounding box center [806, 123] width 19 height 14
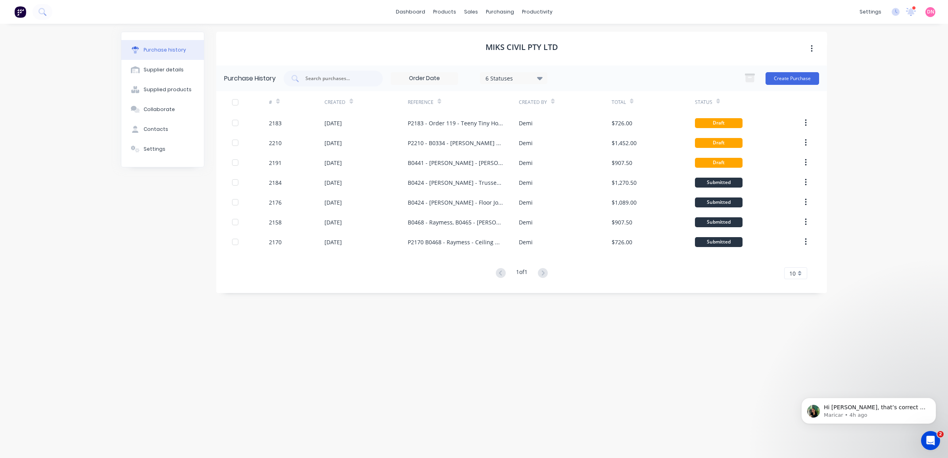
click at [861, 125] on div "dashboard products sales purchasing productivity dashboard products Product Cat…" at bounding box center [474, 229] width 948 height 458
click at [499, 34] on link "Purchase Orders" at bounding box center [533, 38] width 105 height 16
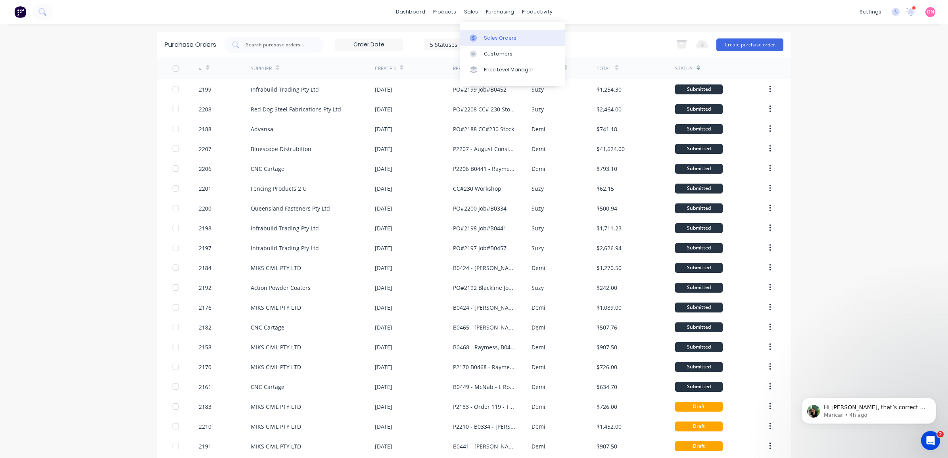
click at [473, 34] on link "Sales Orders" at bounding box center [512, 38] width 105 height 16
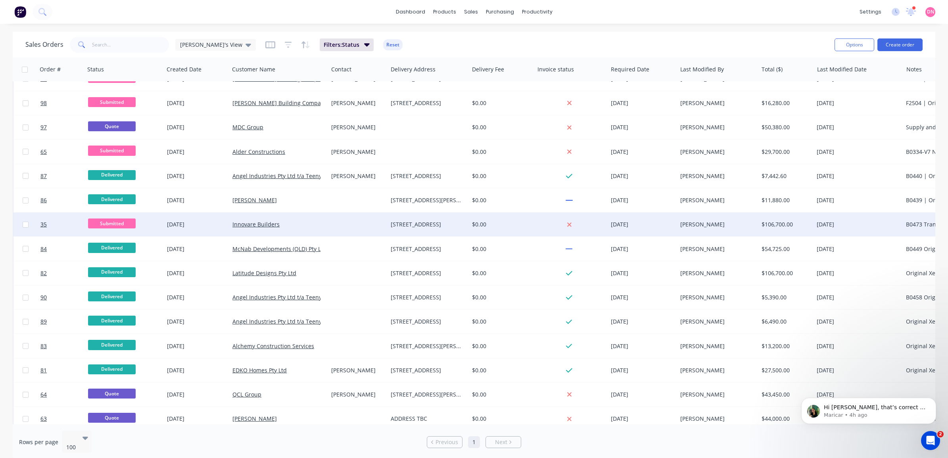
scroll to position [522, 0]
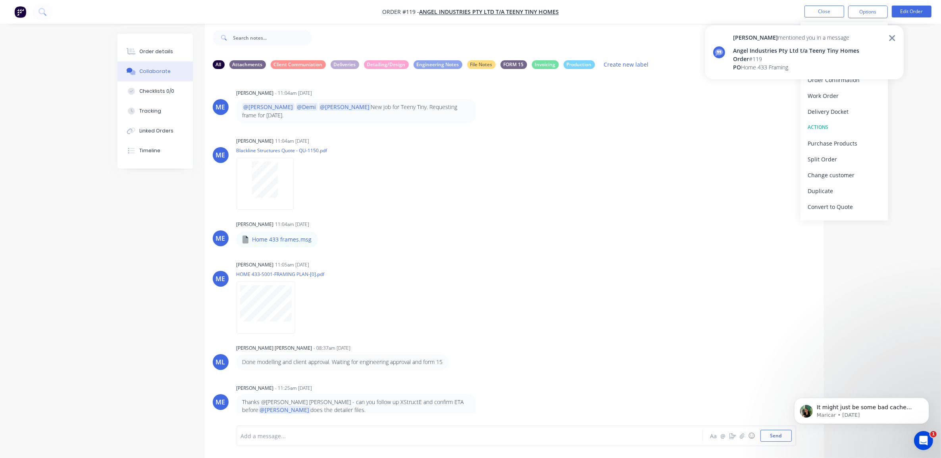
scroll to position [405, 0]
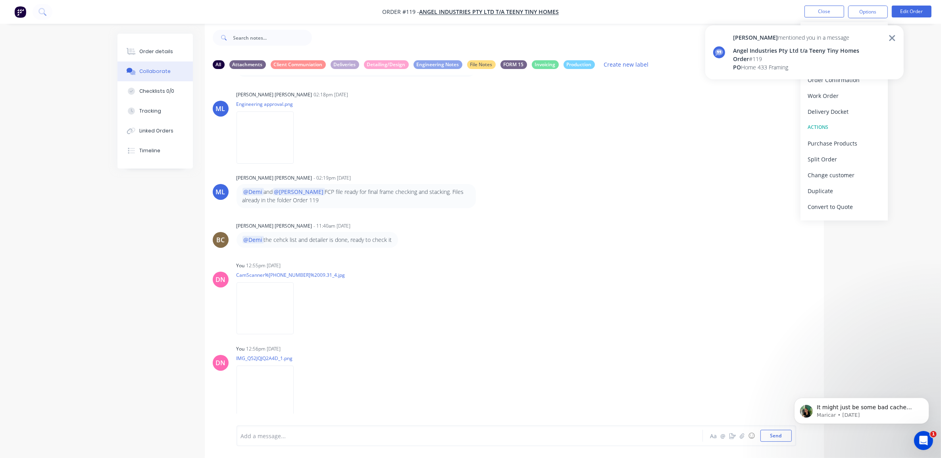
click at [378, 430] on div "Add a message..." at bounding box center [447, 436] width 413 height 12
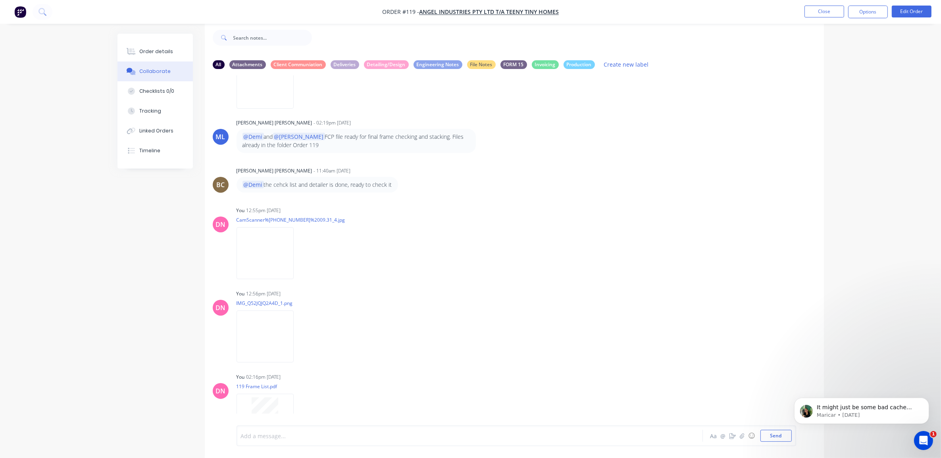
scroll to position [488, 0]
